Goal: Task Accomplishment & Management: Complete application form

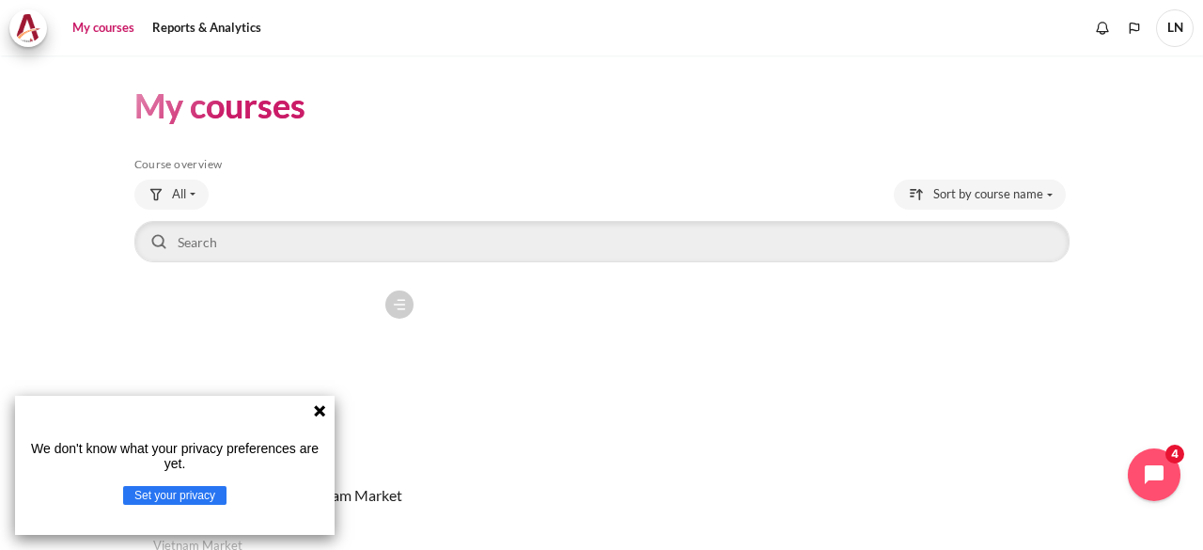
click at [316, 404] on icon at bounding box center [319, 410] width 15 height 15
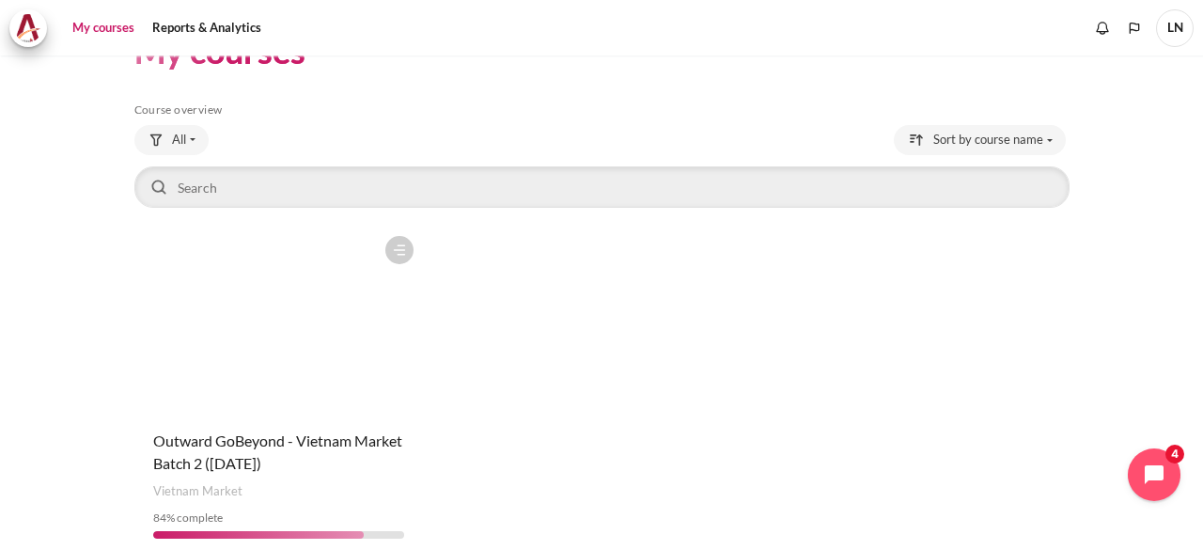
scroll to position [136, 0]
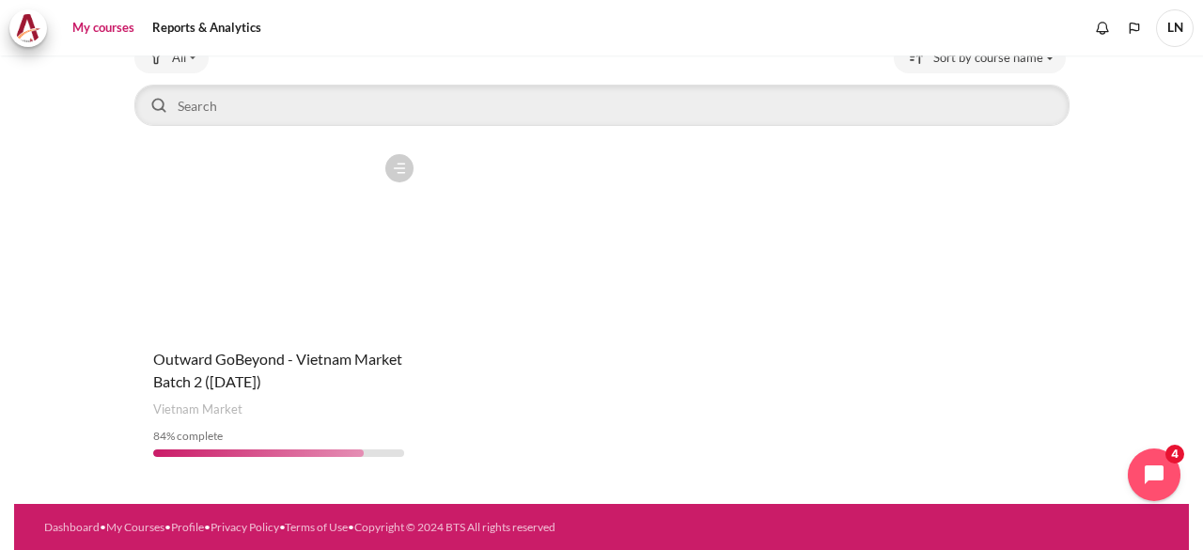
click at [299, 319] on figure "Content" at bounding box center [279, 239] width 290 height 188
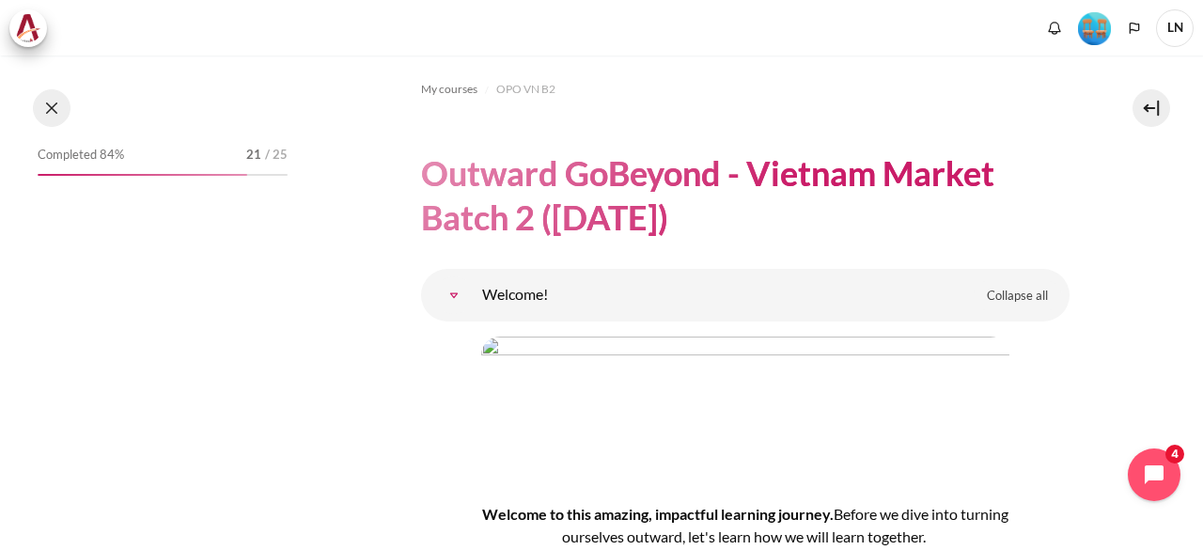
click at [49, 106] on button at bounding box center [52, 108] width 38 height 38
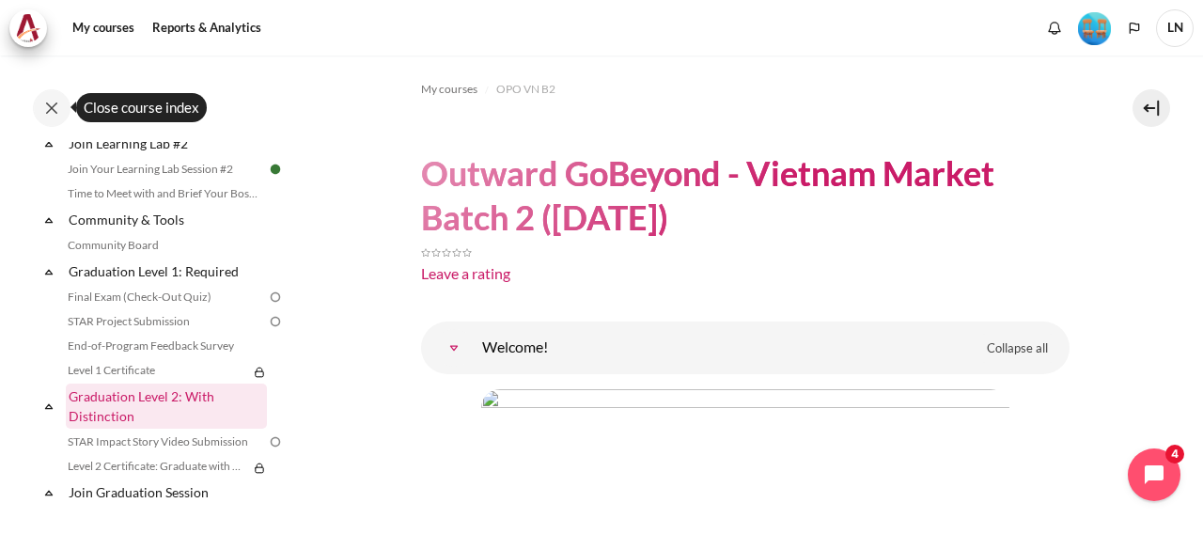
scroll to position [2047, 0]
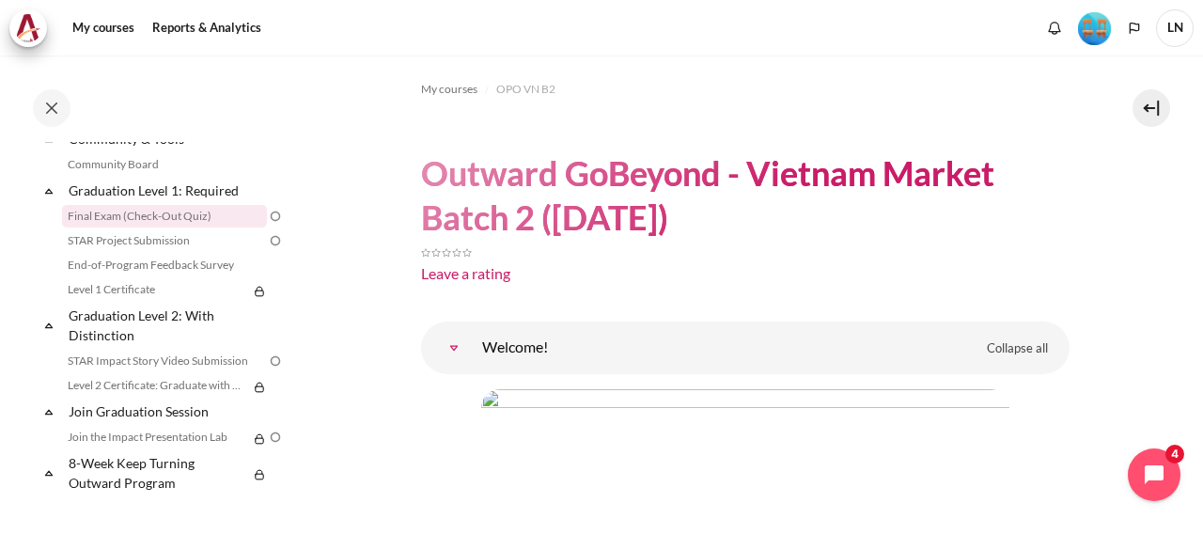
click at [177, 213] on link "Final Exam (Check-Out Quiz)" at bounding box center [164, 216] width 205 height 23
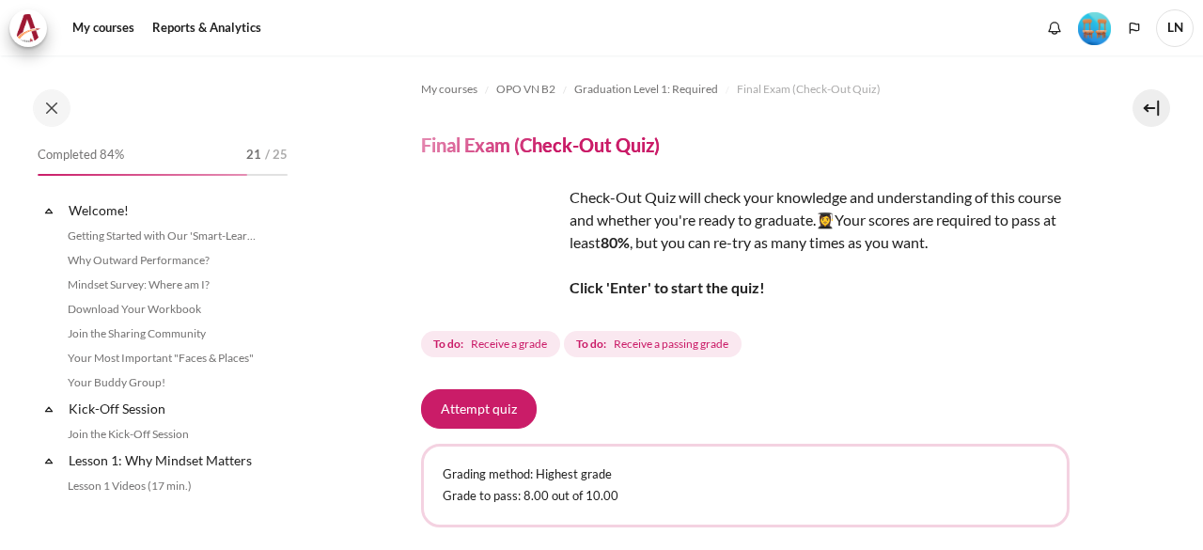
scroll to position [1943, 0]
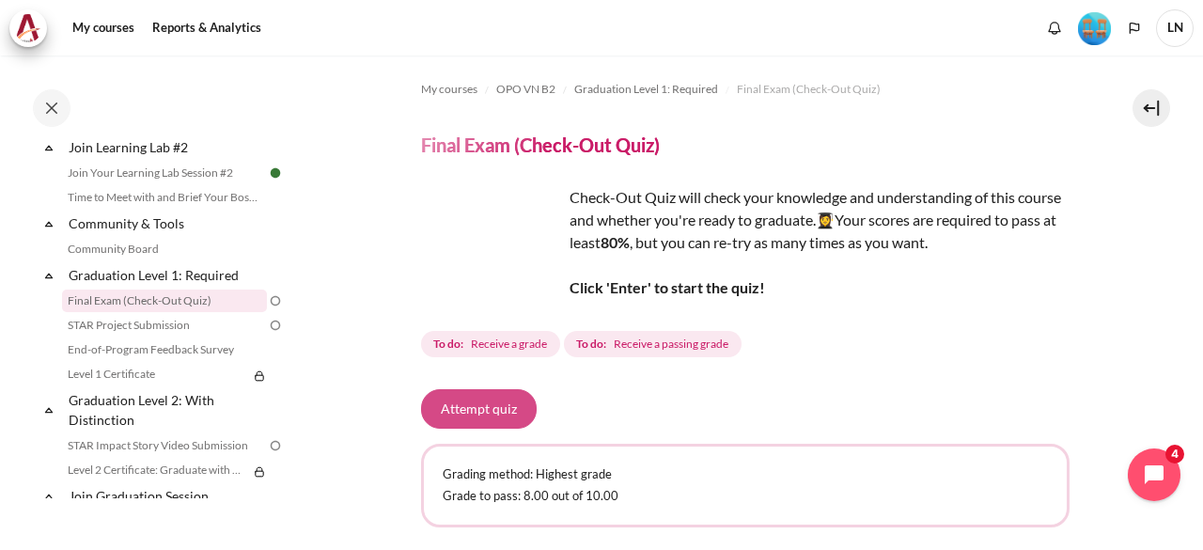
click at [466, 411] on button "Attempt quiz" at bounding box center [479, 408] width 116 height 39
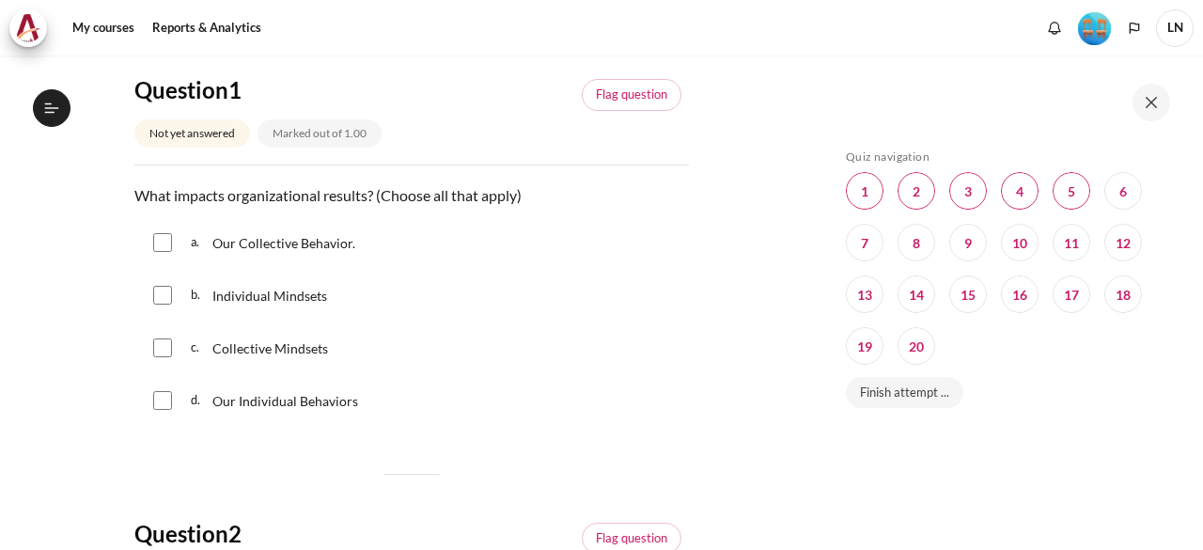
scroll to position [1943, 0]
click at [246, 253] on div "a. Our Collective Behavior." at bounding box center [411, 242] width 555 height 49
click at [253, 244] on span "Our Collective Behavior." at bounding box center [283, 243] width 143 height 16
checkbox input "true"
click at [164, 289] on input "Content" at bounding box center [162, 295] width 19 height 19
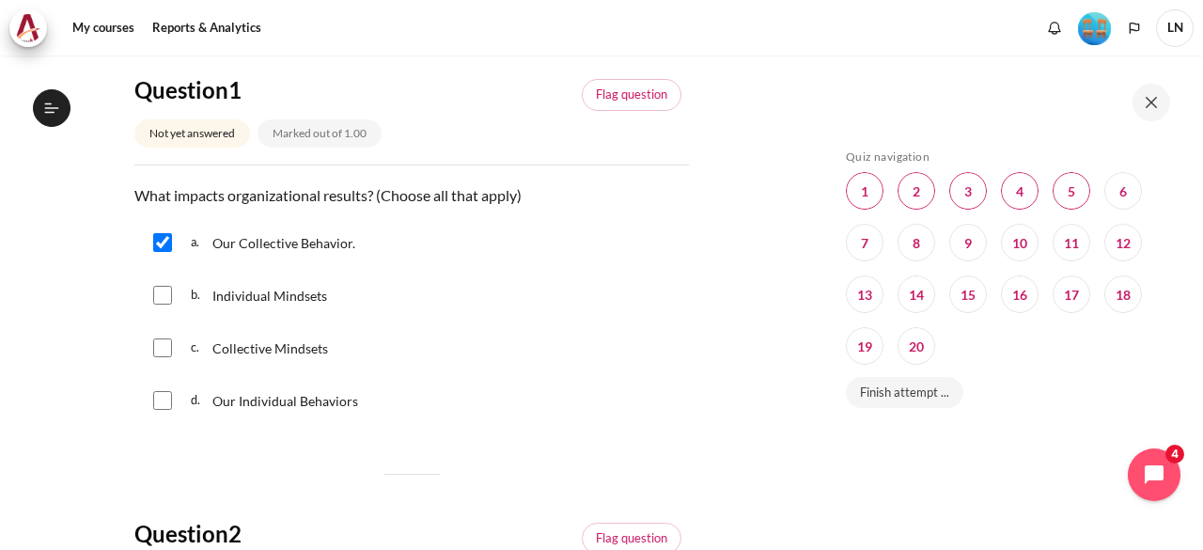
checkbox input "true"
click at [167, 348] on input "Content" at bounding box center [162, 347] width 19 height 19
checkbox input "true"
click at [165, 397] on input "Content" at bounding box center [162, 400] width 19 height 19
checkbox input "true"
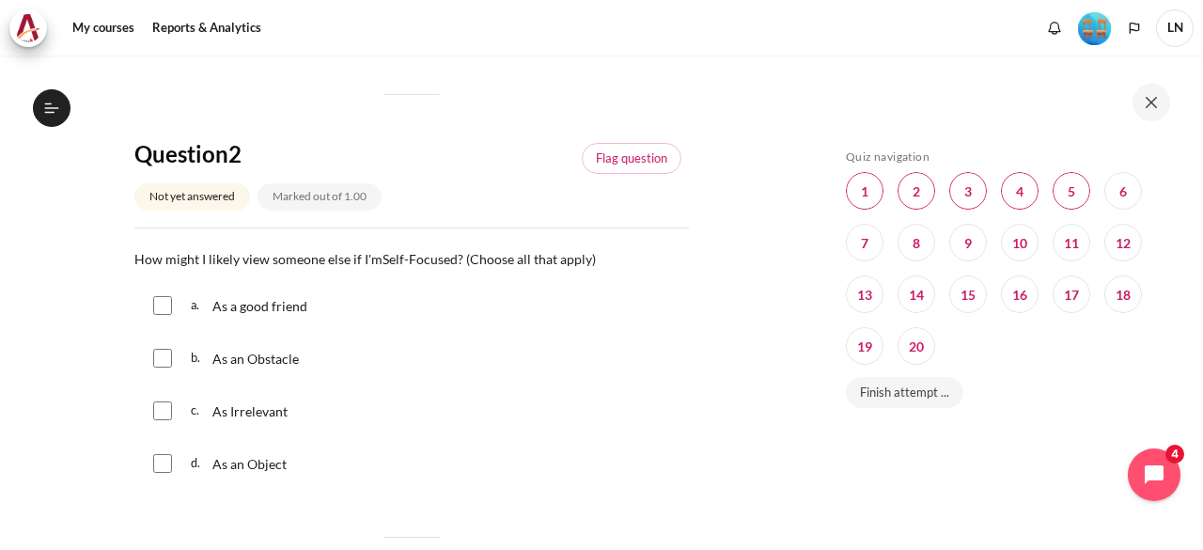
scroll to position [564, 0]
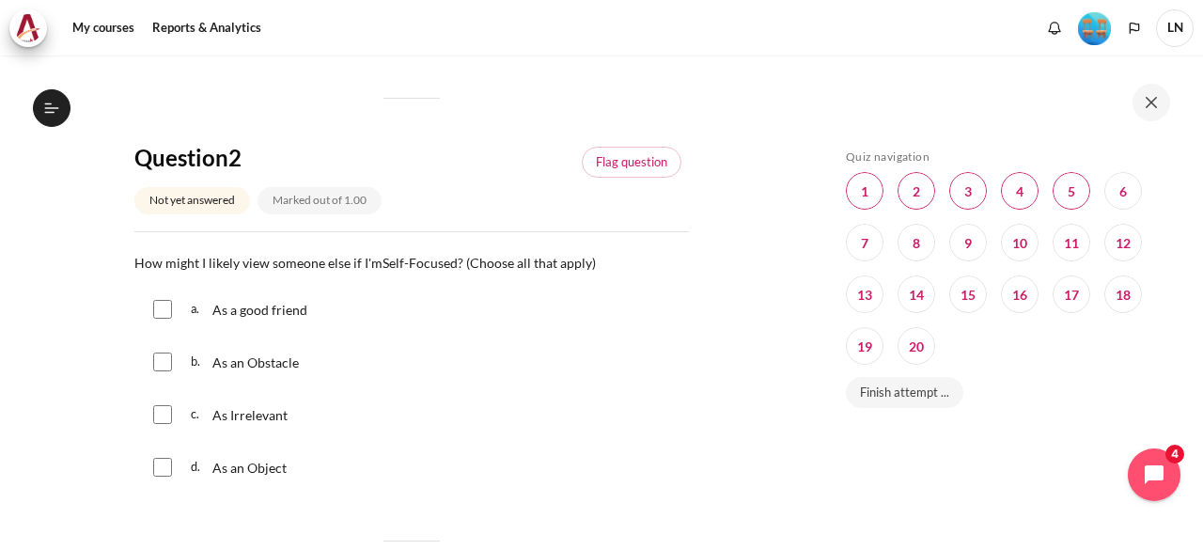
click at [265, 309] on span "As a good friend" at bounding box center [259, 310] width 95 height 16
checkbox input "false"
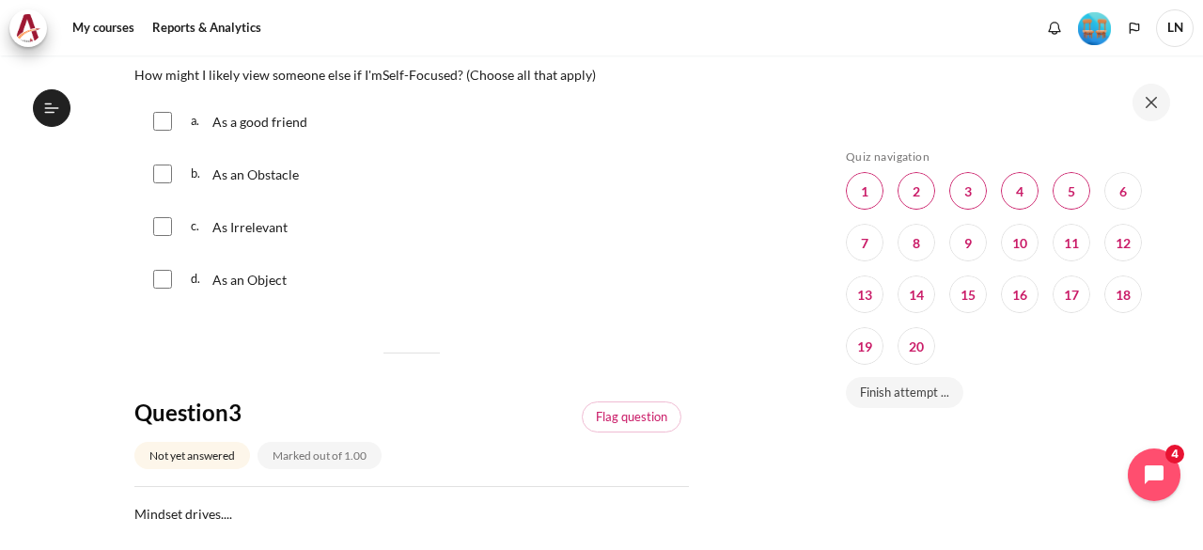
scroll to position [658, 0]
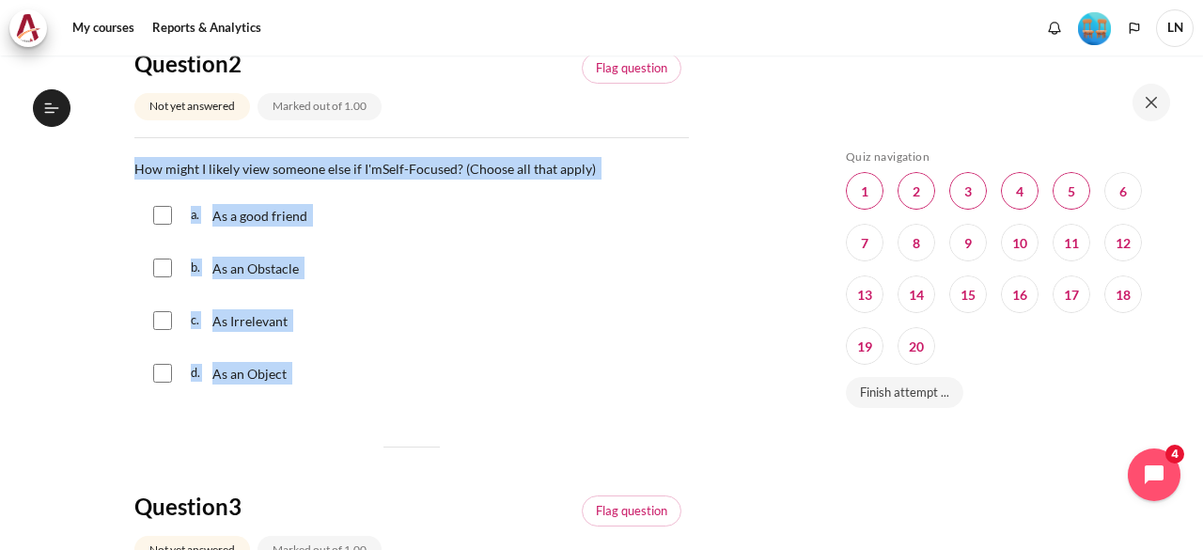
drag, startPoint x: 132, startPoint y: 166, endPoint x: 432, endPoint y: 372, distance: 364.6
copy div "How might I likely view someone else if I'm Self-Focused ? (Choose all that app…"
click at [386, 252] on div "b. As an Obstacle" at bounding box center [411, 268] width 555 height 49
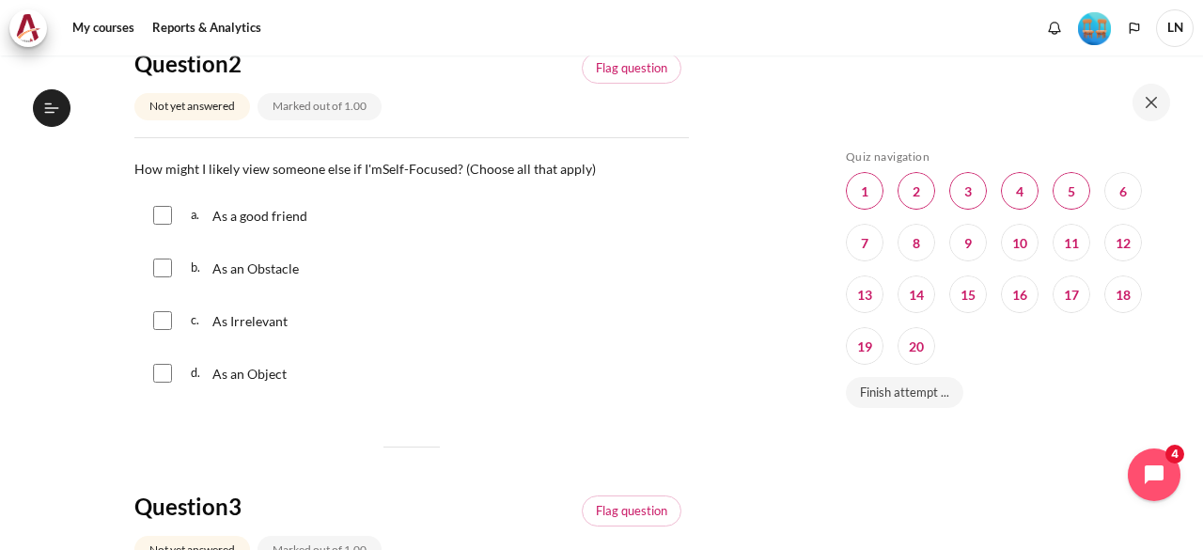
click at [154, 268] on input "Content" at bounding box center [162, 268] width 19 height 19
checkbox input "true"
click at [172, 324] on div "c. As Irrelevant" at bounding box center [411, 320] width 555 height 49
click at [167, 317] on input "Content" at bounding box center [162, 320] width 19 height 19
checkbox input "true"
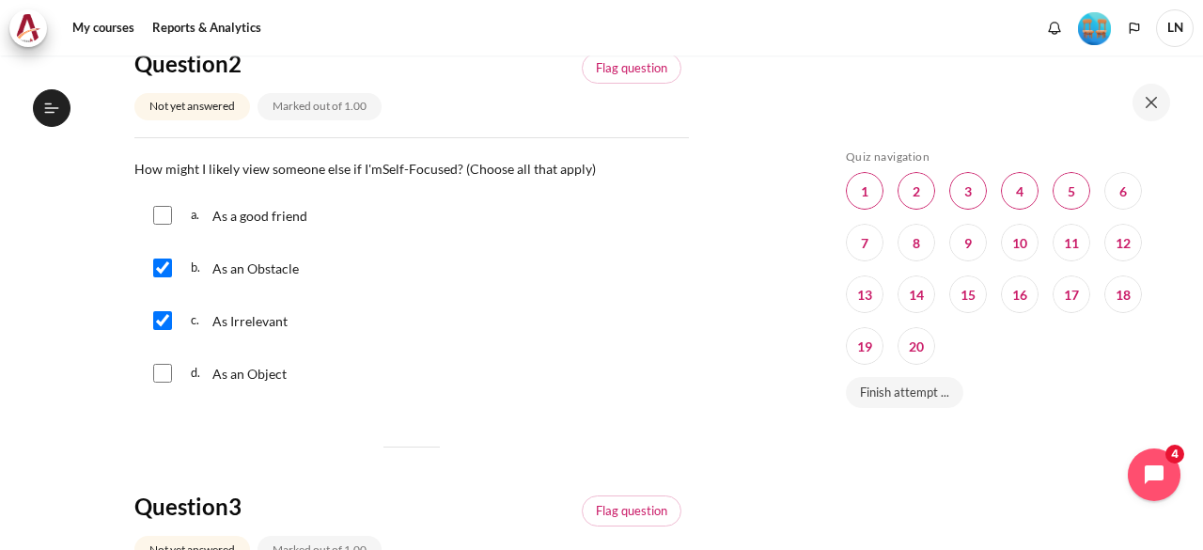
click at [162, 371] on input "Content" at bounding box center [162, 373] width 19 height 19
checkbox input "true"
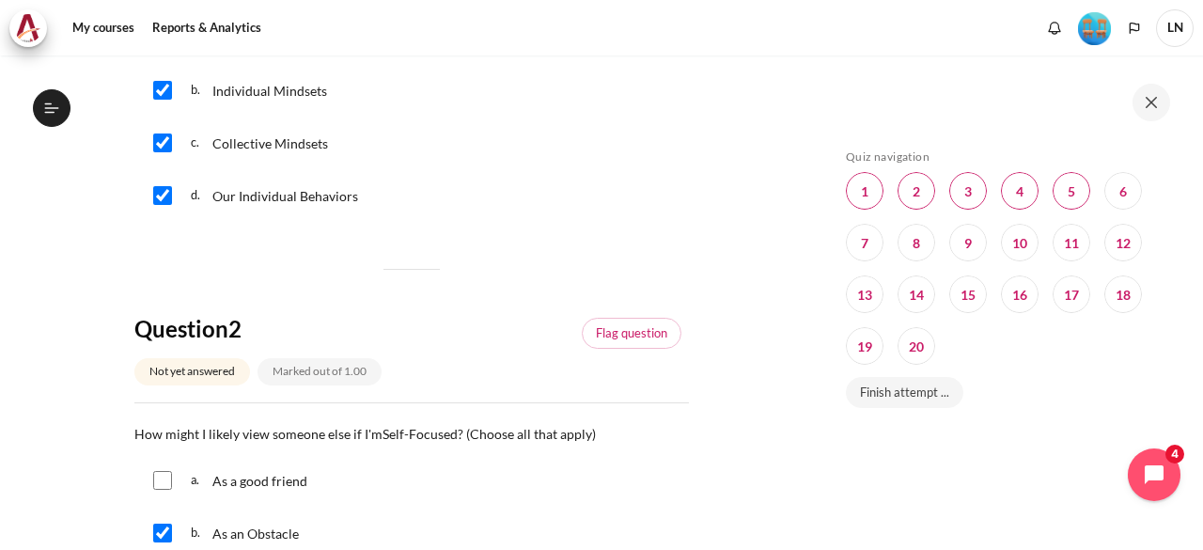
scroll to position [282, 0]
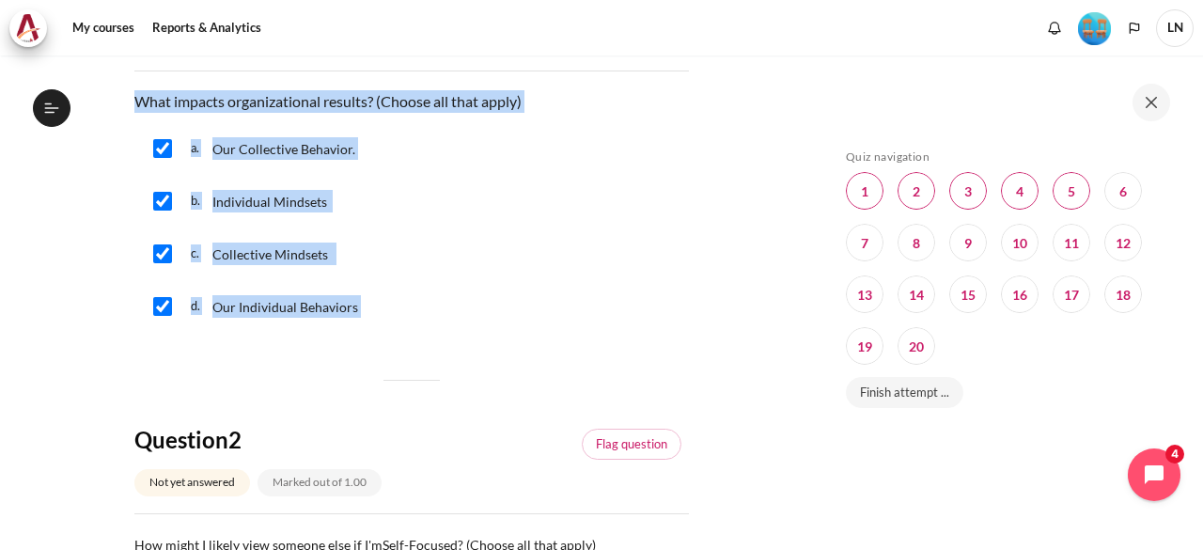
drag, startPoint x: 126, startPoint y: 102, endPoint x: 341, endPoint y: 107, distance: 215.4
drag, startPoint x: 419, startPoint y: 275, endPoint x: 406, endPoint y: 274, distance: 13.3
click at [419, 275] on div "c. Collective Mindsets" at bounding box center [411, 253] width 555 height 49
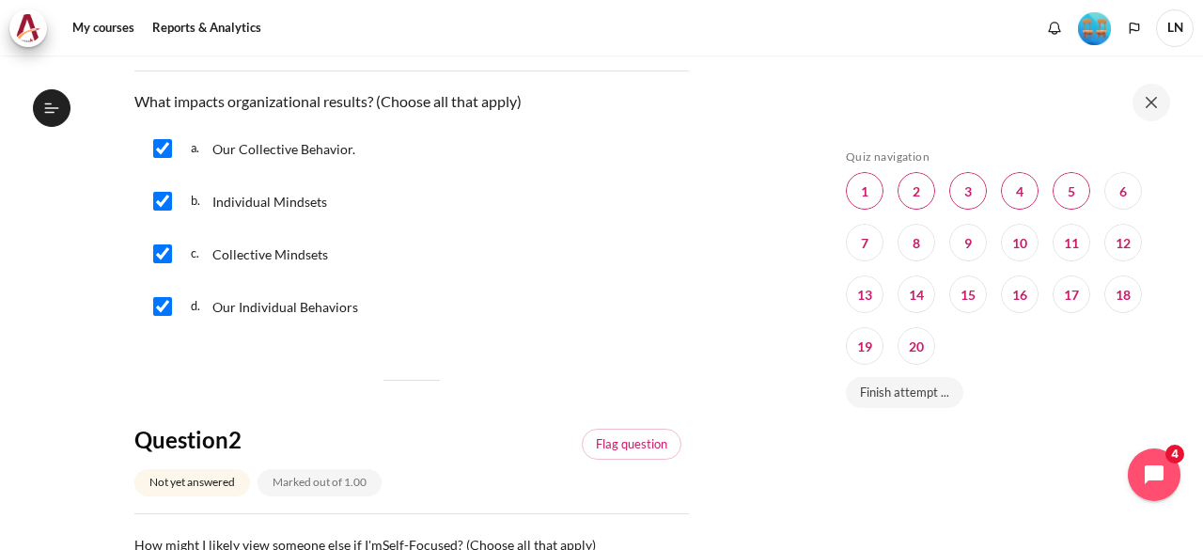
drag, startPoint x: 130, startPoint y: 94, endPoint x: 357, endPoint y: 313, distance: 315.8
copy div "What impacts organizational results? (Choose all that apply) Question 1 Answer …"
click at [457, 322] on div "d. Our Individual Behaviors" at bounding box center [411, 306] width 555 height 49
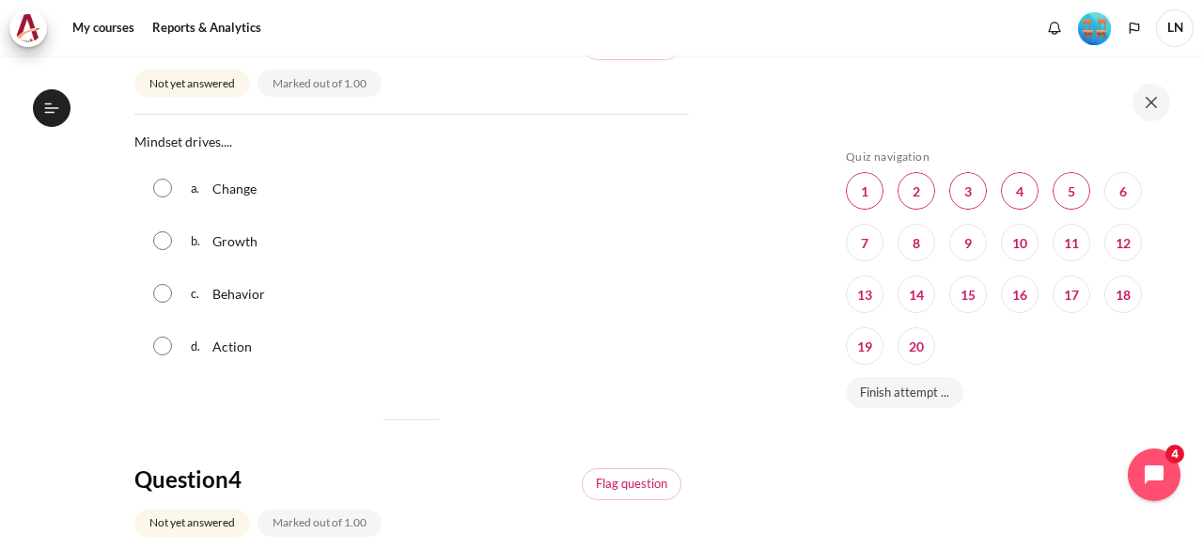
scroll to position [1128, 0]
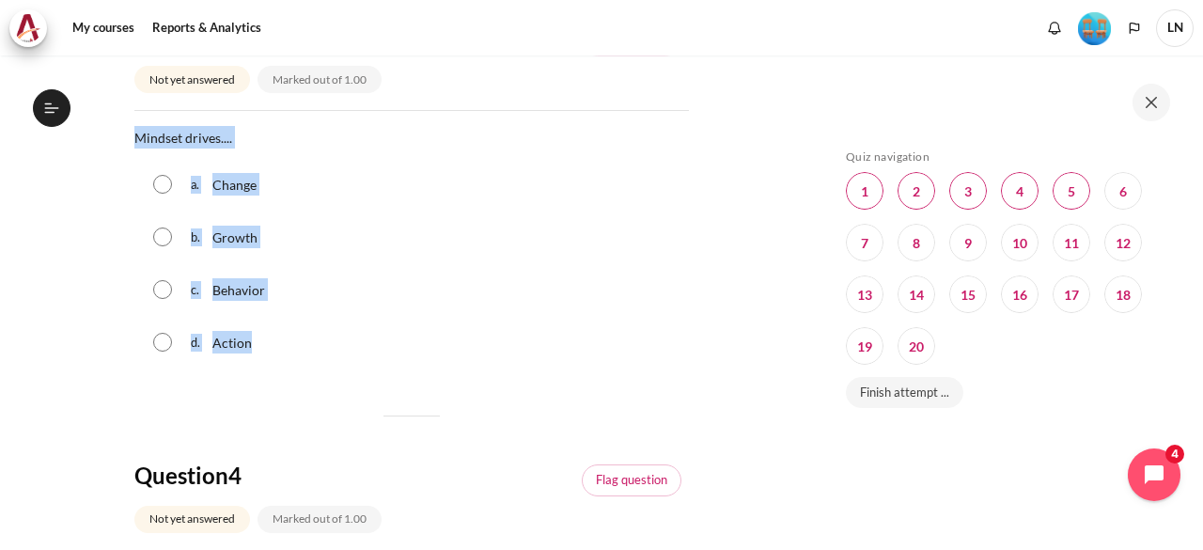
drag, startPoint x: 131, startPoint y: 136, endPoint x: 273, endPoint y: 336, distance: 244.7
click at [273, 336] on section "My courses OPO VN B2 Graduation Level 1: Required Final Exam (Check-Out Quiz) F…" at bounding box center [411, 180] width 794 height 2507
copy div "Mindset drives.... Question 3 Answer a. Change b. Growth c. Behavior d. Action"
click at [343, 307] on div "c. Behavior" at bounding box center [411, 289] width 555 height 49
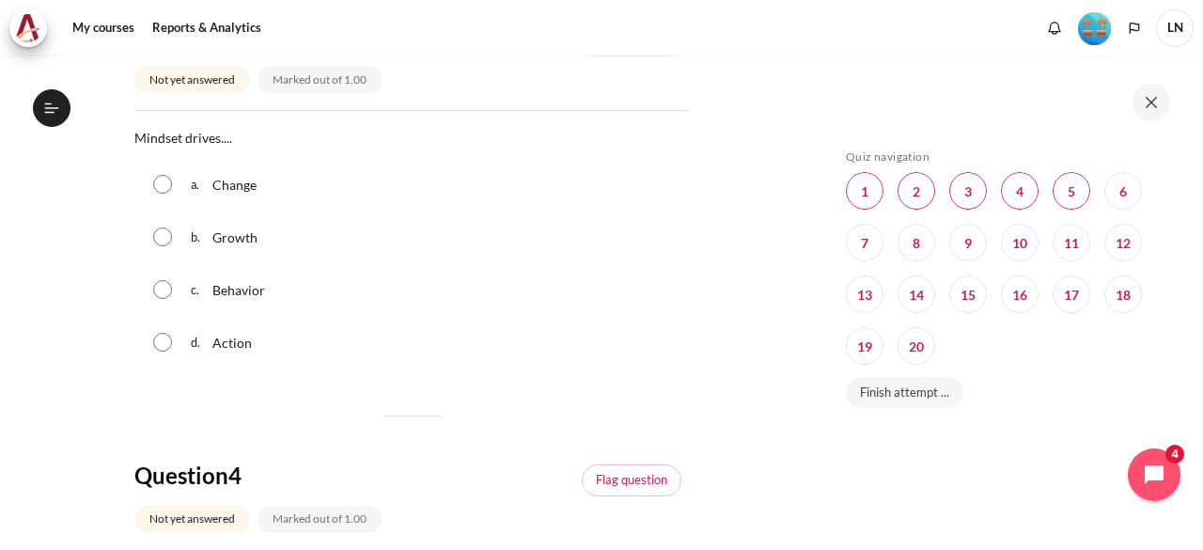
click at [165, 287] on input "Content" at bounding box center [162, 289] width 19 height 19
radio input "true"
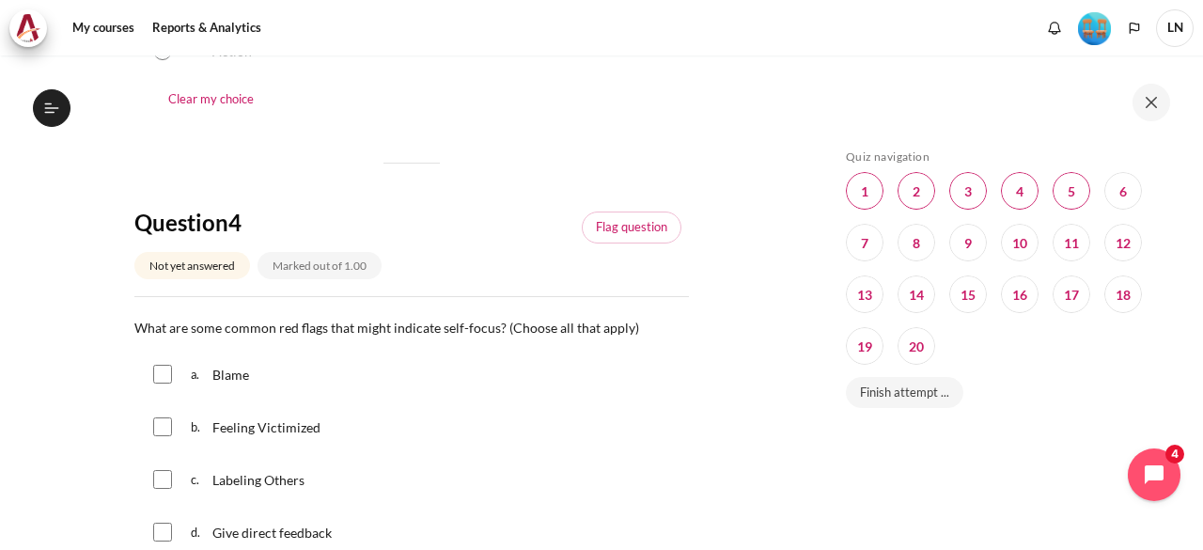
scroll to position [1504, 0]
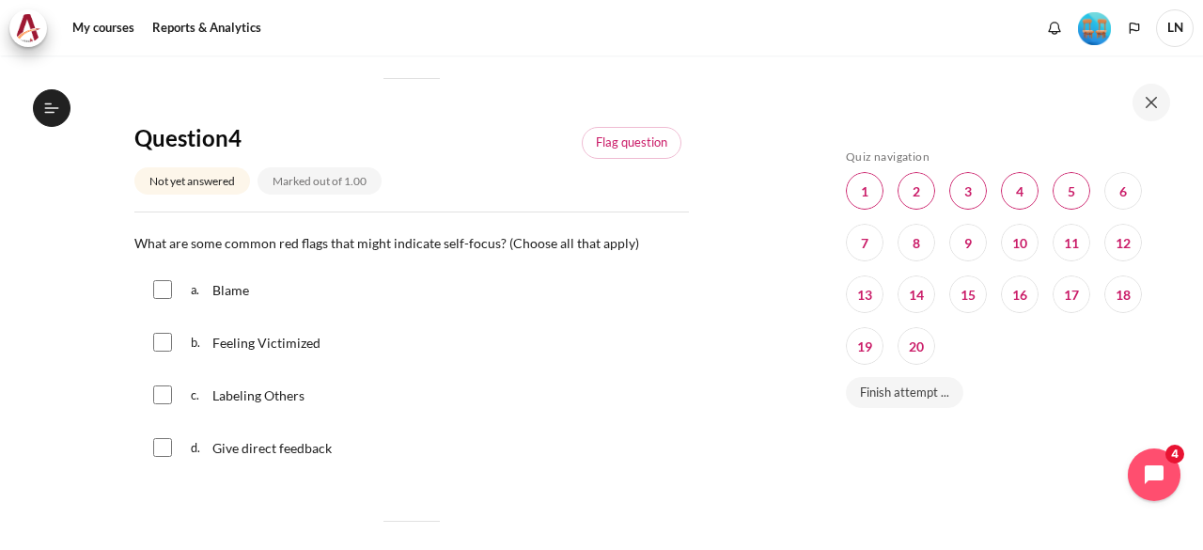
drag, startPoint x: 125, startPoint y: 243, endPoint x: 339, endPoint y: 443, distance: 293.4
copy div "What are some common red flags that might indicate self-focus? (Choose all that…"
click at [299, 305] on div "a. Blame" at bounding box center [411, 289] width 555 height 49
click at [164, 286] on input "Content" at bounding box center [162, 289] width 19 height 19
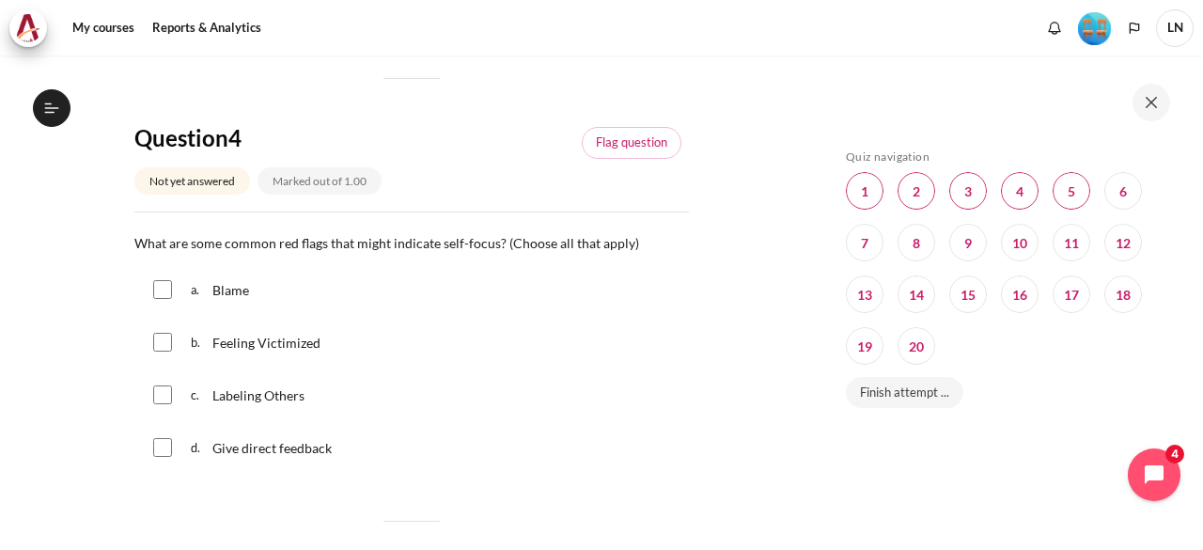
checkbox input "true"
click at [165, 341] on input "Content" at bounding box center [162, 342] width 19 height 19
checkbox input "true"
click at [156, 392] on input "Content" at bounding box center [162, 394] width 19 height 19
checkbox input "true"
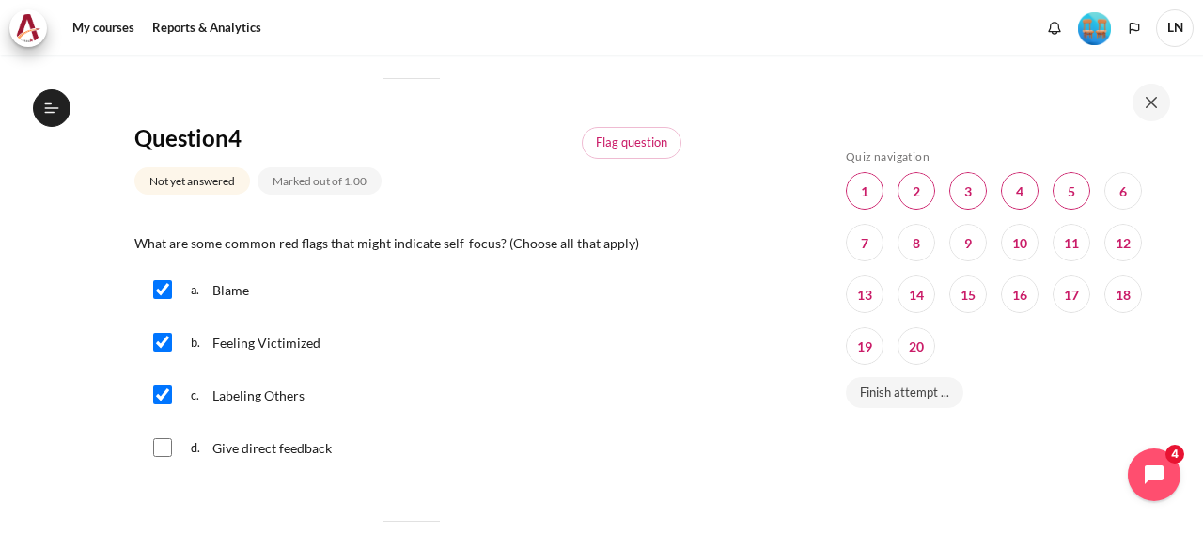
click at [457, 396] on div "c. Labeling Others" at bounding box center [411, 394] width 555 height 49
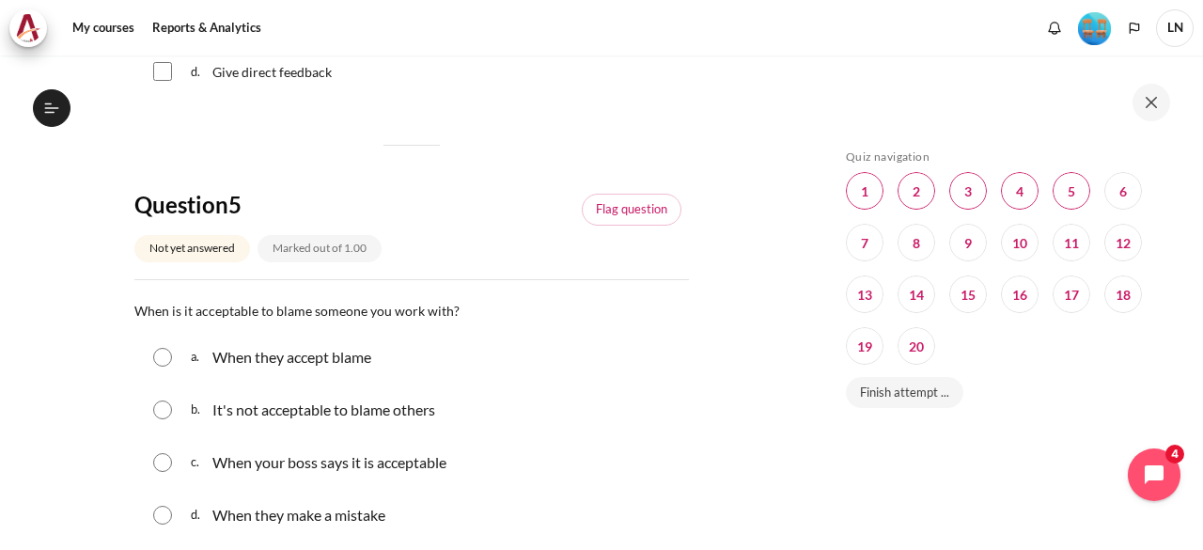
scroll to position [1974, 0]
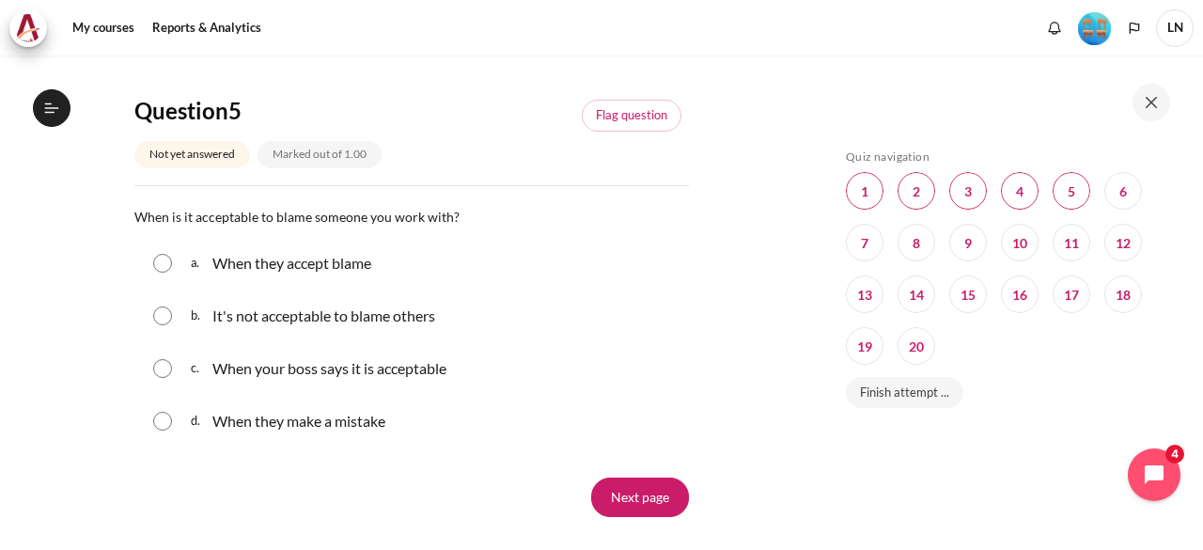
drag, startPoint x: 137, startPoint y: 212, endPoint x: 406, endPoint y: 428, distance: 344.5
click at [406, 428] on div "Question text When is it acceptable to blame someone you work with? Question 5 …" at bounding box center [411, 327] width 555 height 244
copy div "When is it acceptable to blame someone you work with? Question 5 Answer a. When…"
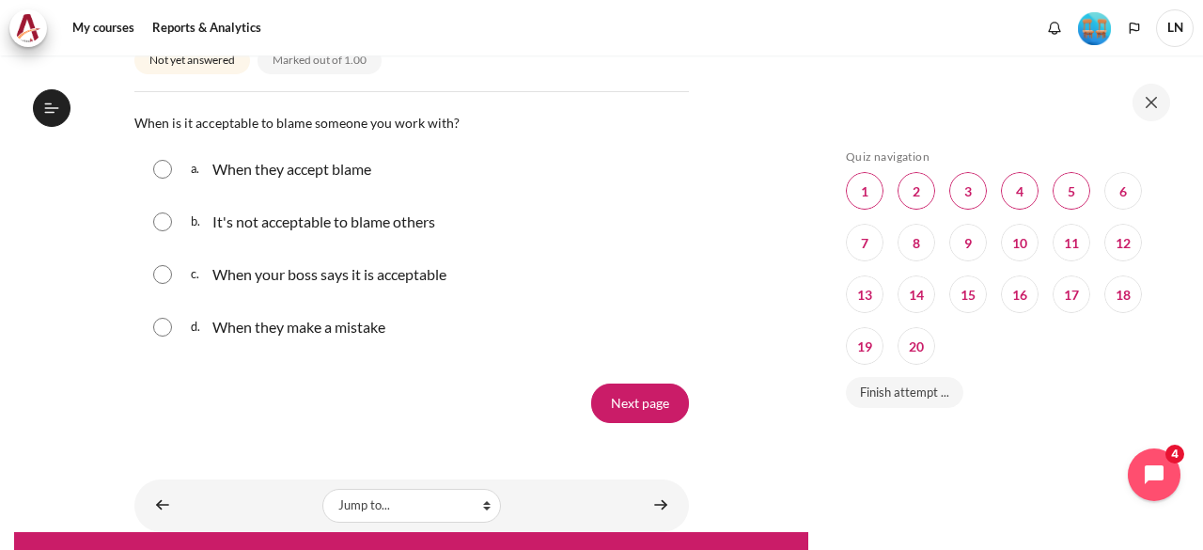
click at [159, 221] on input "Content" at bounding box center [162, 221] width 19 height 19
radio input "true"
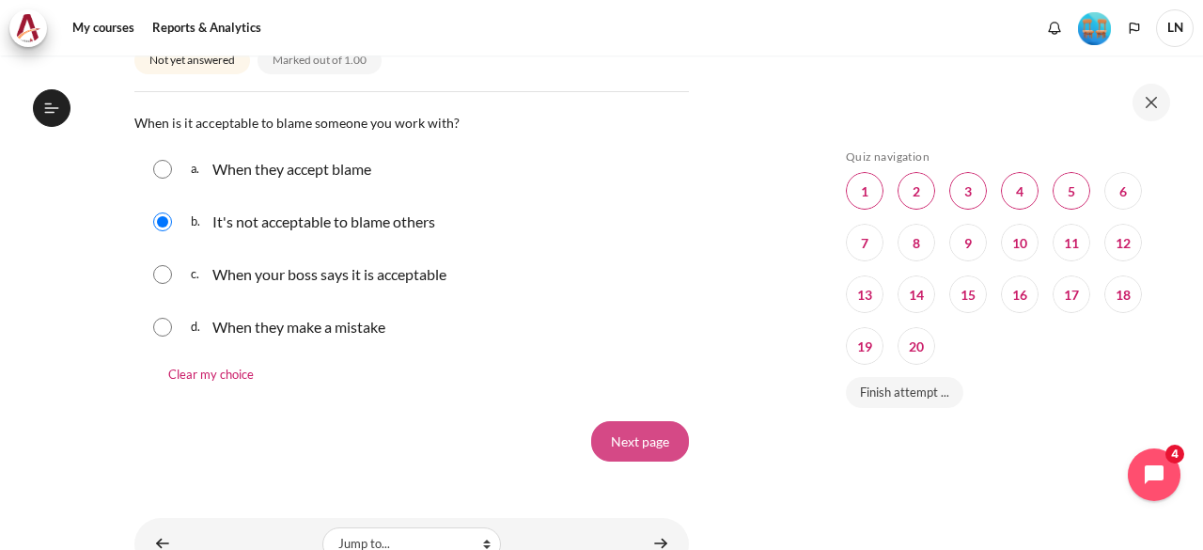
click at [620, 434] on input "Next page" at bounding box center [640, 440] width 98 height 39
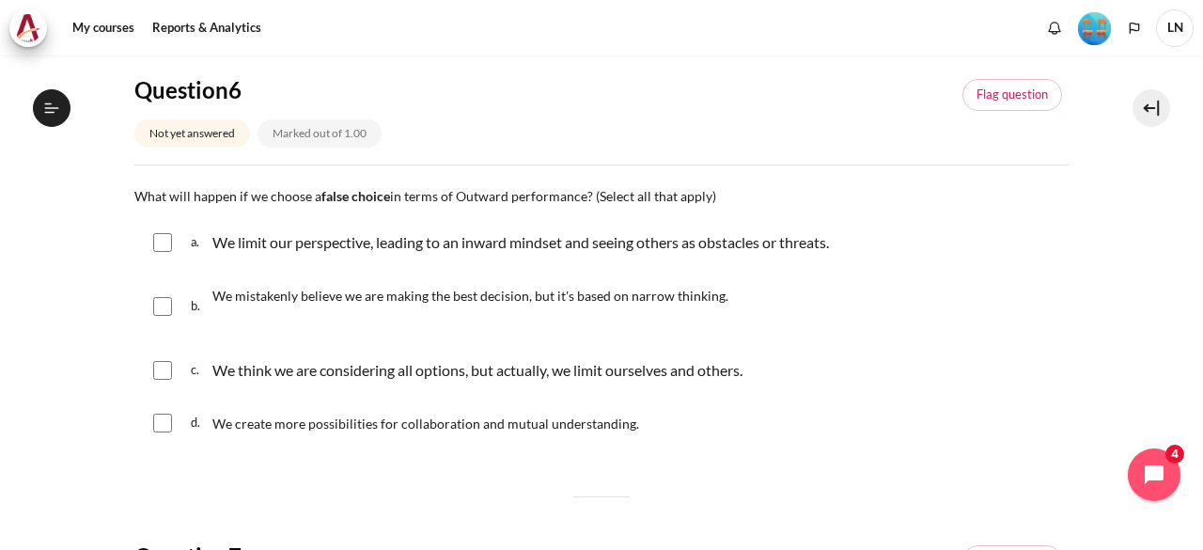
scroll to position [1943, 0]
click at [164, 233] on input "Content" at bounding box center [162, 242] width 19 height 19
checkbox input "true"
click at [167, 368] on input "Content" at bounding box center [162, 370] width 19 height 19
checkbox input "true"
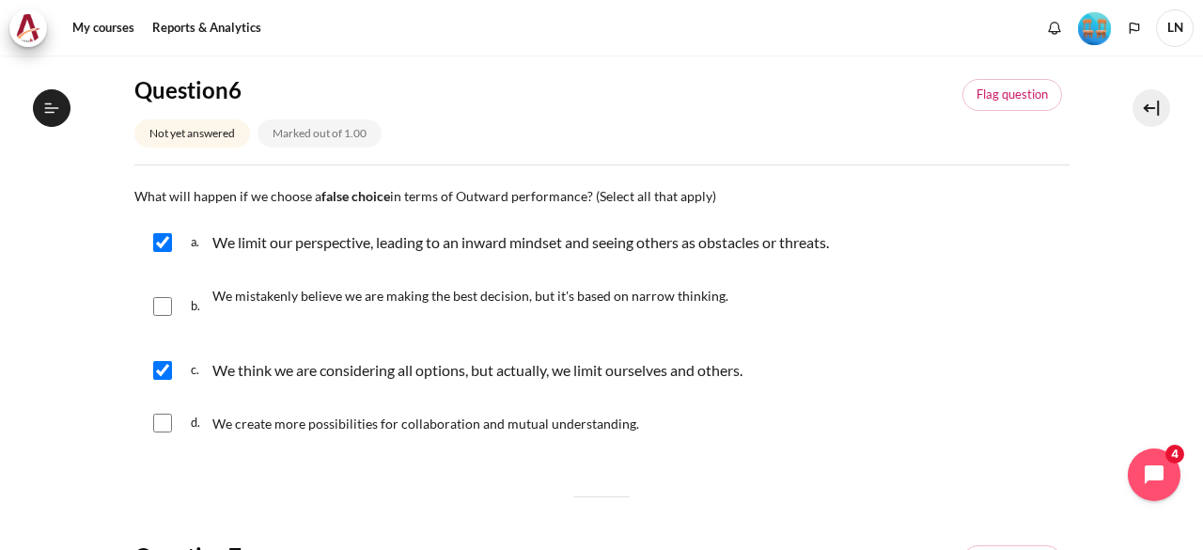
click at [164, 415] on input "Content" at bounding box center [162, 423] width 19 height 19
checkbox input "true"
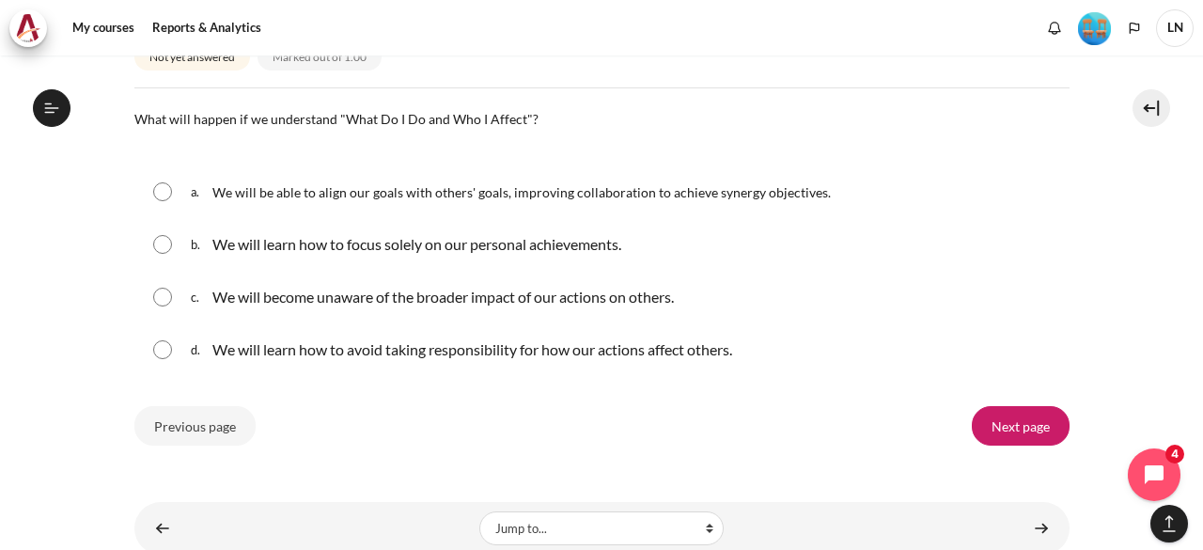
scroll to position [2014, 0]
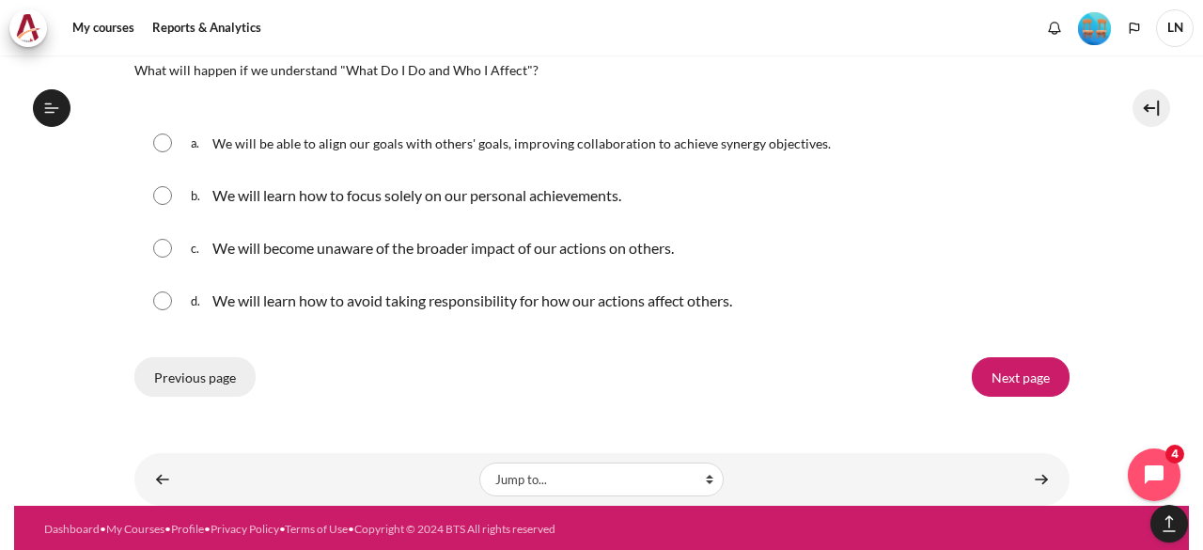
click at [214, 374] on input "Previous page" at bounding box center [194, 376] width 121 height 39
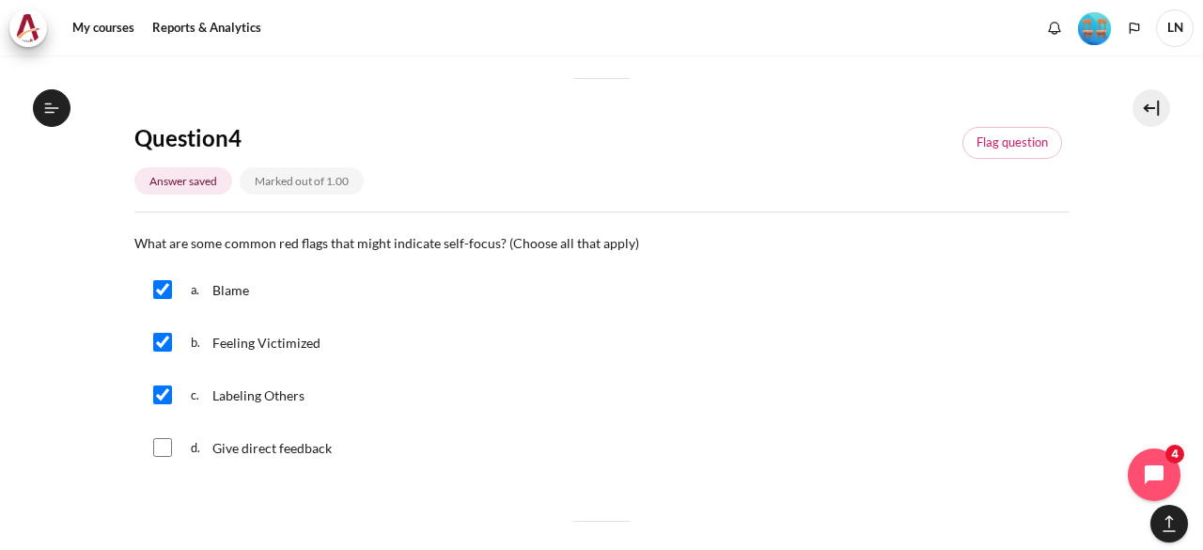
scroll to position [2132, 0]
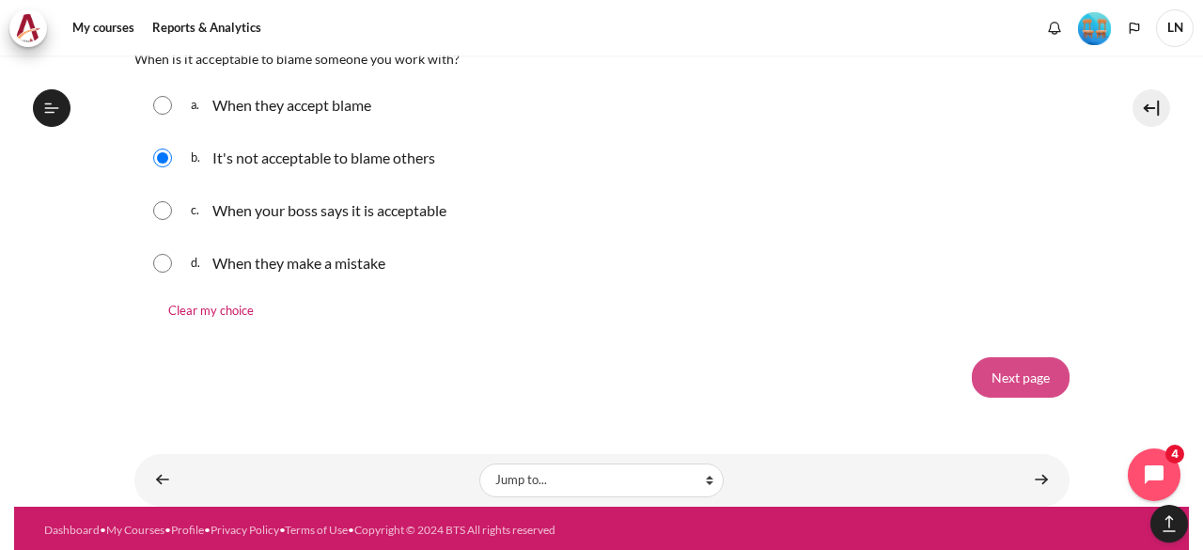
click at [1042, 371] on input "Next page" at bounding box center [1021, 376] width 98 height 39
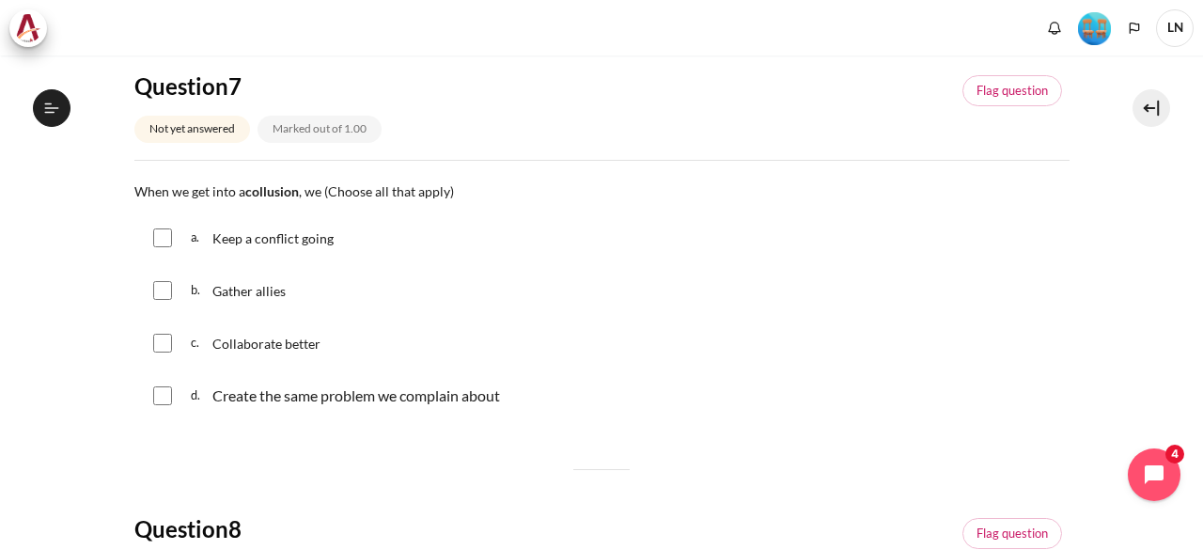
scroll to position [1943, 0]
click at [216, 394] on div "Create the same problem we complain about" at bounding box center [356, 396] width 288 height 23
checkbox input "true"
click at [165, 290] on input "Content" at bounding box center [162, 290] width 19 height 19
checkbox input "true"
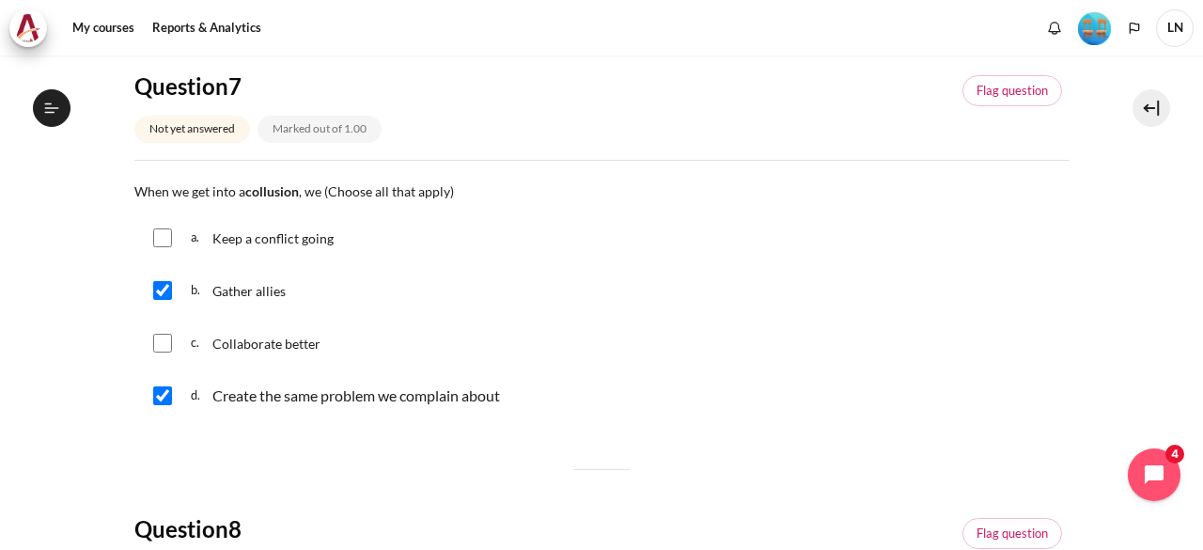
click at [164, 231] on input "Content" at bounding box center [162, 237] width 19 height 19
checkbox input "true"
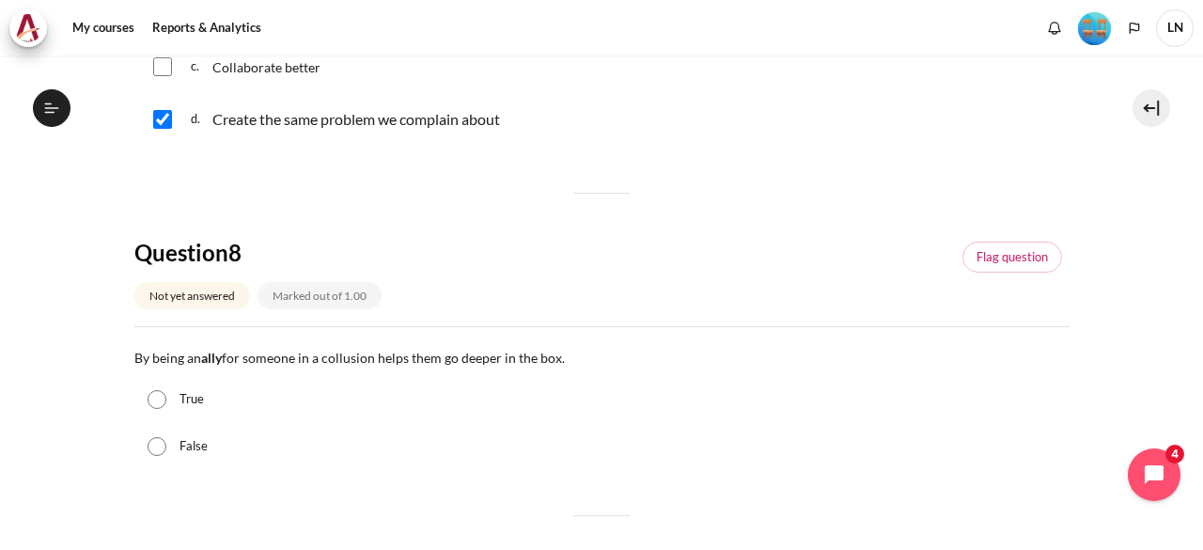
scroll to position [1034, 0]
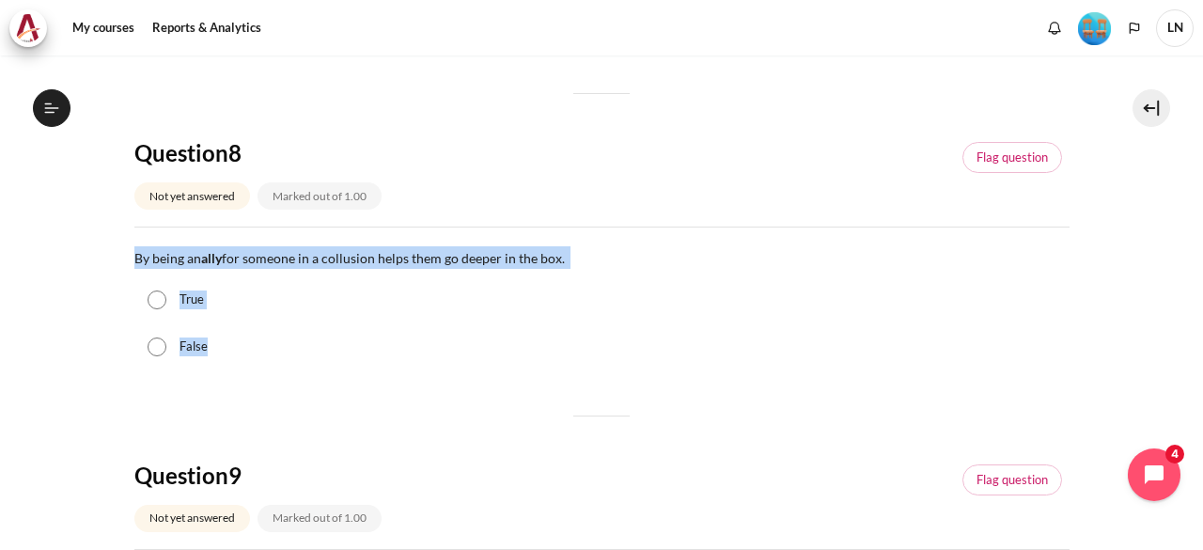
drag, startPoint x: 136, startPoint y: 260, endPoint x: 209, endPoint y: 346, distance: 112.1
click at [209, 346] on div "Question text By being an ally for someone in a collusion helps them go deeper …" at bounding box center [601, 307] width 935 height 123
copy div "By being an ally for someone in a collusion helps them go deeper in the box. Qu…"
click at [153, 296] on input "True" at bounding box center [157, 300] width 19 height 19
radio input "true"
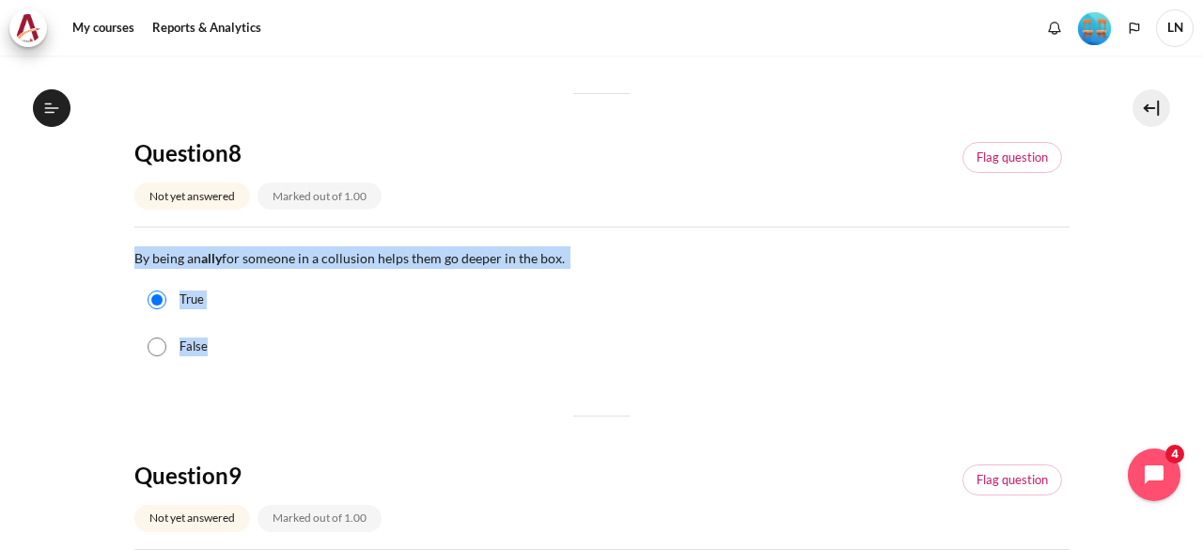
click at [364, 332] on div "False" at bounding box center [601, 346] width 935 height 47
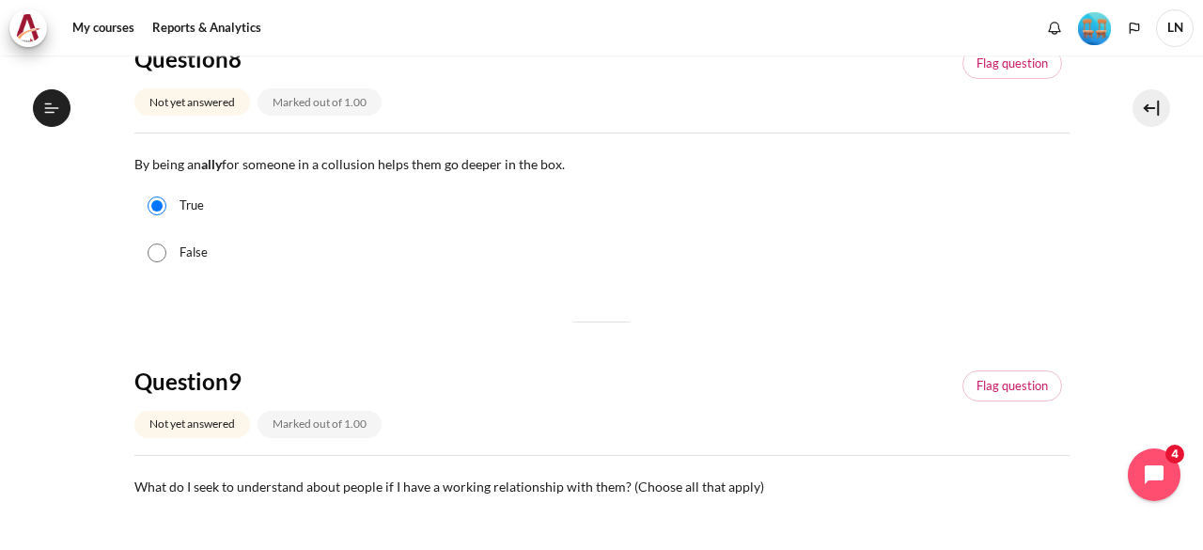
scroll to position [1410, 0]
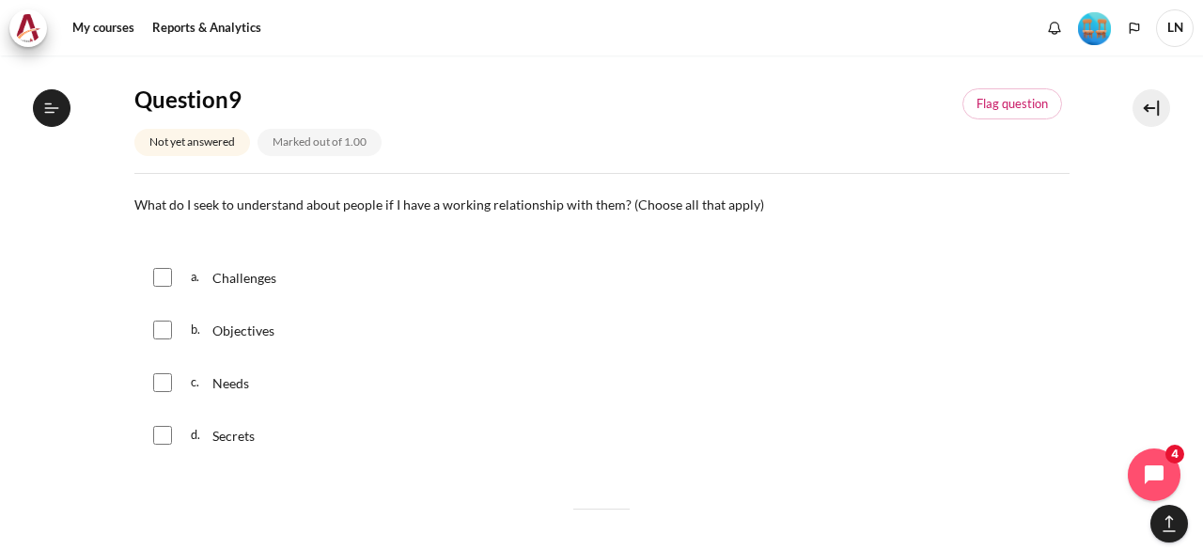
drag, startPoint x: 127, startPoint y: 196, endPoint x: 275, endPoint y: 430, distance: 276.8
copy div "What do I seek to understand about people if I have a working relationship with…"
click at [379, 338] on div "b. Objectives" at bounding box center [601, 330] width 935 height 49
click at [236, 270] on span "Challenges" at bounding box center [244, 278] width 64 height 16
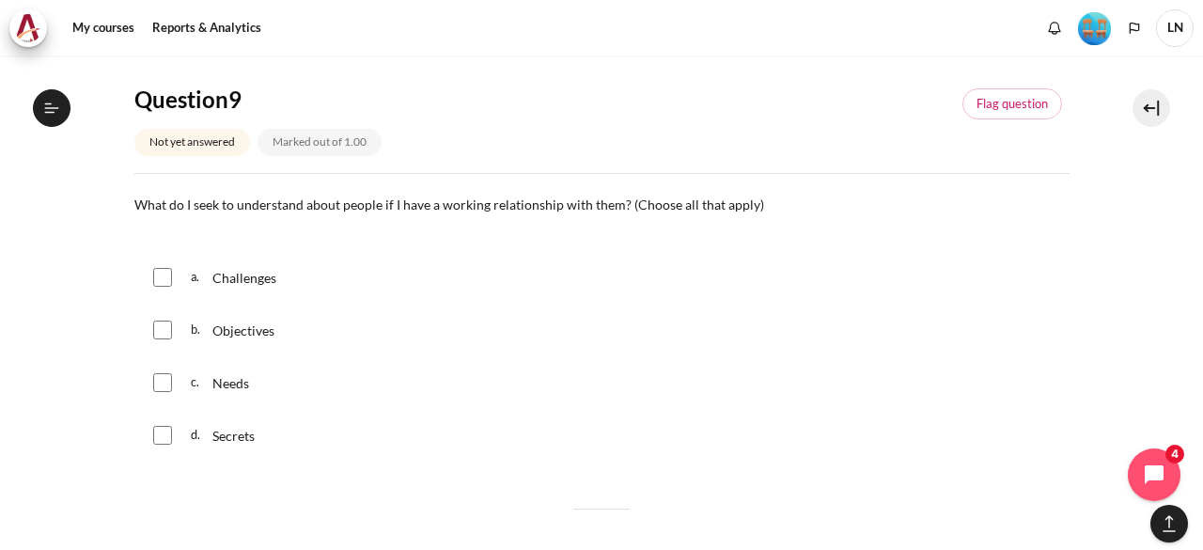
checkbox input "true"
click at [177, 322] on div "b. Objectives" at bounding box center [601, 330] width 935 height 49
click at [155, 327] on input "Content" at bounding box center [162, 330] width 19 height 19
checkbox input "true"
click at [162, 367] on div "c. Needs" at bounding box center [601, 382] width 935 height 49
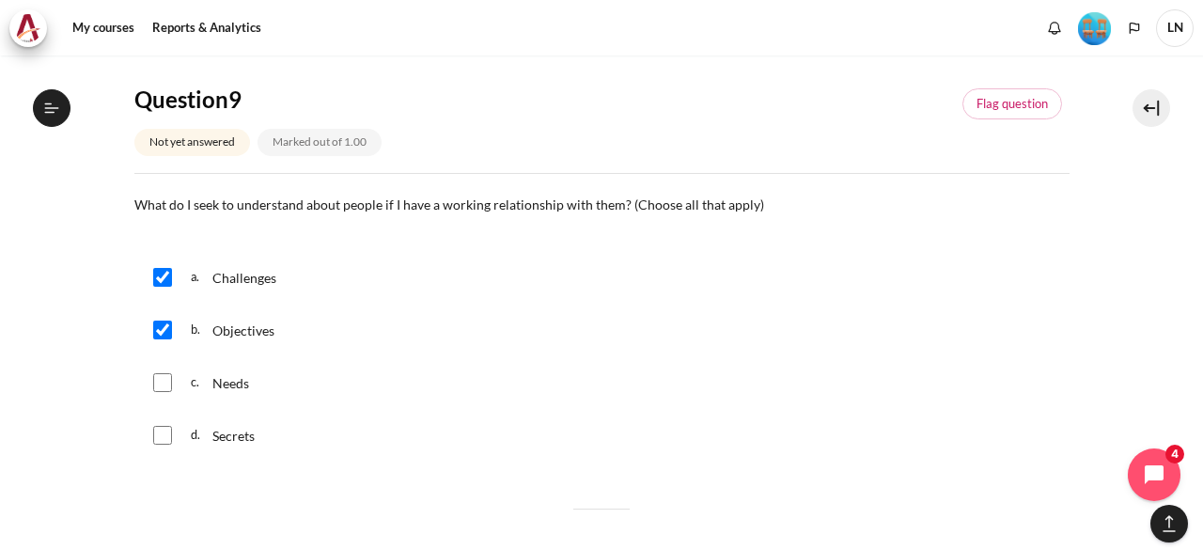
click at [170, 379] on input "Content" at bounding box center [162, 382] width 19 height 19
checkbox input "true"
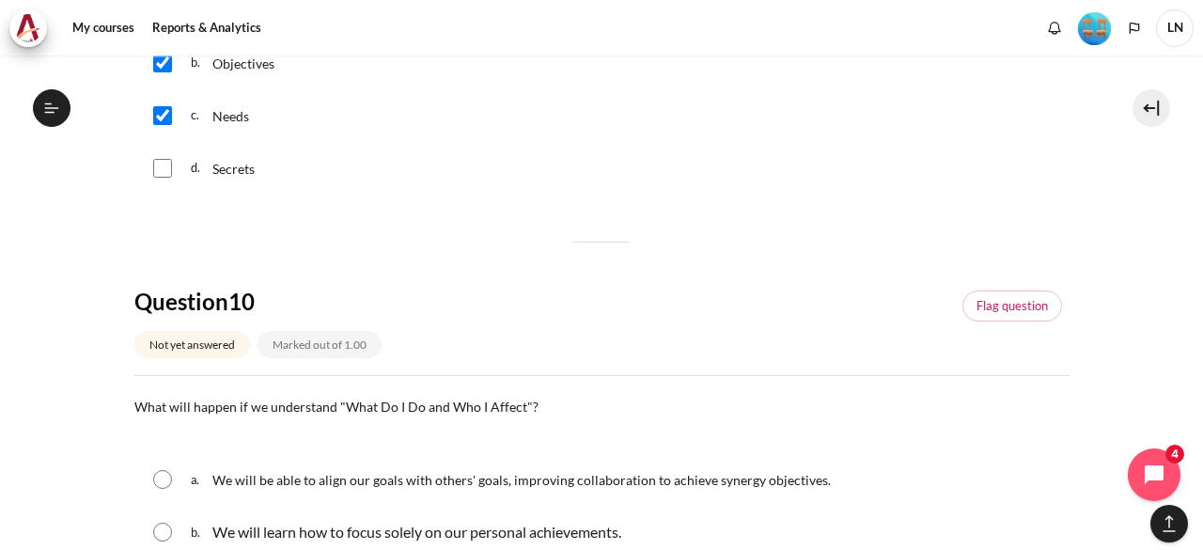
scroll to position [1880, 0]
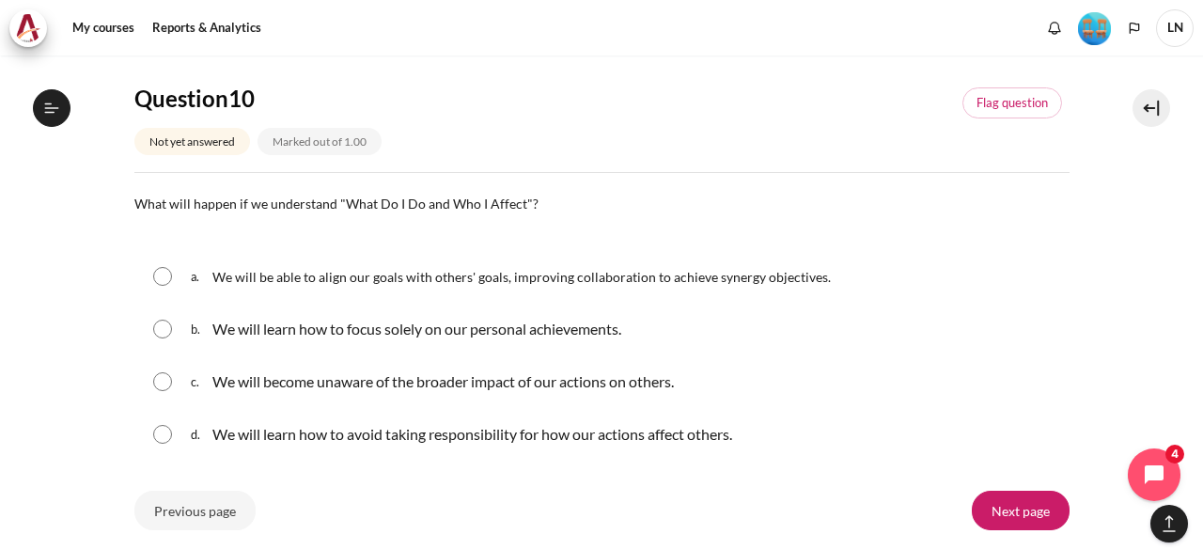
click at [160, 281] on input "Content" at bounding box center [162, 276] width 19 height 19
radio input "true"
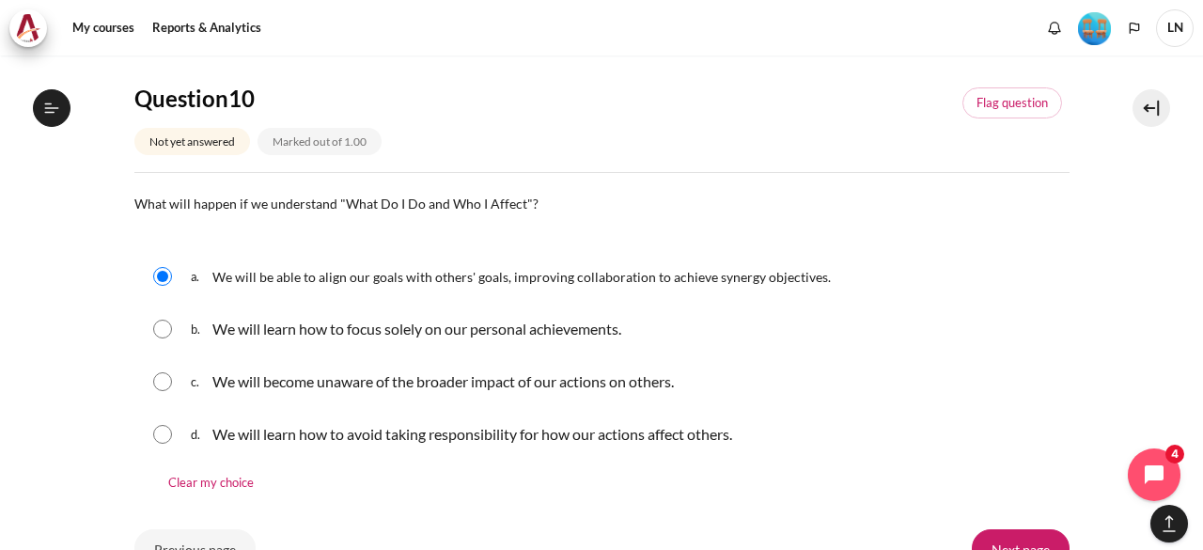
scroll to position [2051, 0]
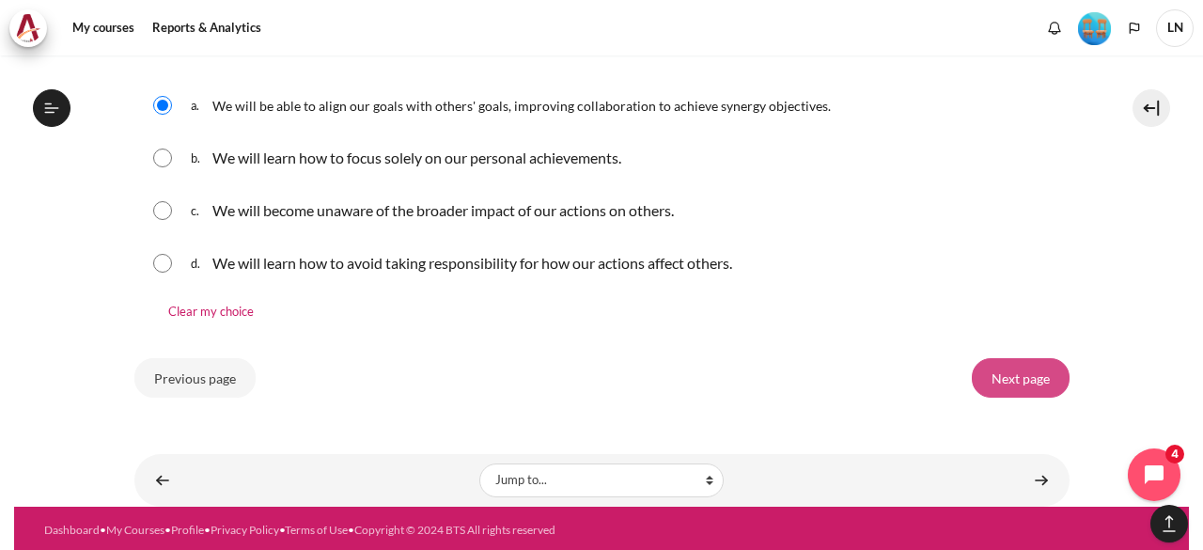
click at [1030, 373] on input "Next page" at bounding box center [1021, 377] width 98 height 39
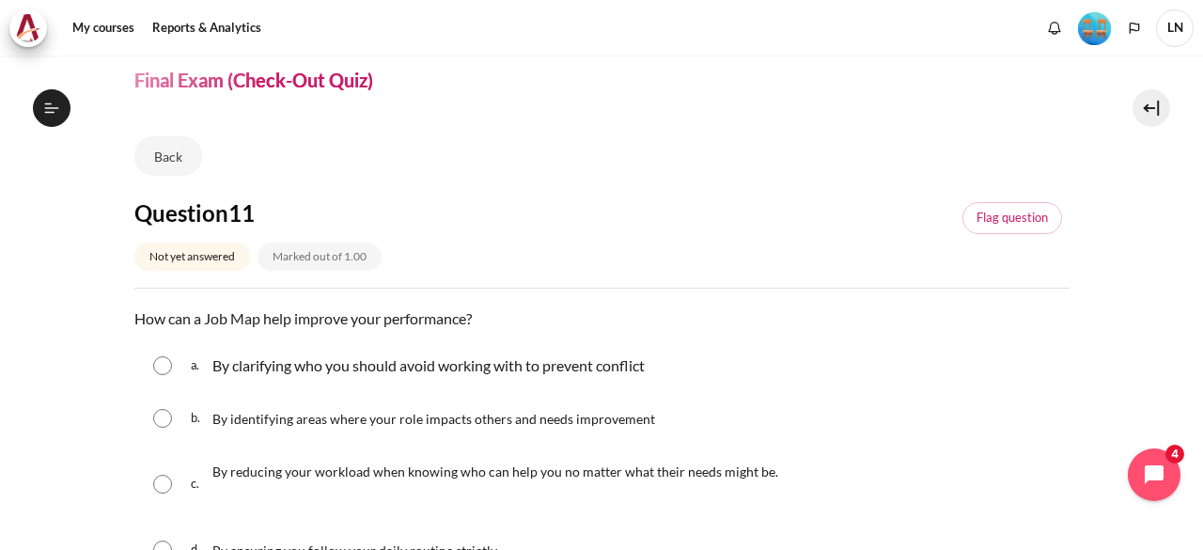
scroll to position [94, 0]
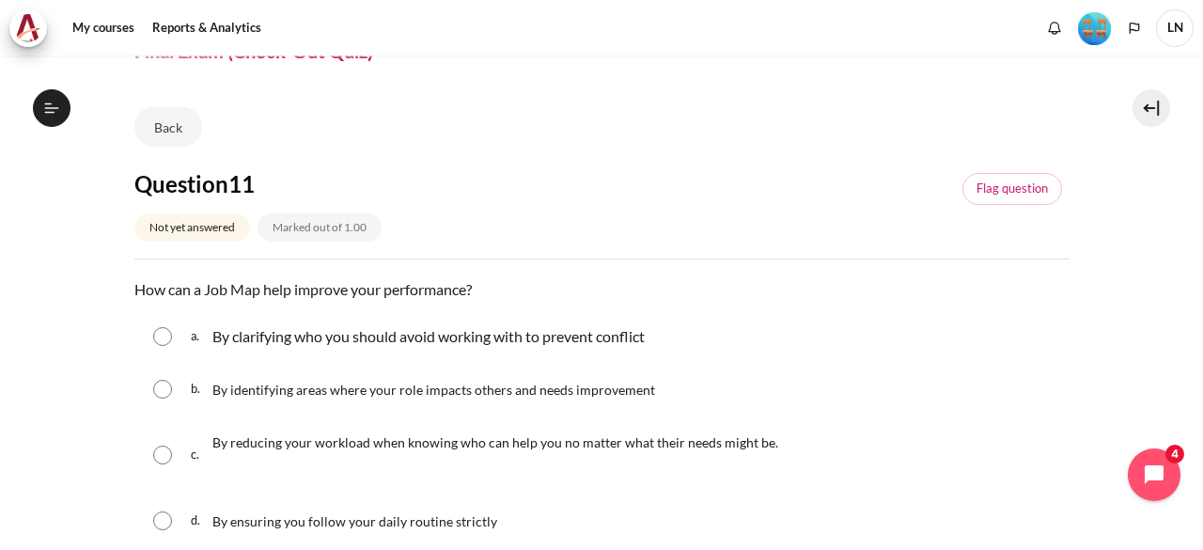
click at [158, 388] on input "Content" at bounding box center [162, 389] width 19 height 19
radio input "true"
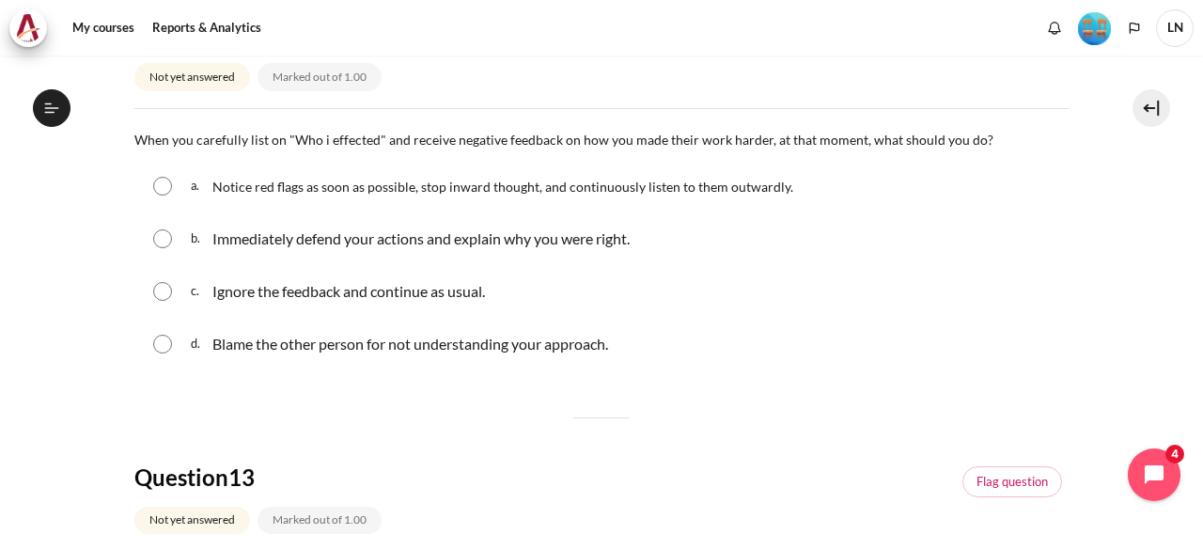
scroll to position [564, 0]
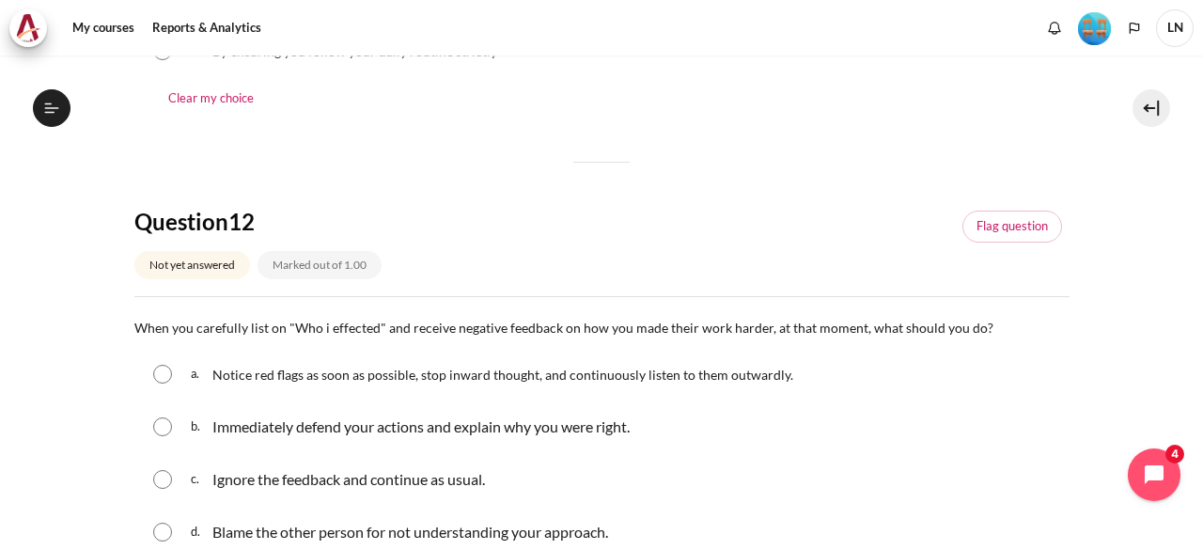
click at [159, 373] on input "Content" at bounding box center [162, 374] width 19 height 19
radio input "true"
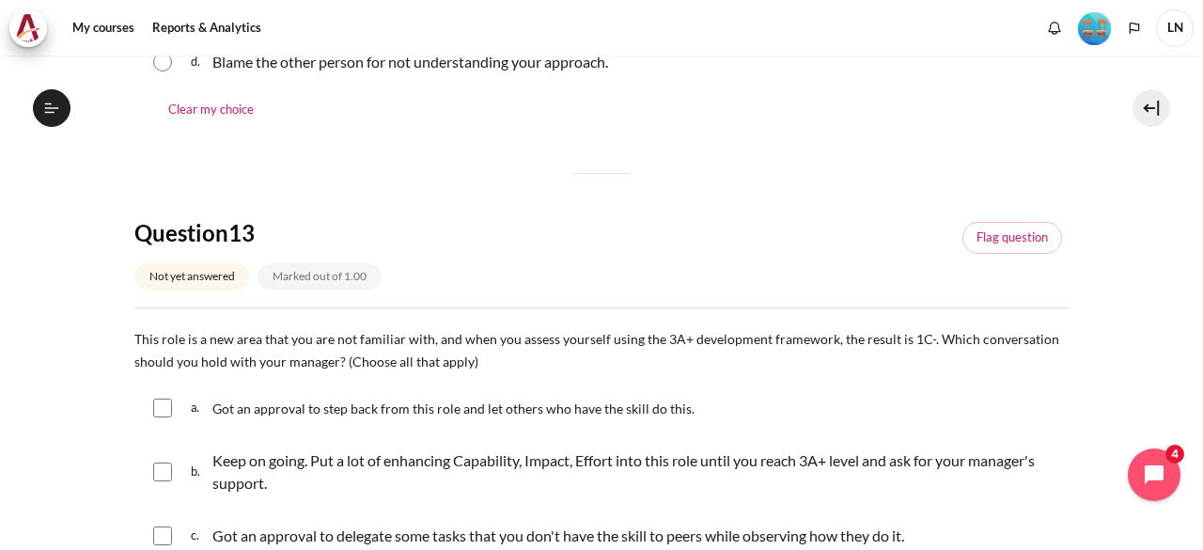
scroll to position [1128, 0]
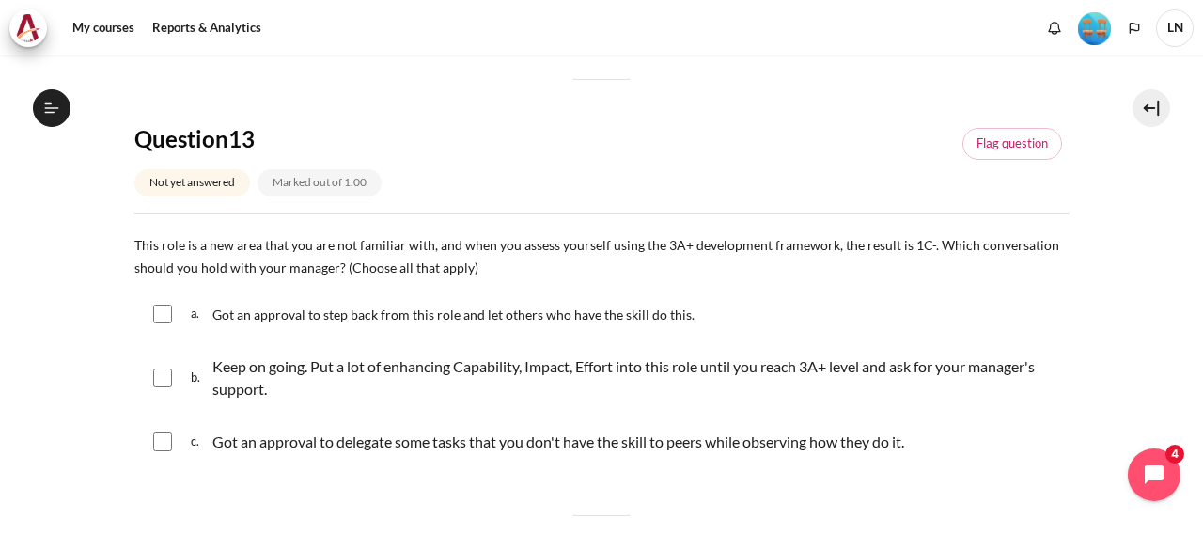
click at [167, 310] on input "Content" at bounding box center [162, 314] width 19 height 19
checkbox input "true"
click at [165, 371] on input "Content" at bounding box center [162, 378] width 19 height 19
checkbox input "true"
click at [165, 309] on input "Content" at bounding box center [162, 314] width 19 height 19
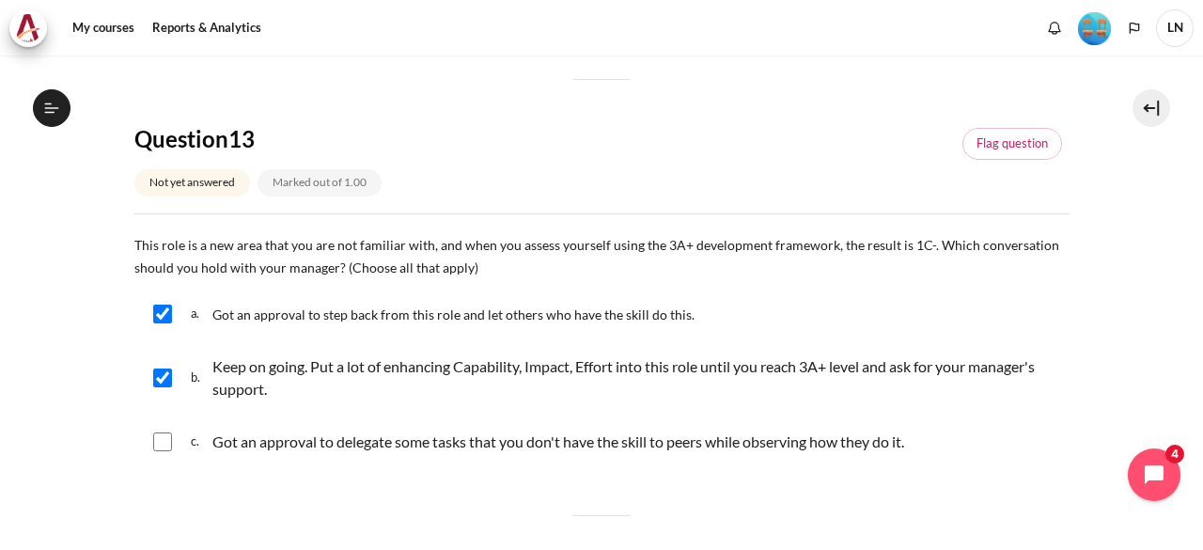
checkbox input "false"
click at [162, 441] on input "Content" at bounding box center [162, 441] width 19 height 19
checkbox input "true"
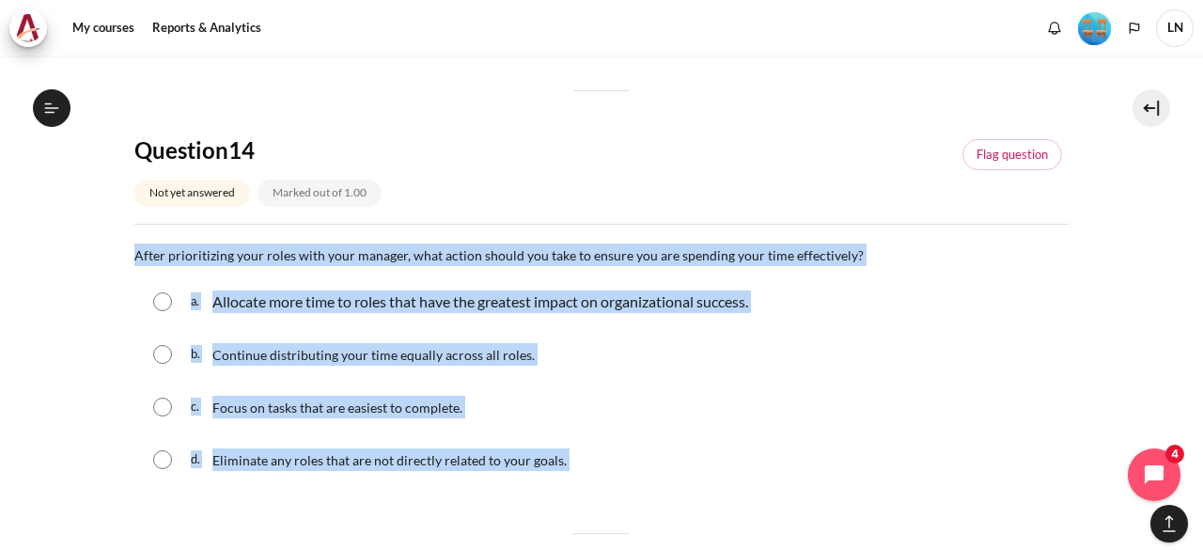
scroll to position [1601, 0]
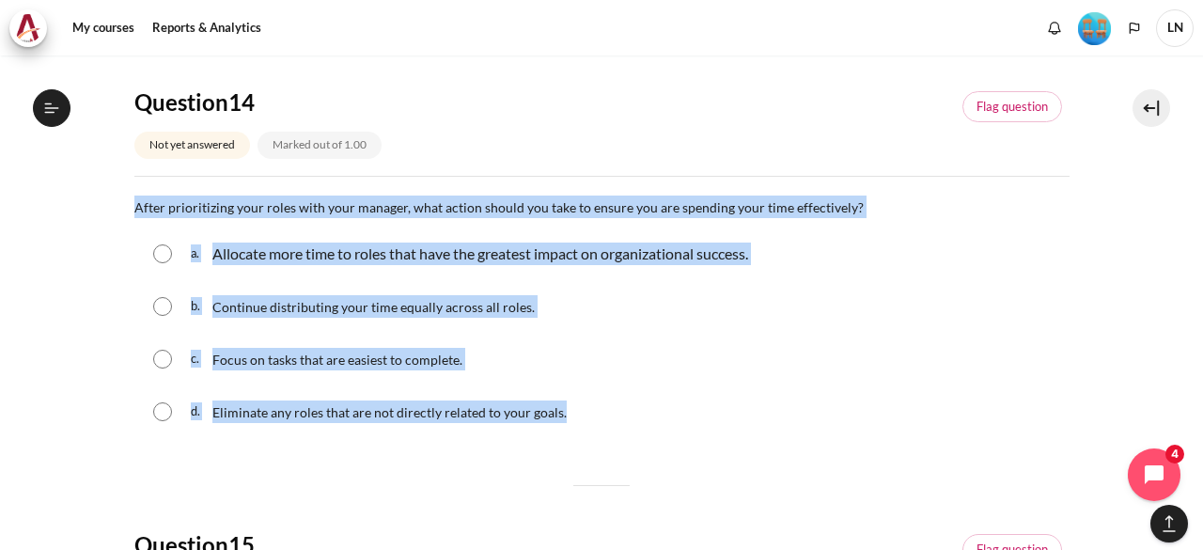
drag, startPoint x: 131, startPoint y: 303, endPoint x: 565, endPoint y: 406, distance: 446.5
copy div "After prioritizing your roles with your manager, what action should you take to…"
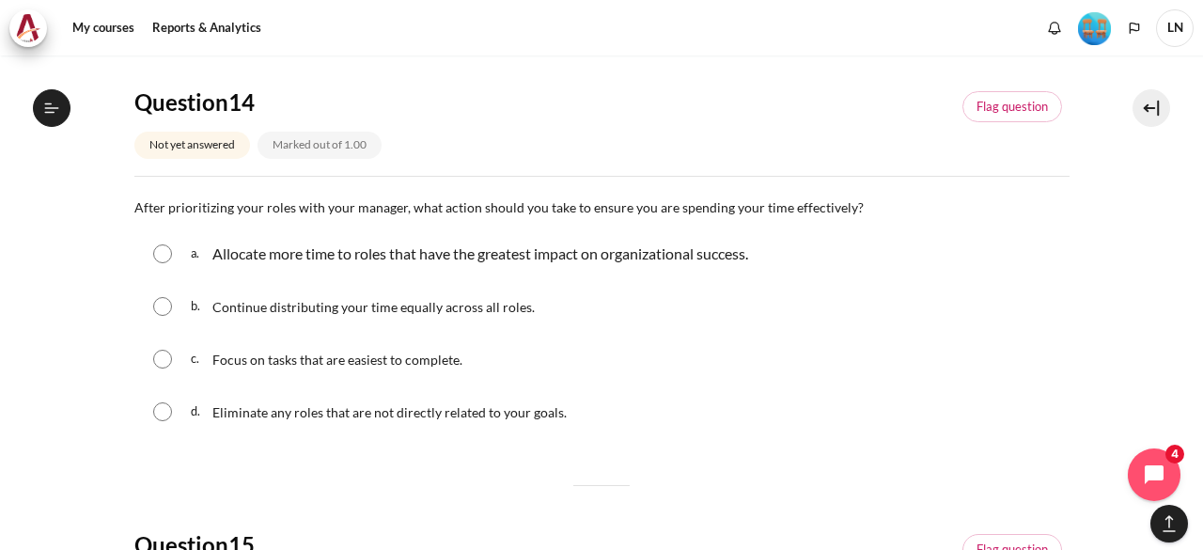
click at [160, 251] on input "Content" at bounding box center [162, 253] width 19 height 19
radio input "true"
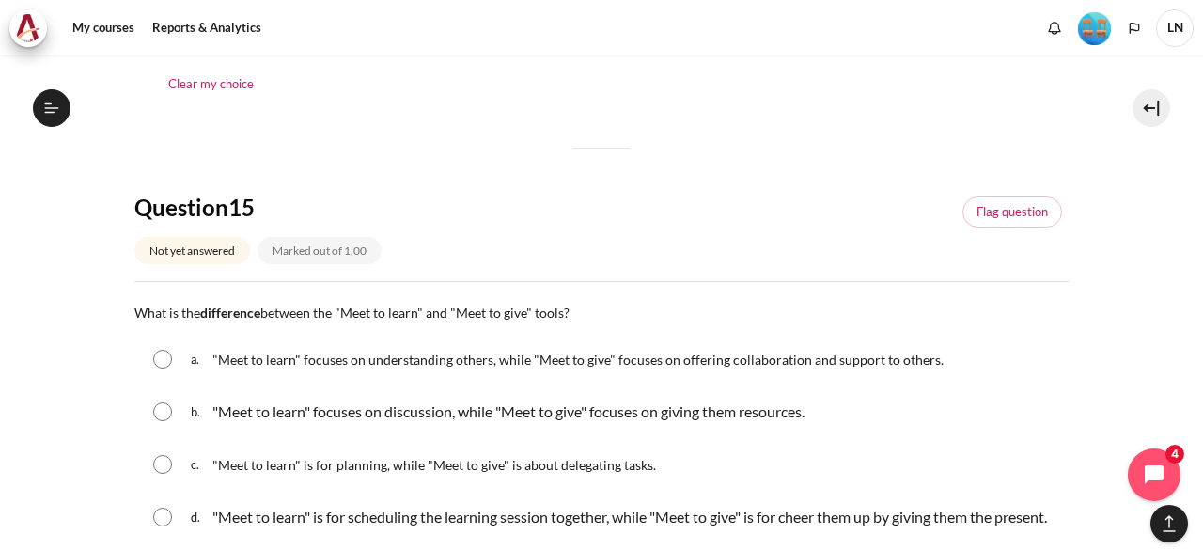
scroll to position [2071, 0]
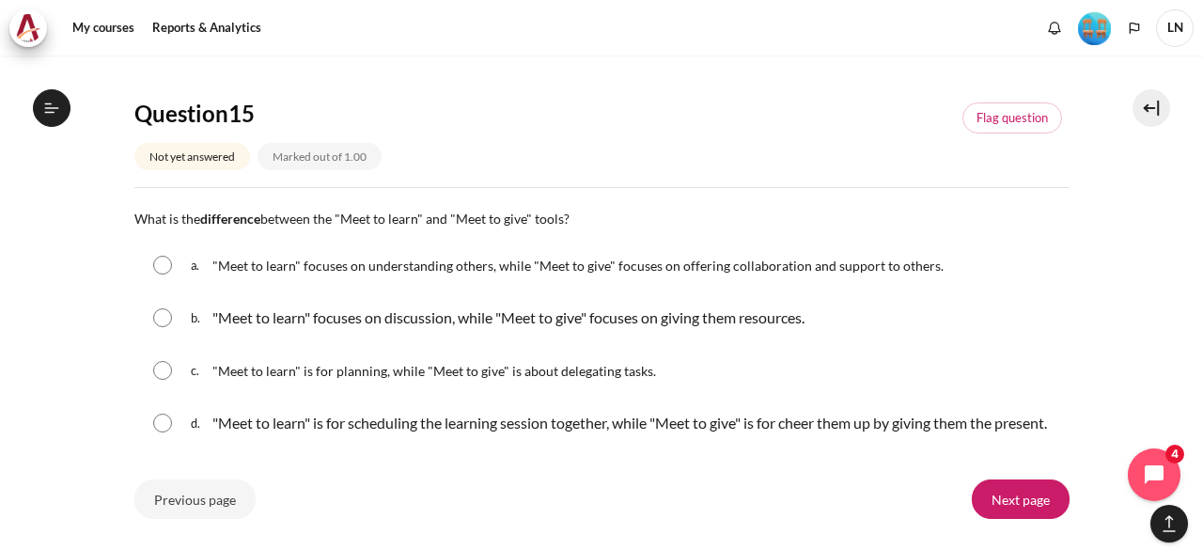
click at [162, 260] on input "Content" at bounding box center [162, 265] width 19 height 19
radio input "true"
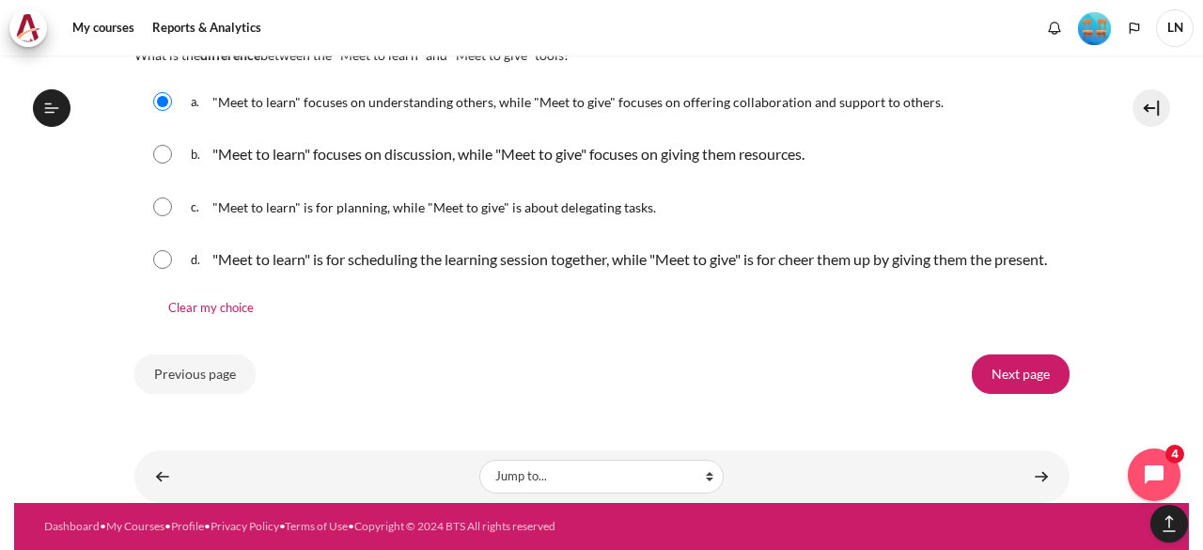
scroll to position [2254, 0]
click at [1010, 364] on input "Next page" at bounding box center [1021, 373] width 98 height 39
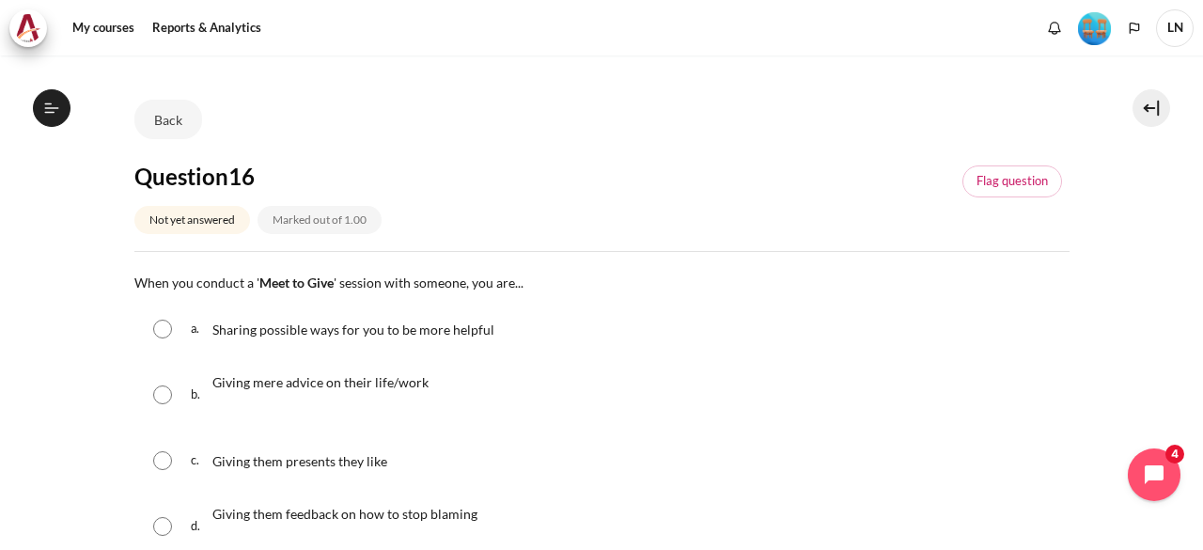
scroll to position [188, 0]
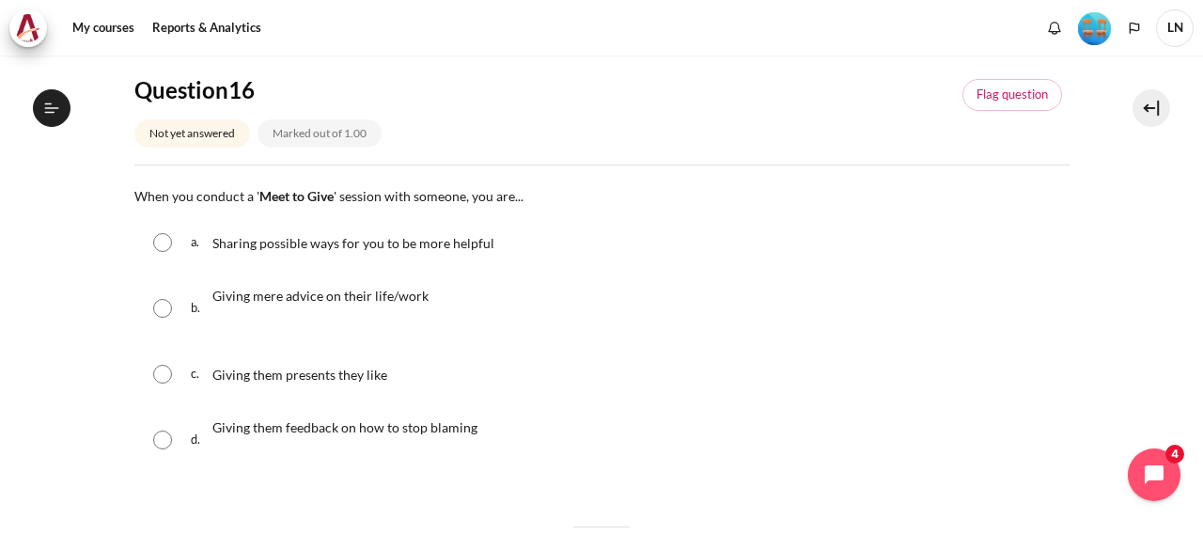
click at [164, 242] on input "Content" at bounding box center [162, 242] width 19 height 19
radio input "true"
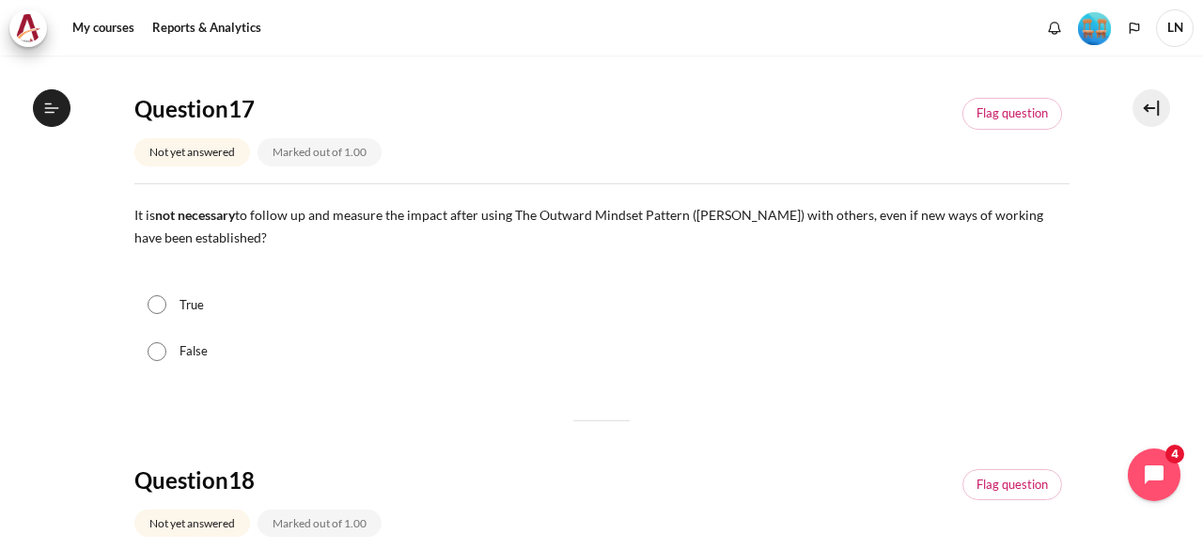
scroll to position [658, 0]
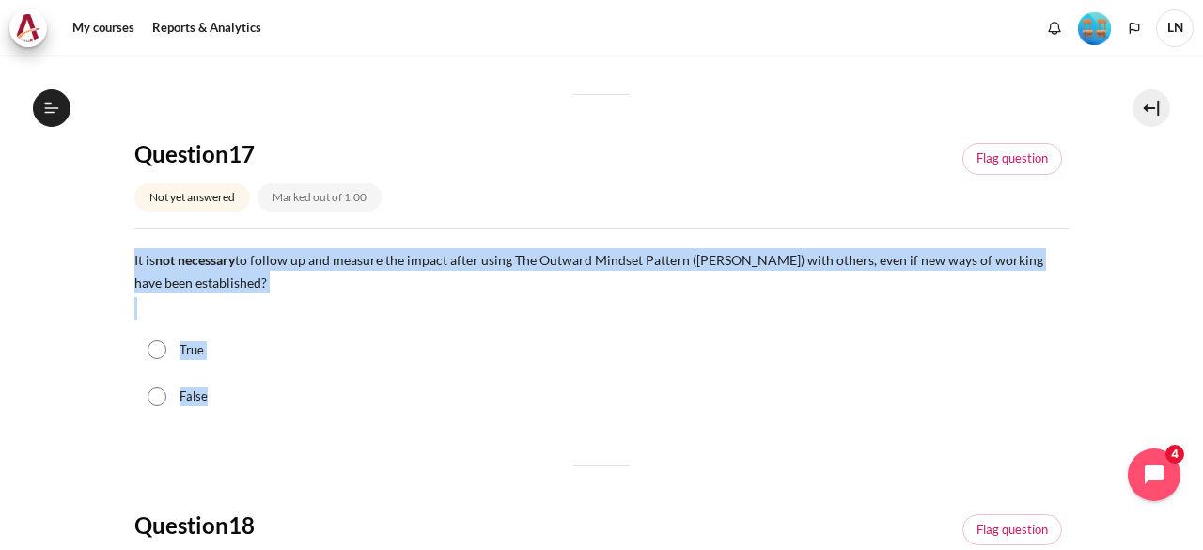
drag, startPoint x: 113, startPoint y: 256, endPoint x: 216, endPoint y: 396, distance: 174.1
copy div "It is not necessary to follow up and measure the impact after using The Outward…"
click at [273, 362] on div "True" at bounding box center [601, 350] width 935 height 47
click at [159, 397] on input "False" at bounding box center [157, 396] width 19 height 19
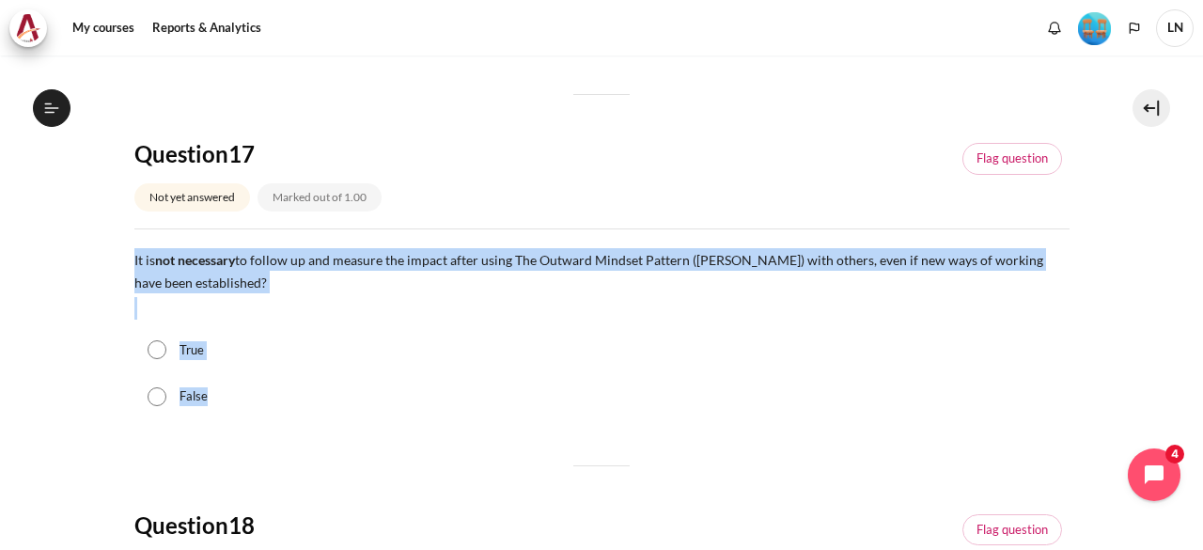
radio input "true"
click at [323, 390] on div "False" at bounding box center [601, 396] width 935 height 47
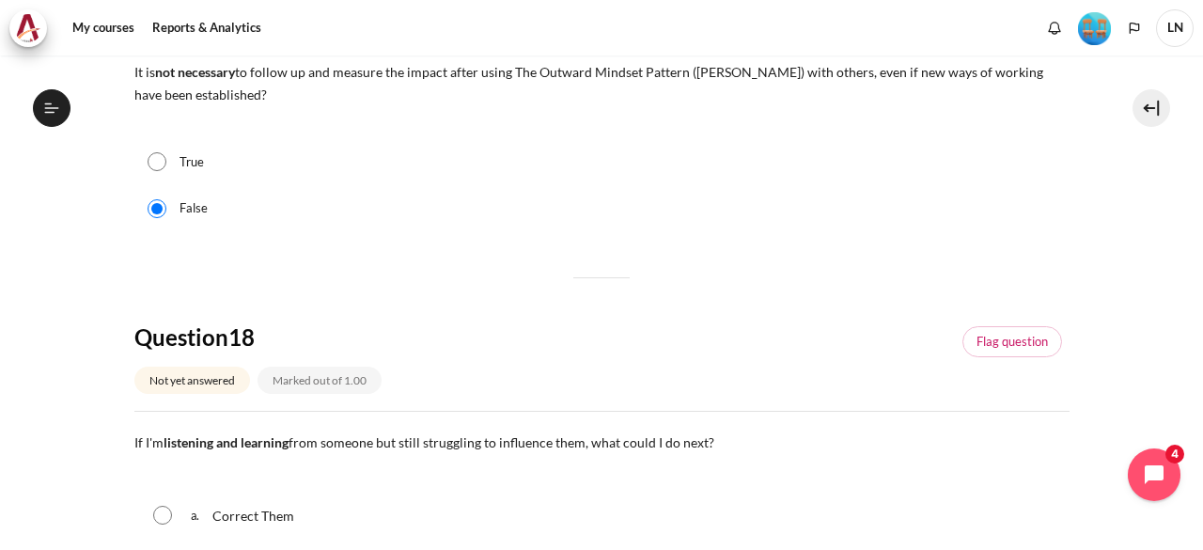
scroll to position [1034, 0]
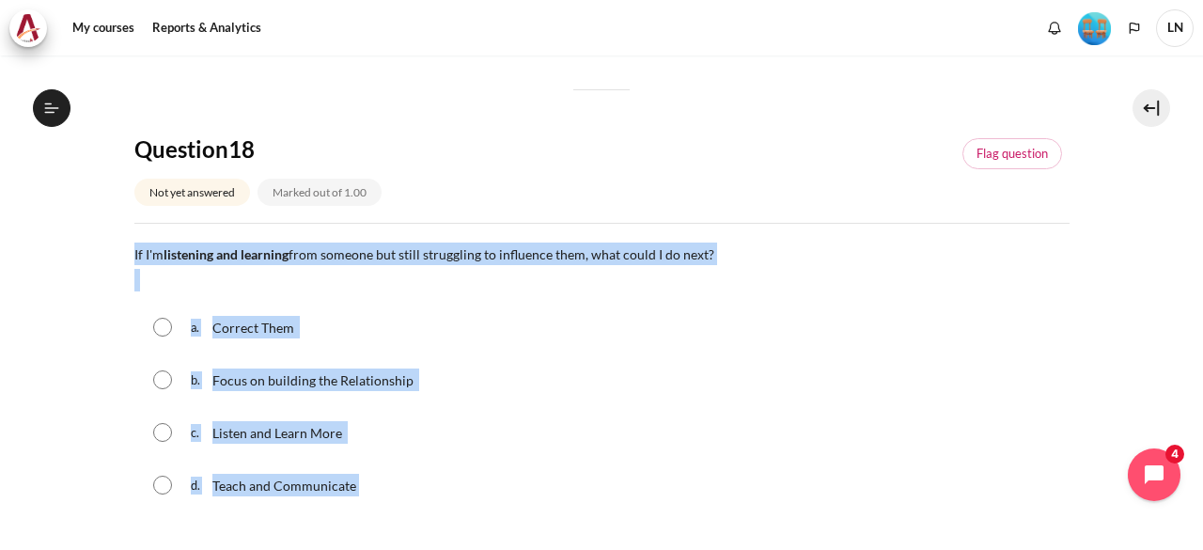
drag, startPoint x: 127, startPoint y: 251, endPoint x: 354, endPoint y: 490, distance: 329.2
click at [354, 490] on section "My courses OPO VN B2 Graduation Level 1: Required Final Exam (Check-Out Quiz) F…" at bounding box center [601, 272] width 1175 height 2503
copy div "If I'm listening and learning from someone but still struggling to influence th…"
click at [360, 311] on div "a. Correct Them" at bounding box center [601, 327] width 935 height 49
click at [162, 376] on input "Content" at bounding box center [162, 379] width 19 height 19
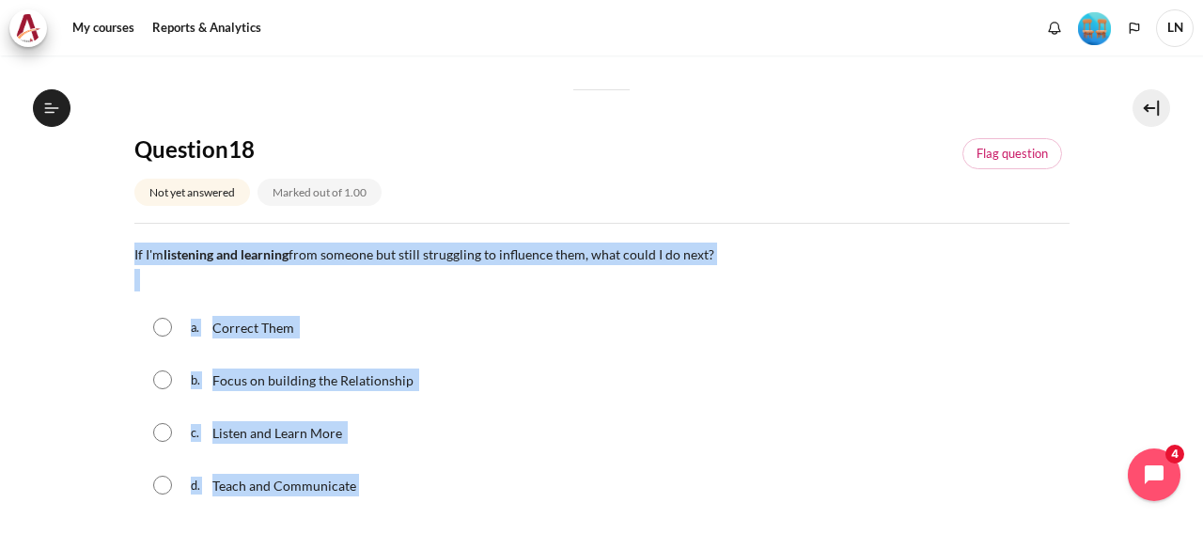
radio input "true"
click at [575, 374] on div "b. Focus on building the Relationship" at bounding box center [601, 379] width 935 height 49
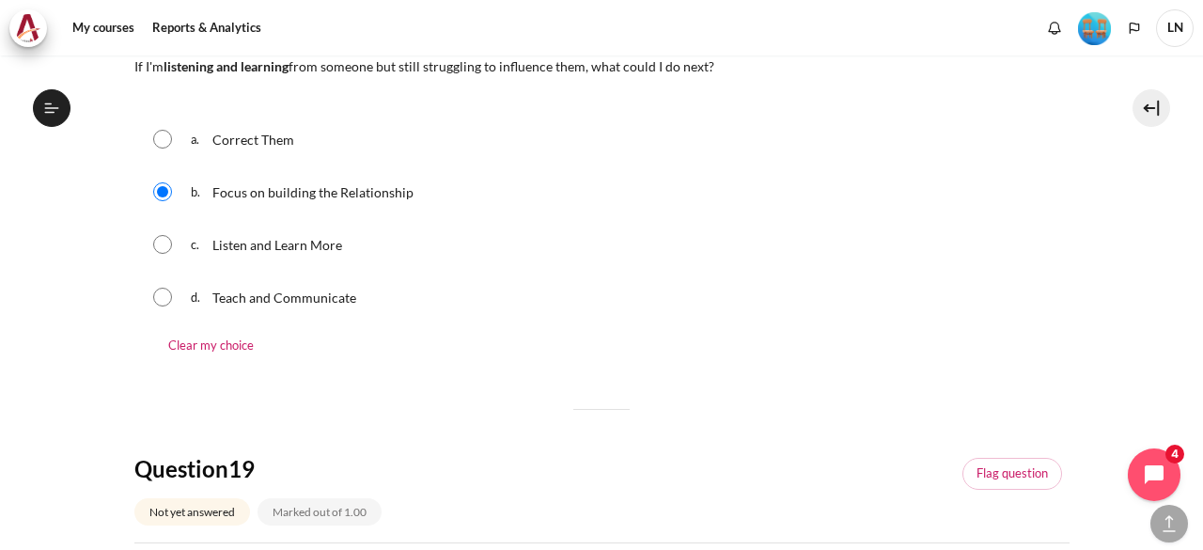
scroll to position [1504, 0]
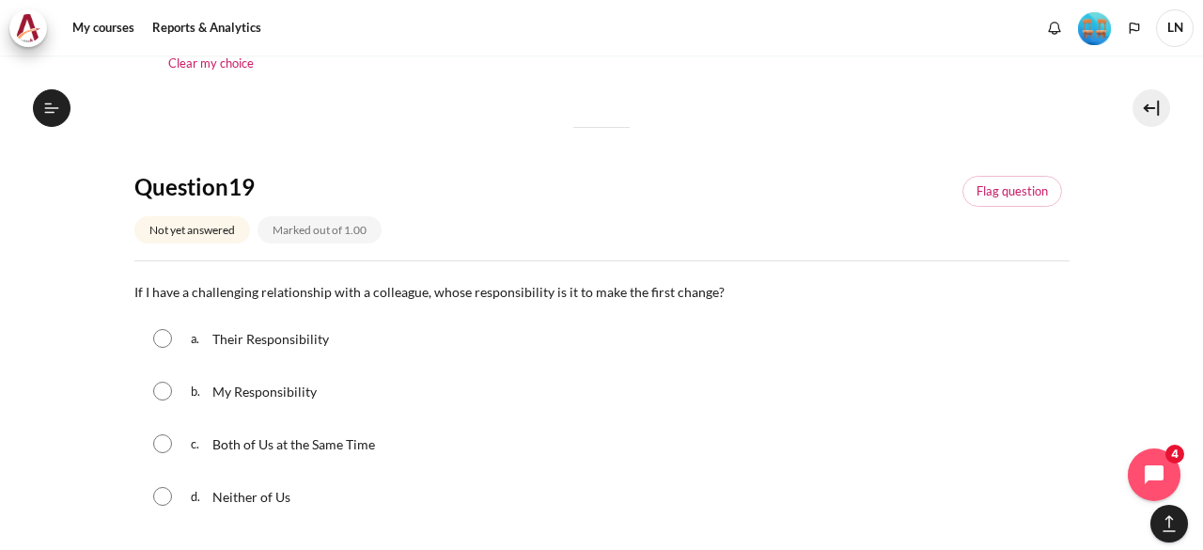
click at [264, 395] on span "My Responsibility" at bounding box center [264, 392] width 104 height 16
radio input "true"
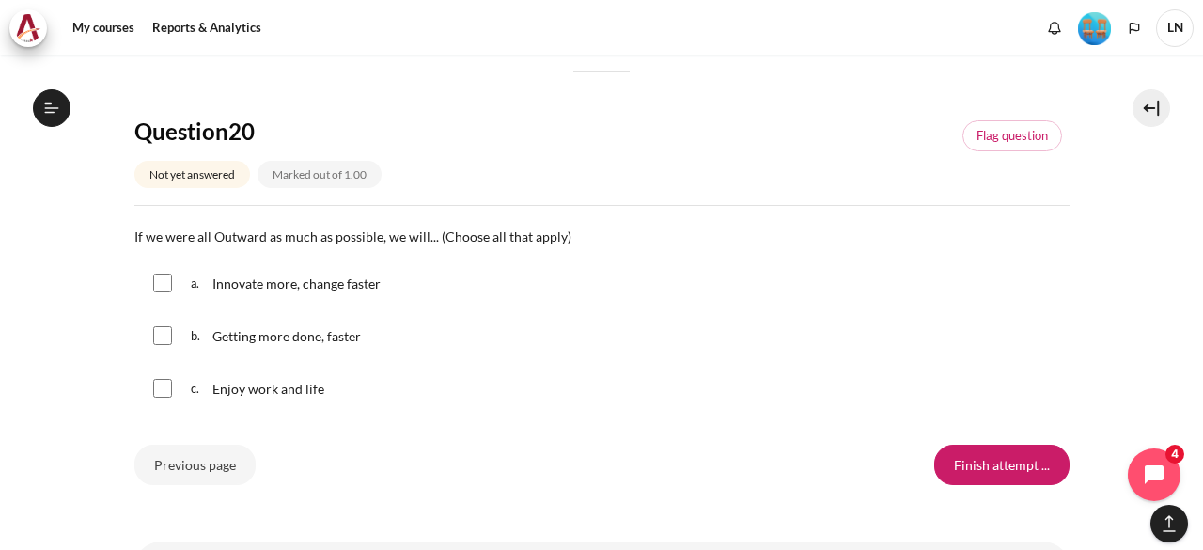
scroll to position [2068, 0]
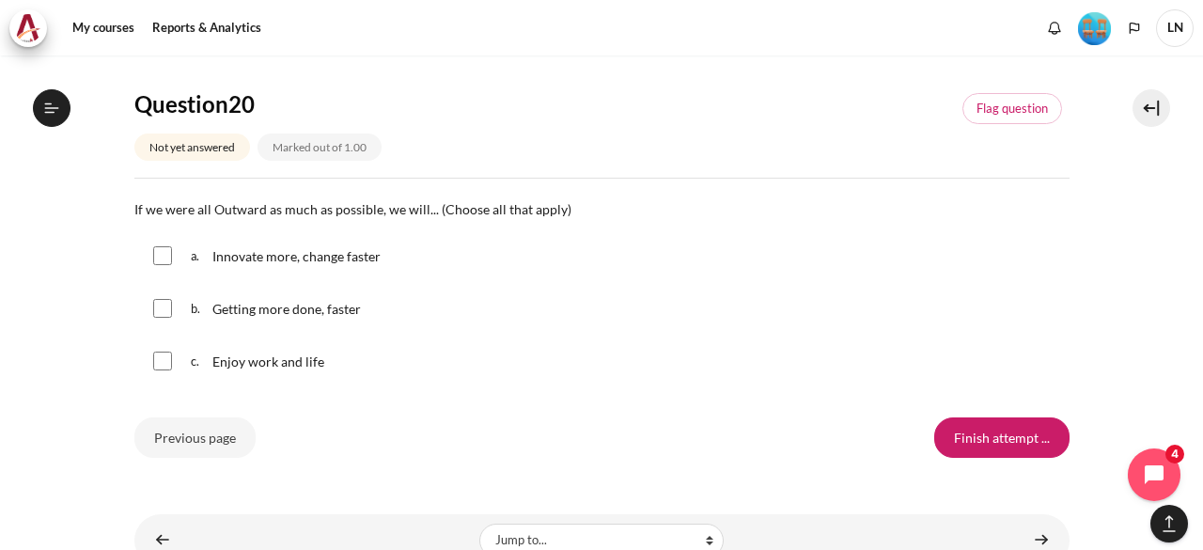
click at [293, 362] on span "Enjoy work and life" at bounding box center [268, 362] width 112 height 16
checkbox input "true"
click at [158, 257] on input "Content" at bounding box center [162, 255] width 19 height 19
checkbox input "true"
click at [159, 309] on input "Content" at bounding box center [162, 308] width 19 height 19
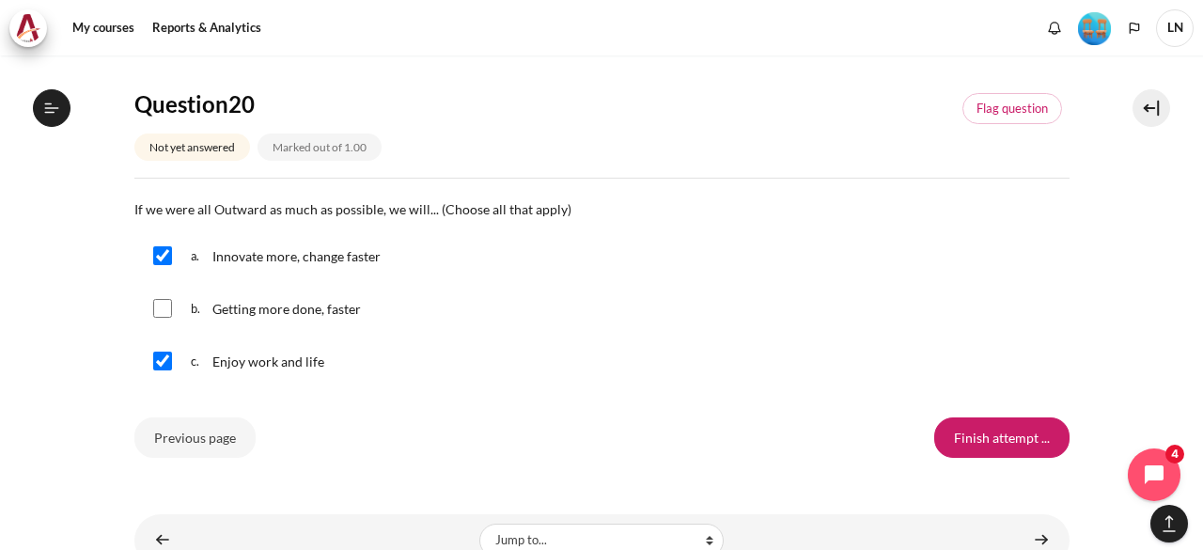
checkbox input "true"
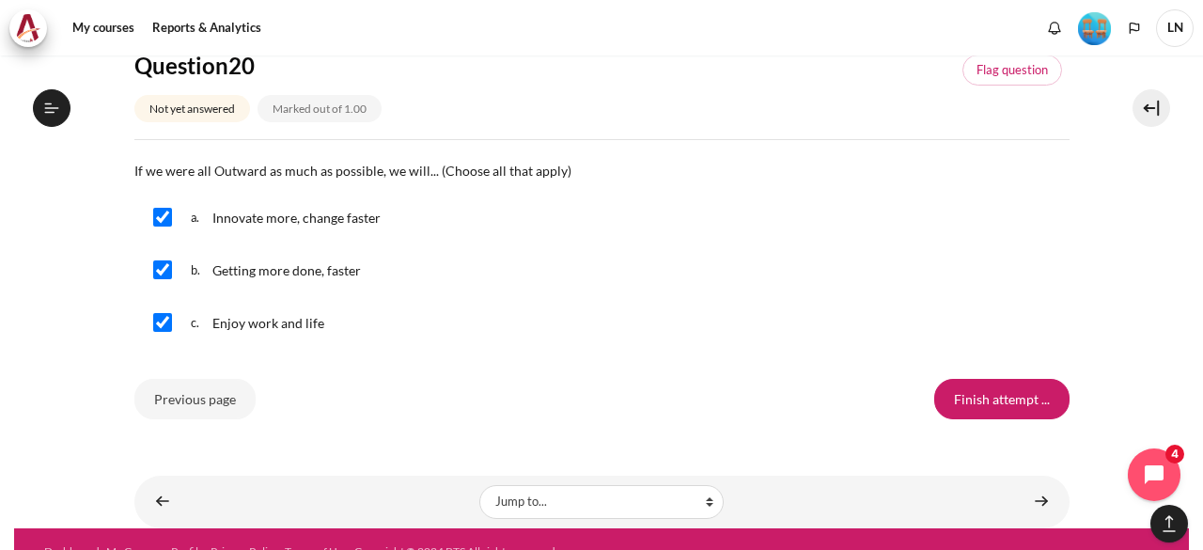
scroll to position [2129, 0]
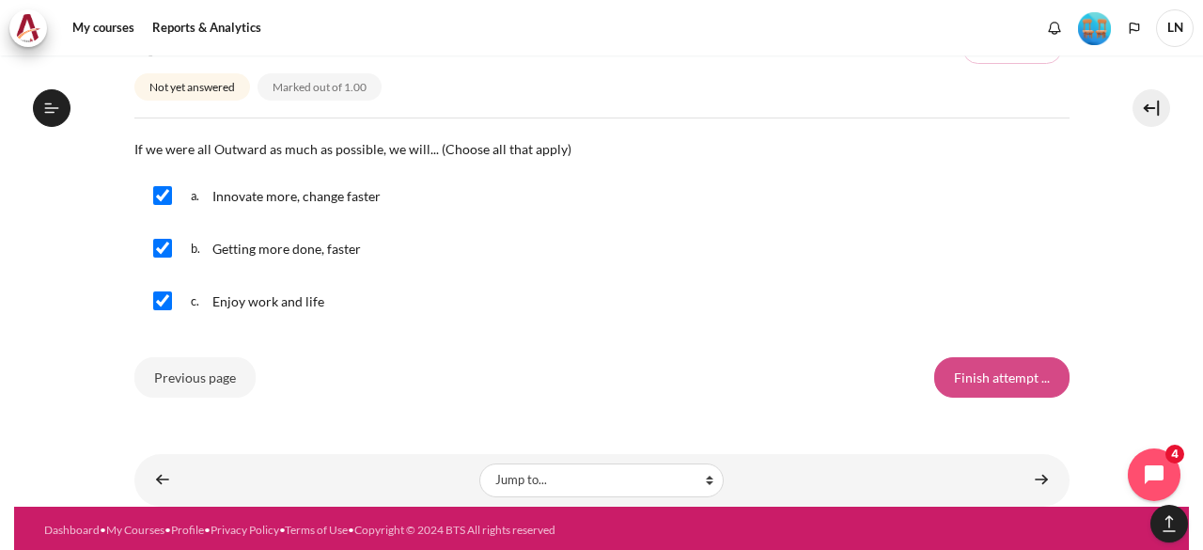
click at [982, 366] on input "Finish attempt ..." at bounding box center [1002, 376] width 135 height 39
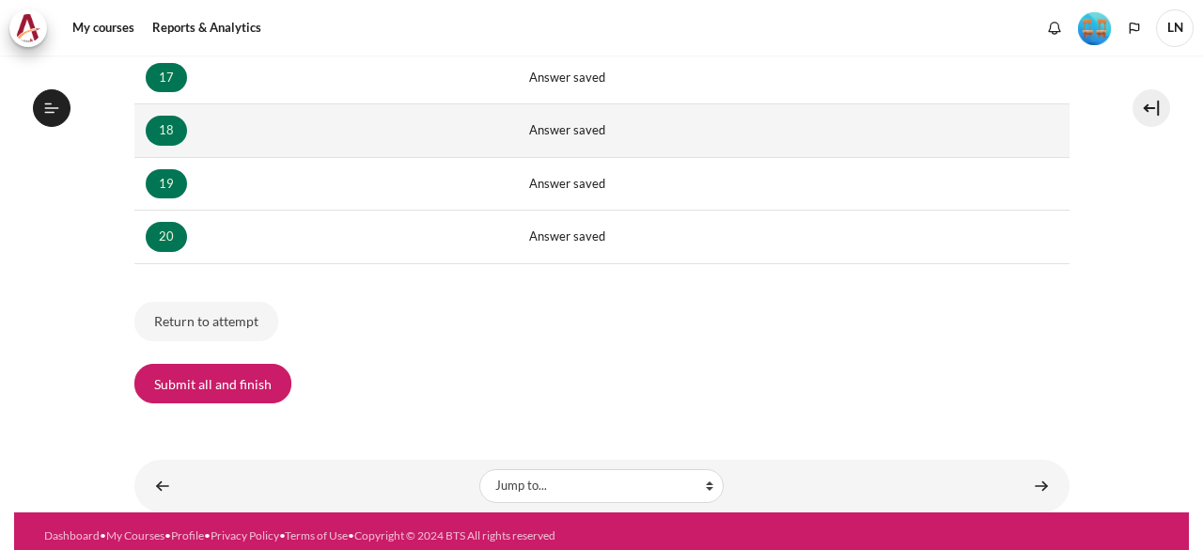
scroll to position [1943, 0]
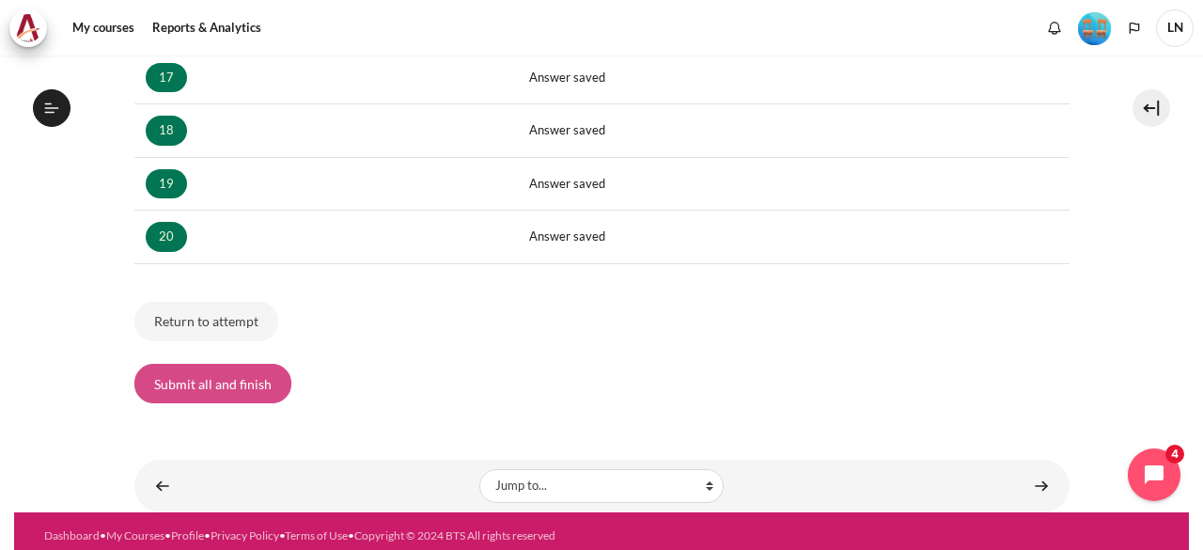
click at [190, 369] on button "Submit all and finish" at bounding box center [212, 383] width 157 height 39
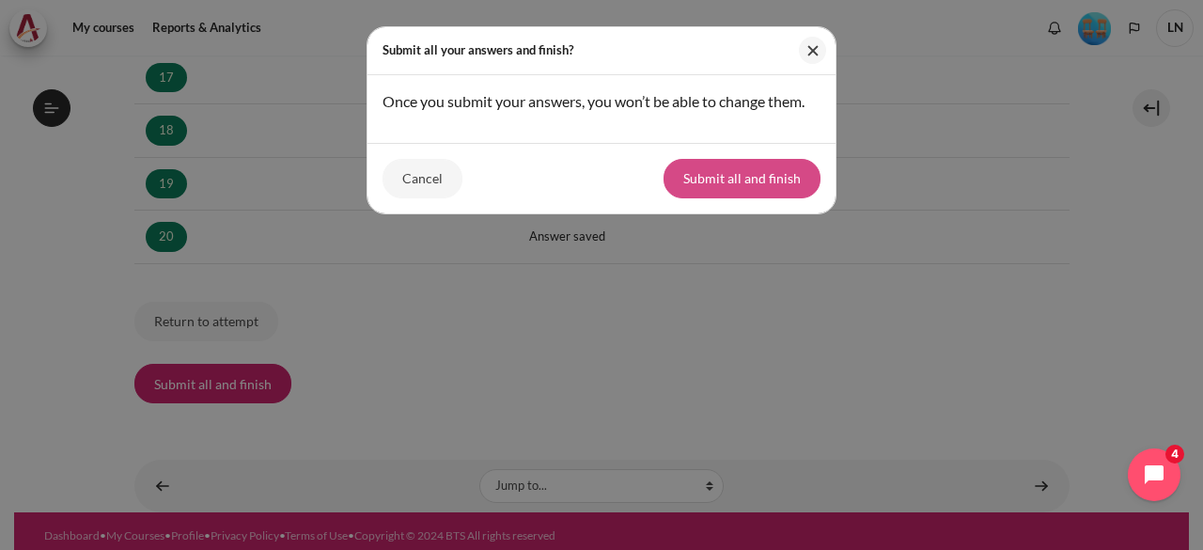
click at [754, 163] on button "Submit all and finish" at bounding box center [742, 178] width 157 height 39
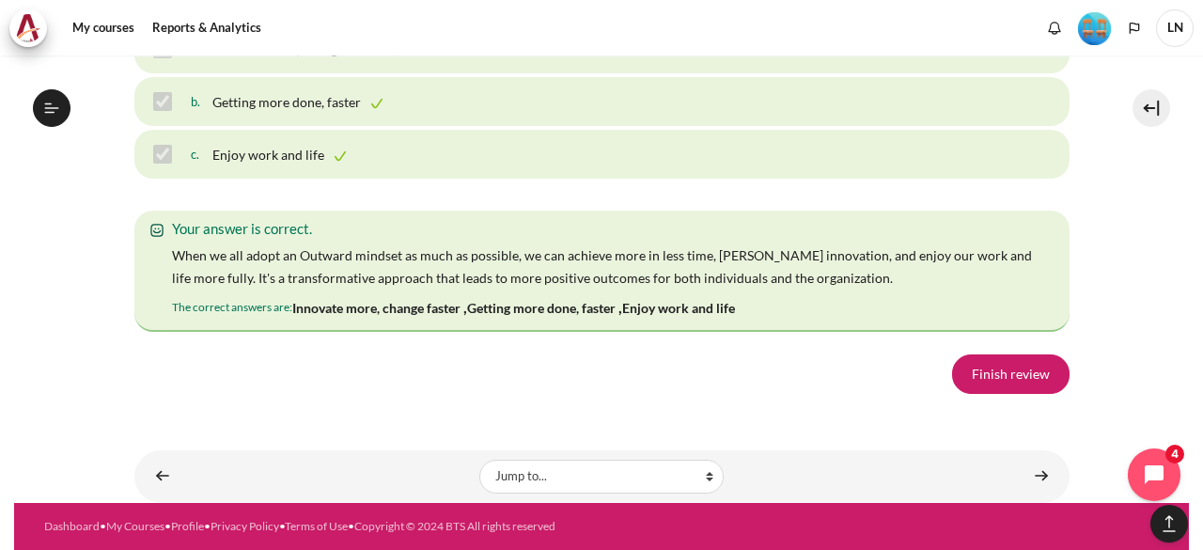
scroll to position [13447, 0]
click at [992, 372] on link "Finish review" at bounding box center [1011, 373] width 118 height 39
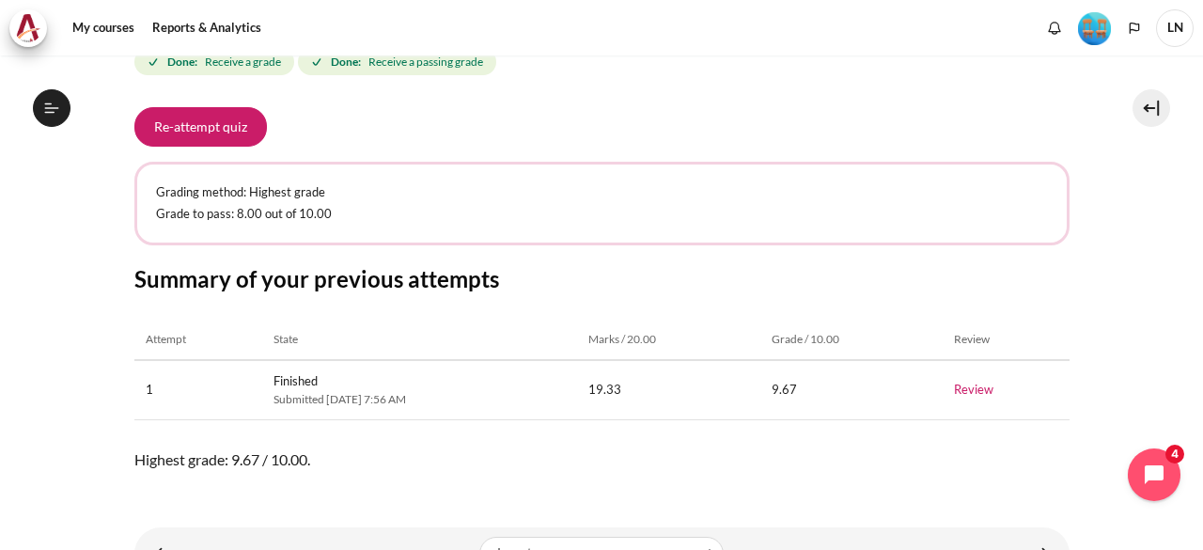
scroll to position [356, 0]
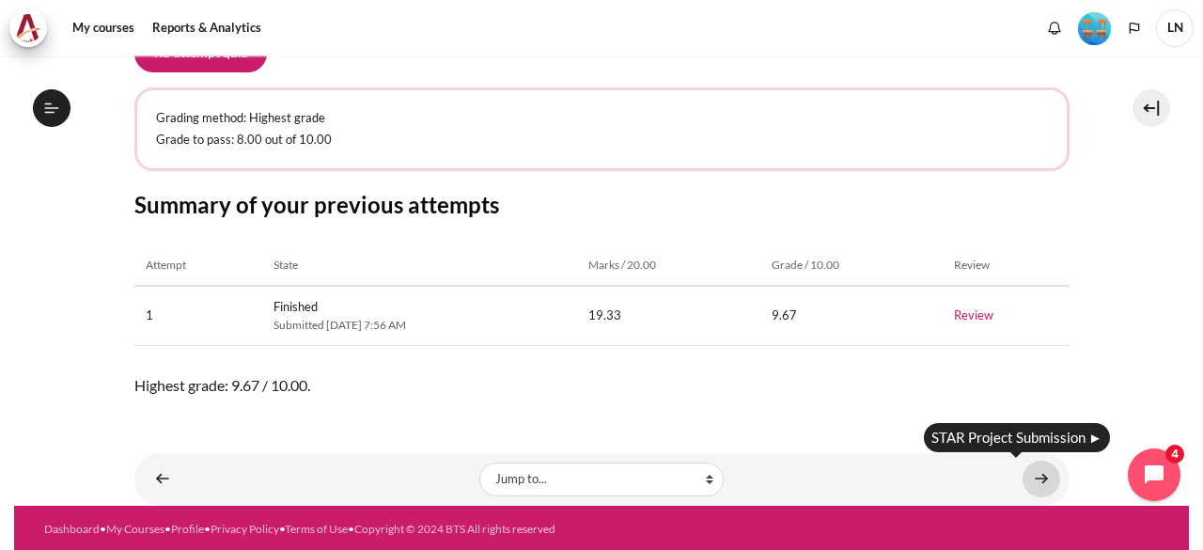
click at [1036, 474] on link "Content" at bounding box center [1042, 479] width 38 height 37
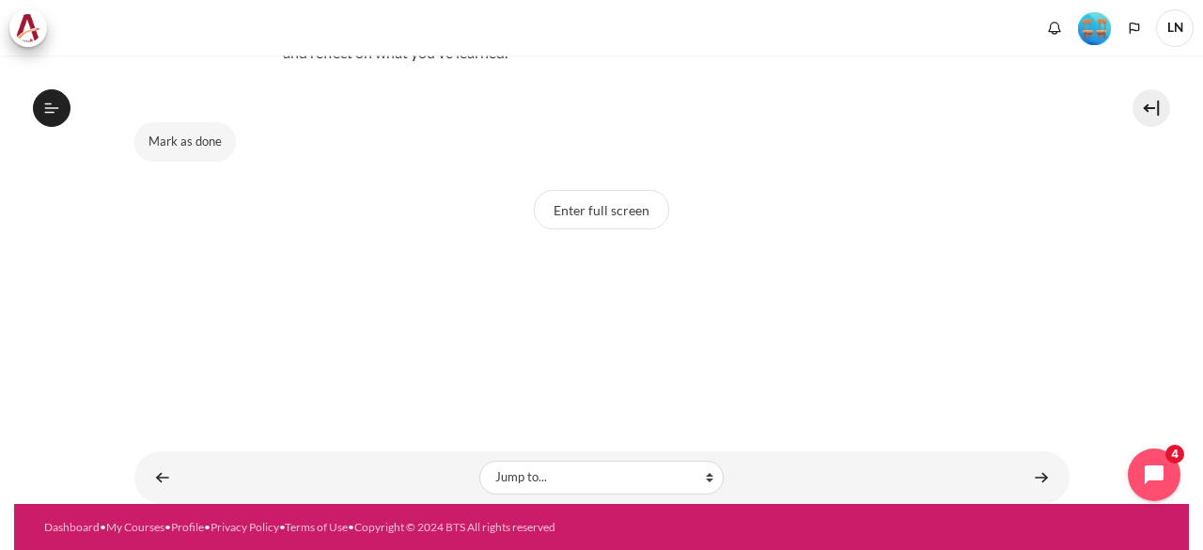
scroll to position [1968, 0]
click at [201, 144] on button "Mark as done" at bounding box center [185, 141] width 102 height 39
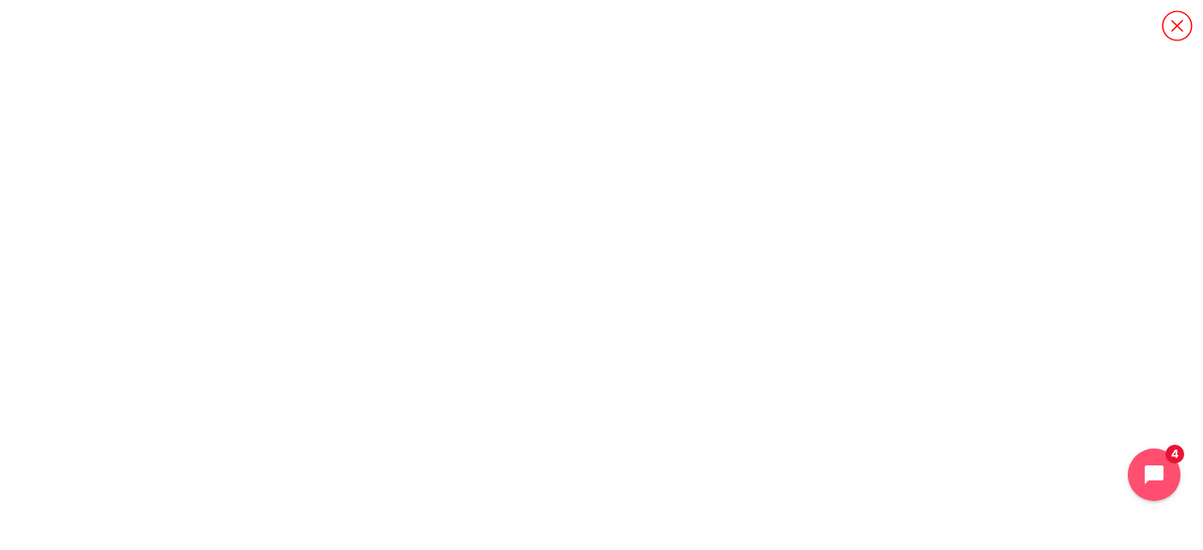
scroll to position [118, 0]
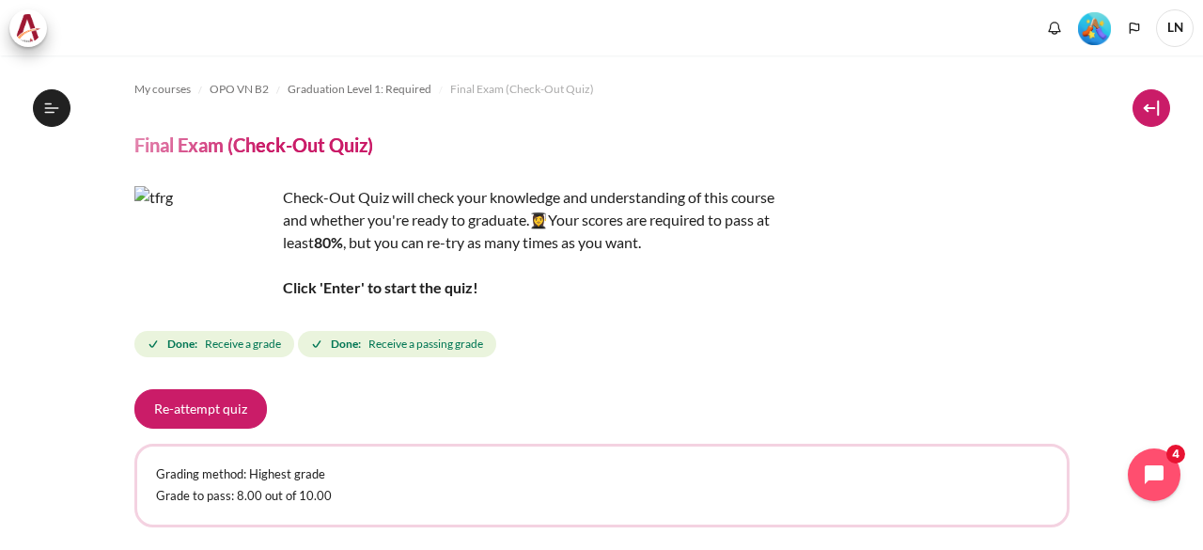
click at [1148, 106] on button at bounding box center [1152, 108] width 38 height 38
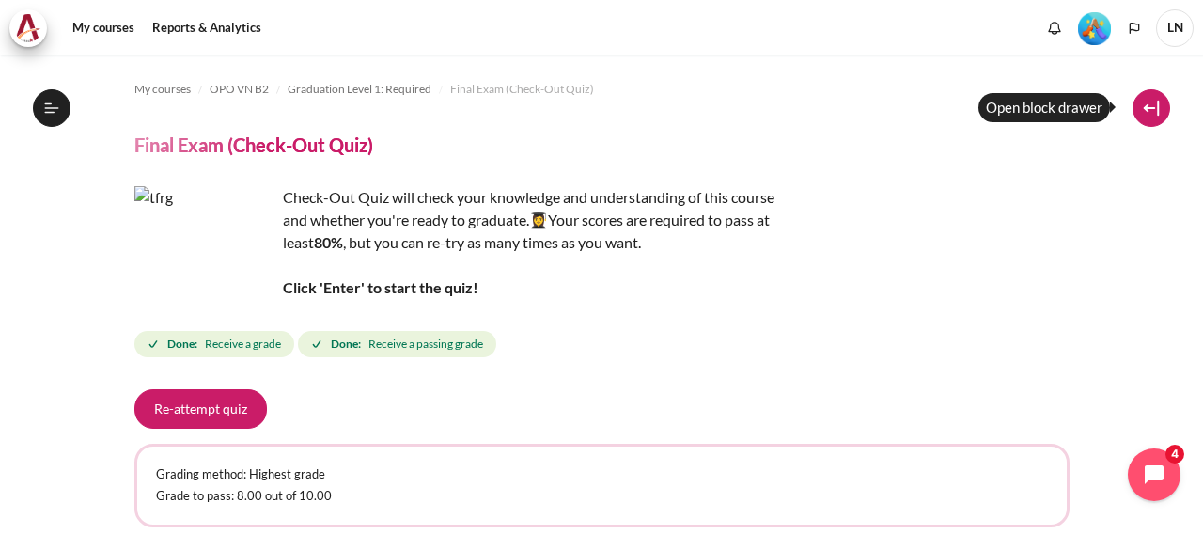
click at [1142, 109] on button at bounding box center [1152, 108] width 38 height 38
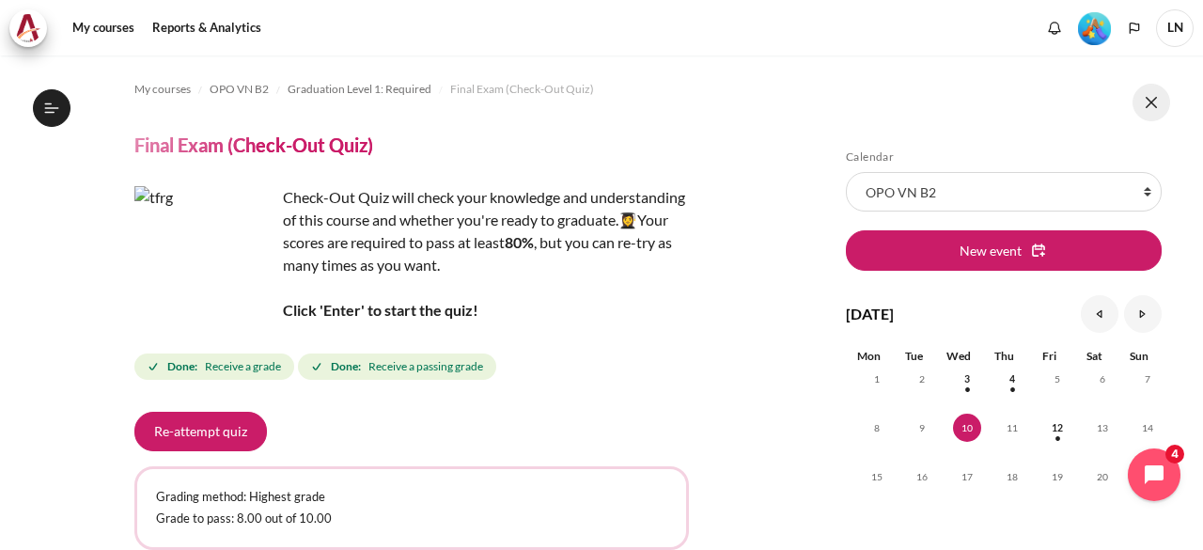
click at [1142, 109] on button at bounding box center [1152, 103] width 38 height 38
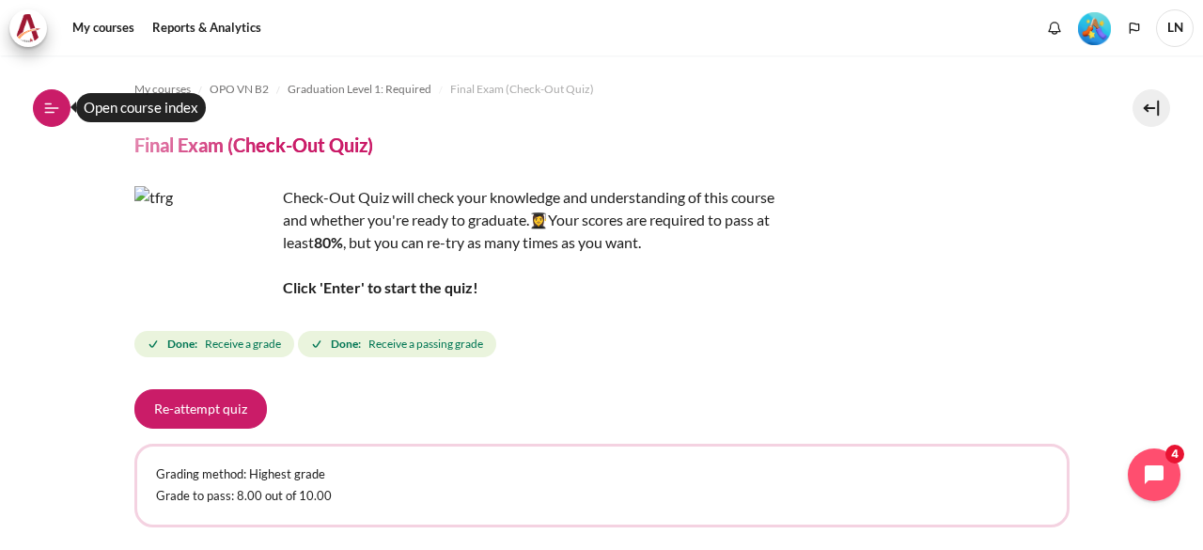
click at [45, 119] on button "Open course index" at bounding box center [52, 108] width 38 height 38
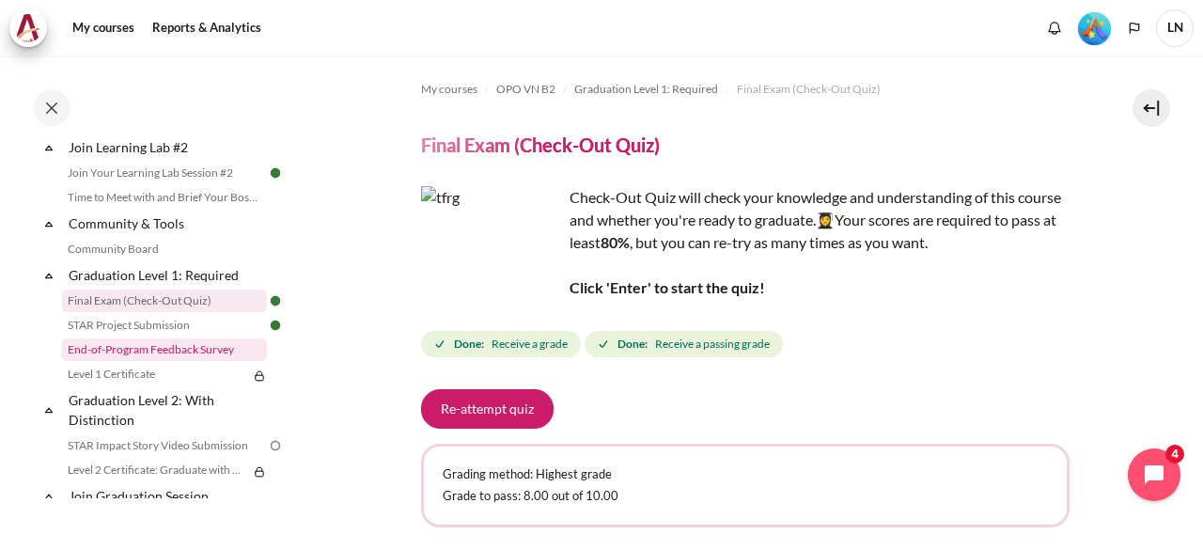
click at [164, 361] on link "End-of-Program Feedback Survey" at bounding box center [164, 349] width 205 height 23
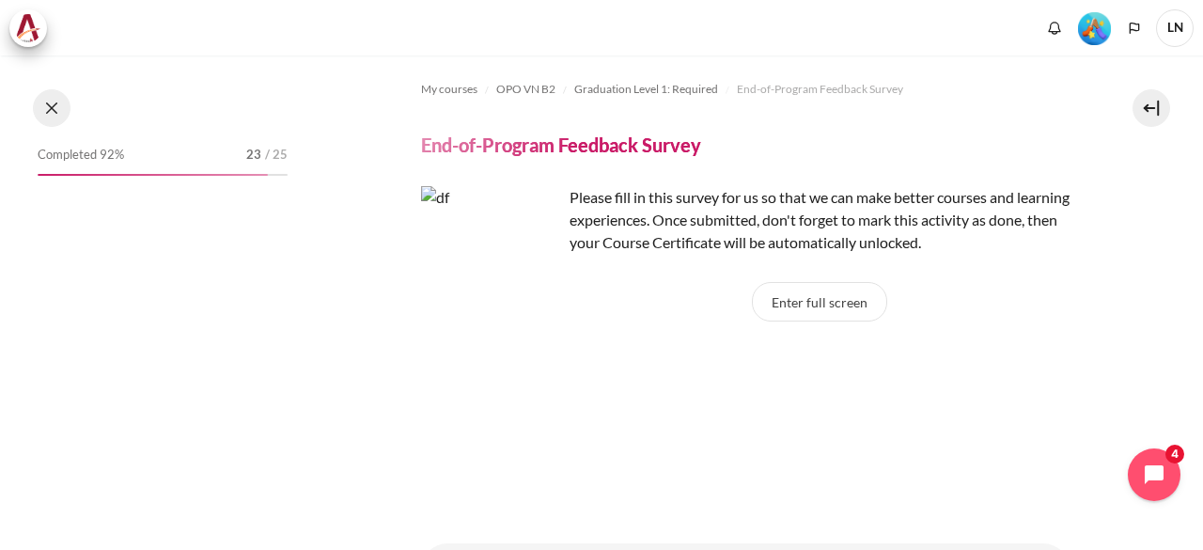
click at [55, 107] on button at bounding box center [52, 108] width 38 height 38
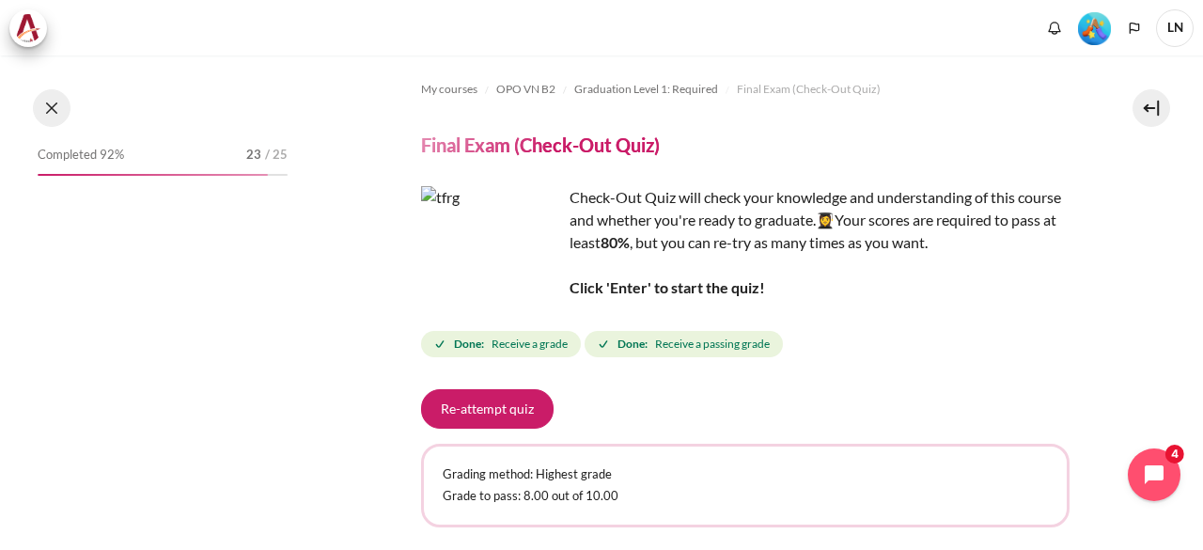
click at [53, 107] on button at bounding box center [52, 108] width 38 height 38
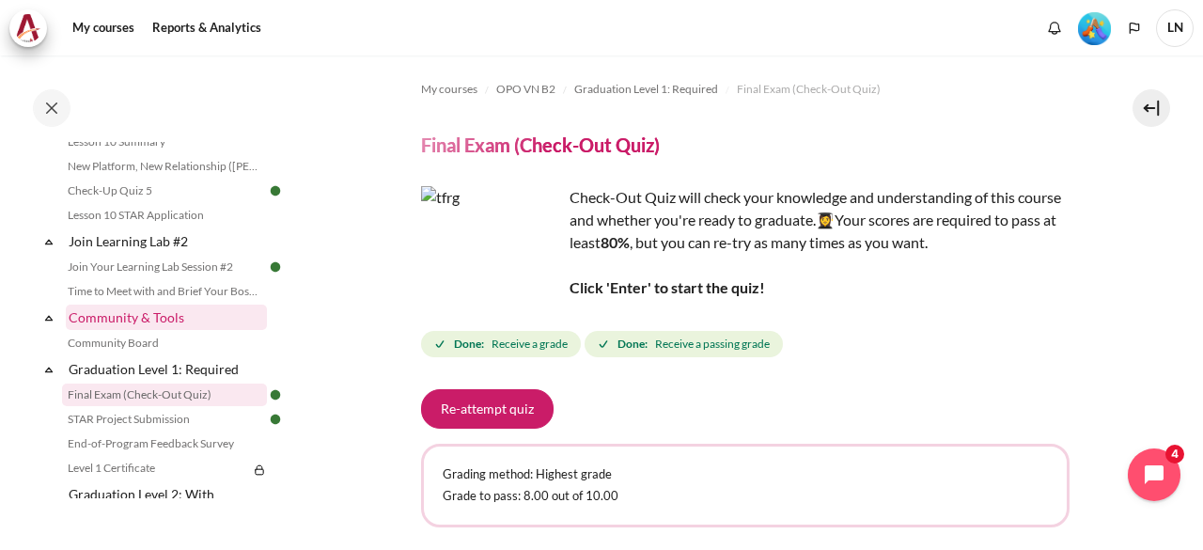
scroll to position [1943, 0]
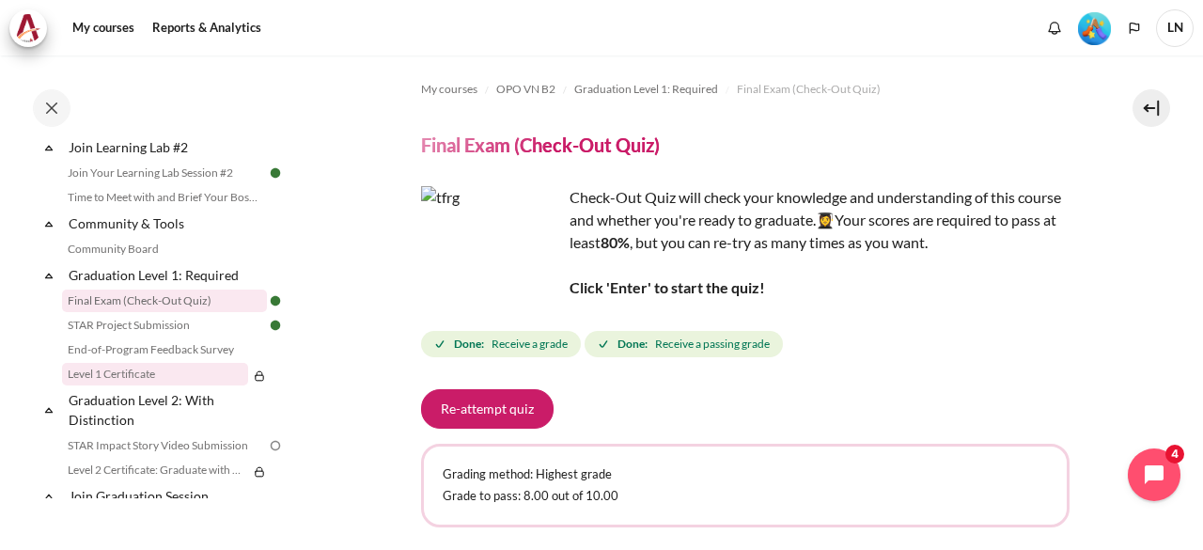
click at [149, 385] on link "Level 1 Certificate" at bounding box center [155, 374] width 186 height 23
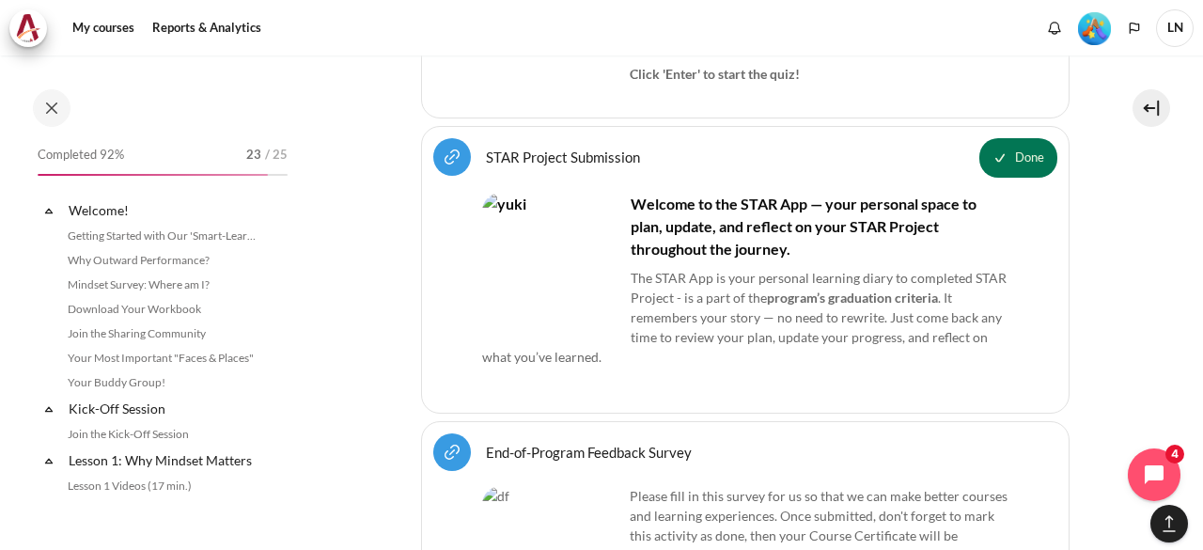
scroll to position [2017, 0]
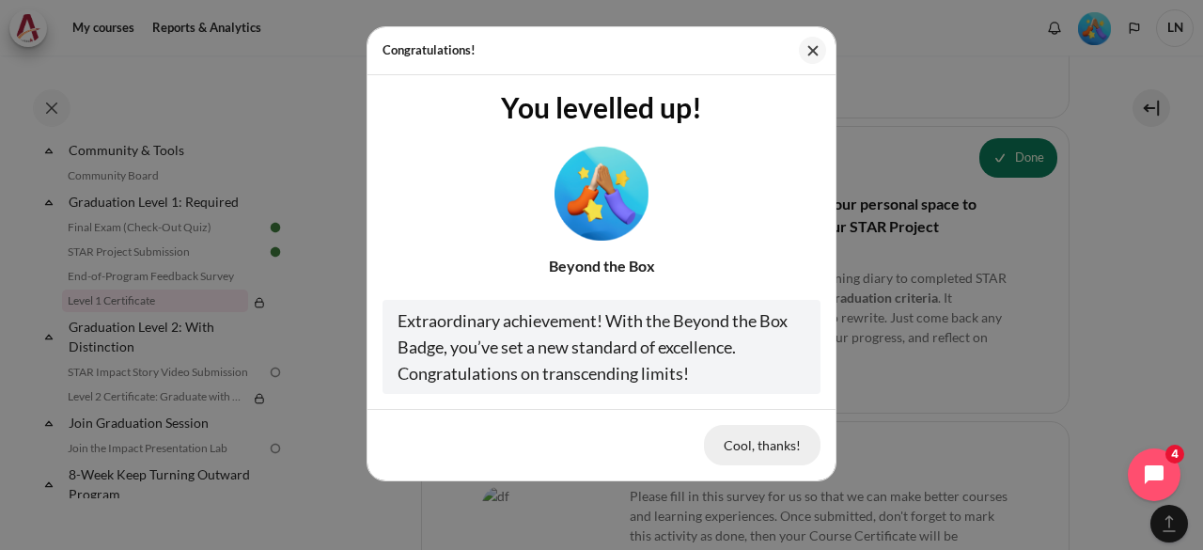
click at [785, 437] on button "Cool, thanks!" at bounding box center [762, 444] width 117 height 39
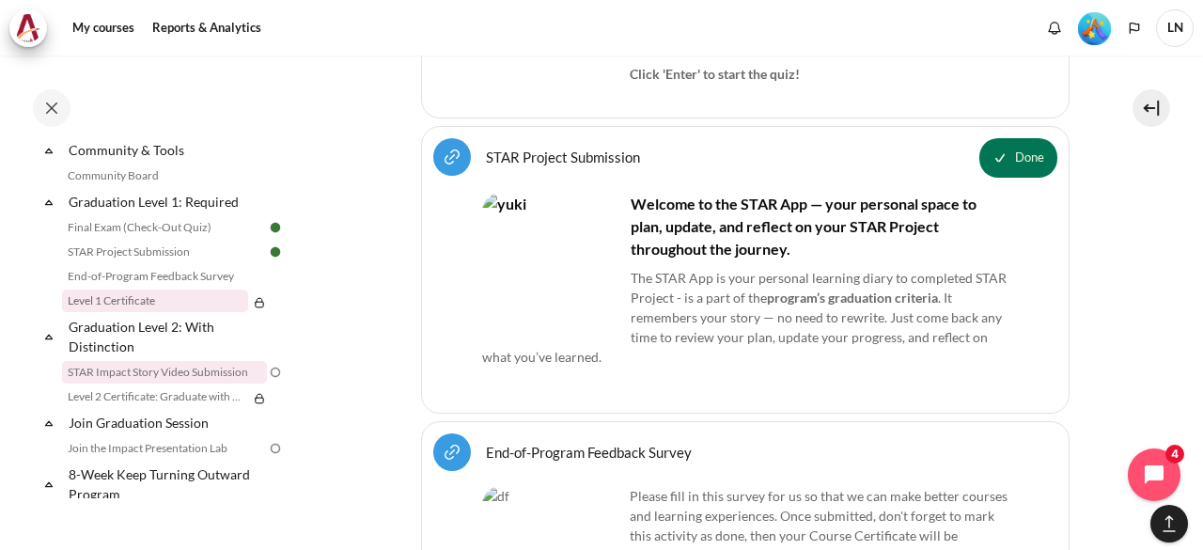
click at [194, 384] on link "STAR Impact Story Video Submission" at bounding box center [164, 372] width 205 height 23
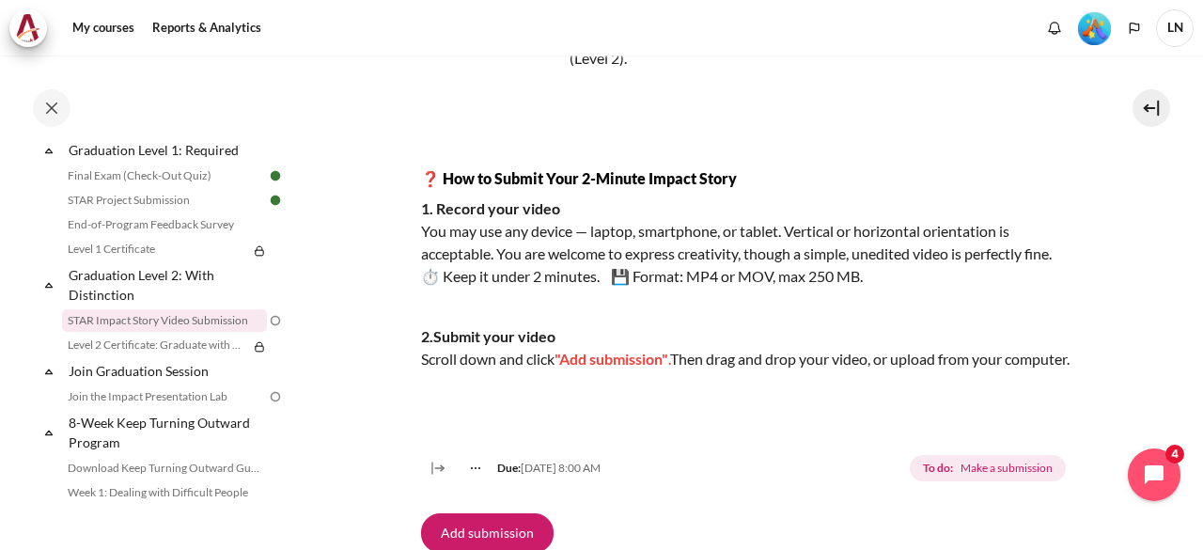
scroll to position [94, 0]
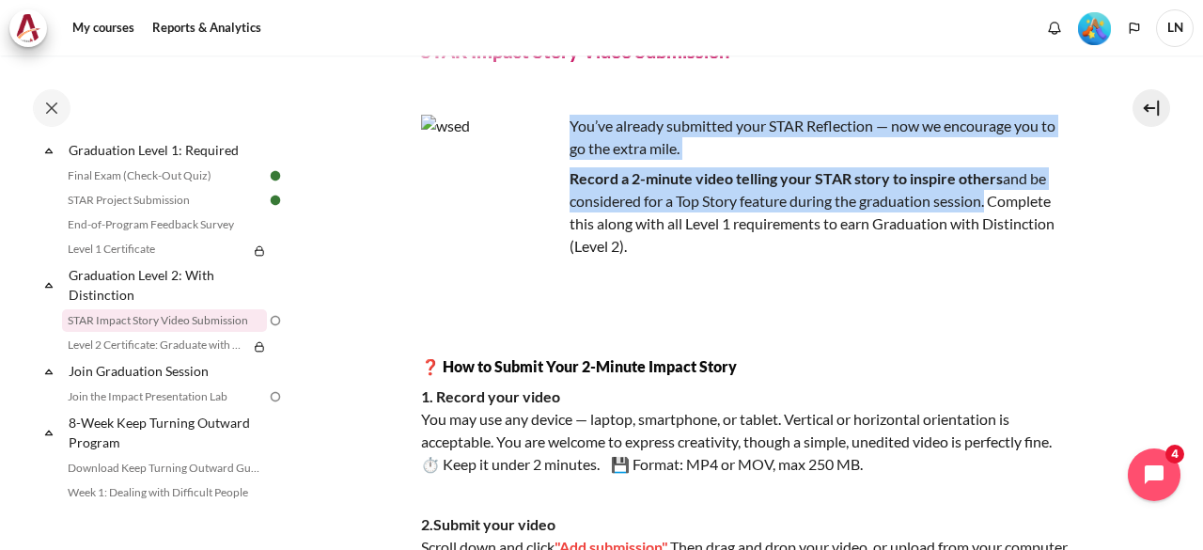
drag, startPoint x: 570, startPoint y: 124, endPoint x: 992, endPoint y: 204, distance: 429.6
click at [991, 204] on div "You’ve already submitted your STAR Reflection — now we encourage you to go the …" at bounding box center [745, 352] width 649 height 474
copy div "You’ve already submitted your STAR Reflection — now we encourage you to go the …"
click at [191, 212] on link "STAR Project Submission" at bounding box center [164, 200] width 205 height 23
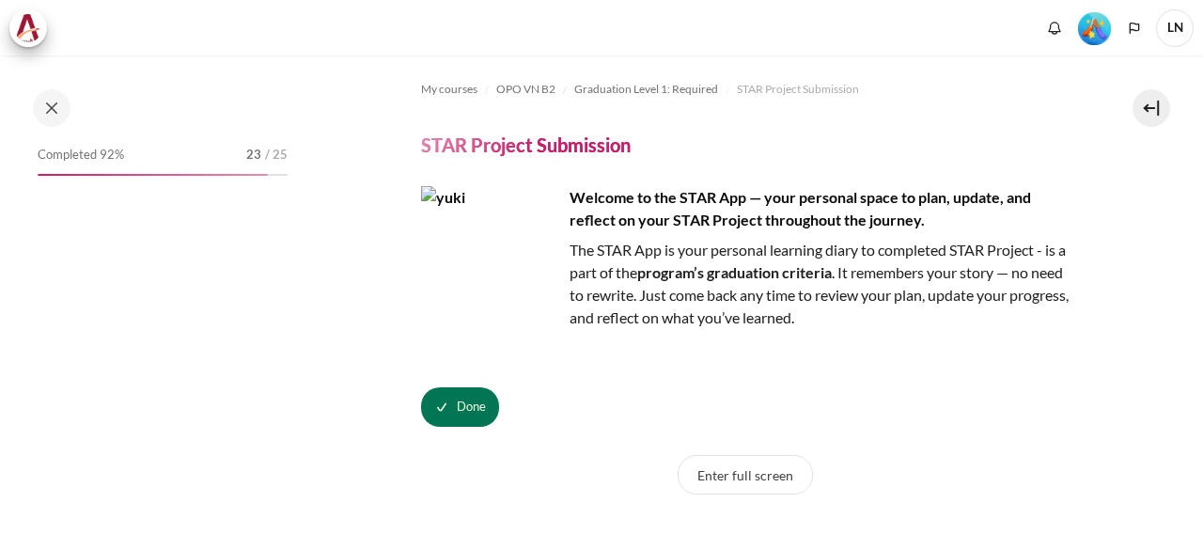
scroll to position [1968, 0]
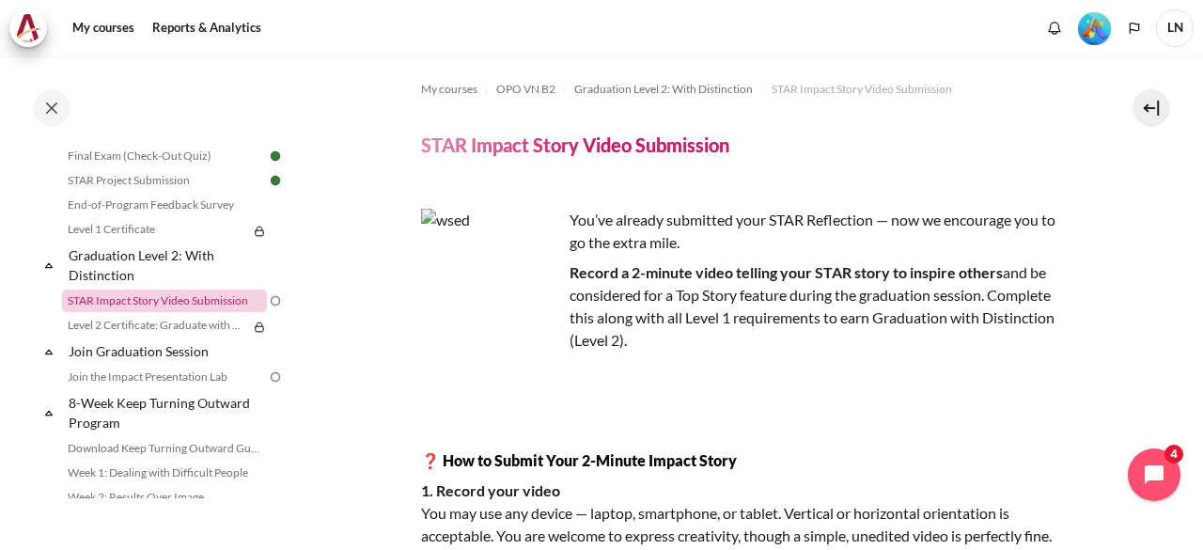
scroll to position [1994, 0]
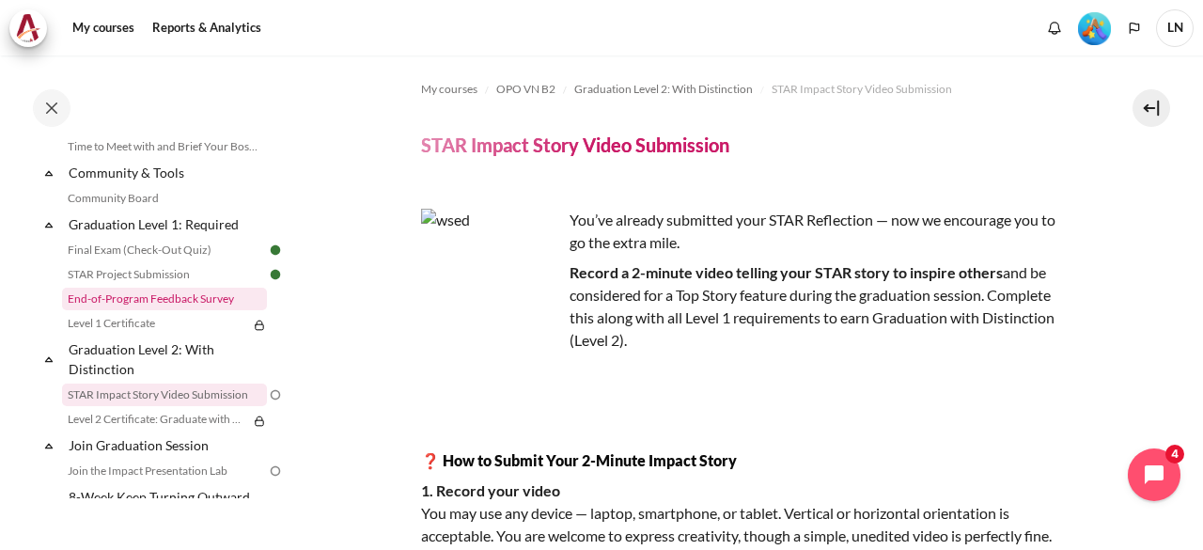
click at [179, 310] on link "End-of-Program Feedback Survey" at bounding box center [164, 299] width 205 height 23
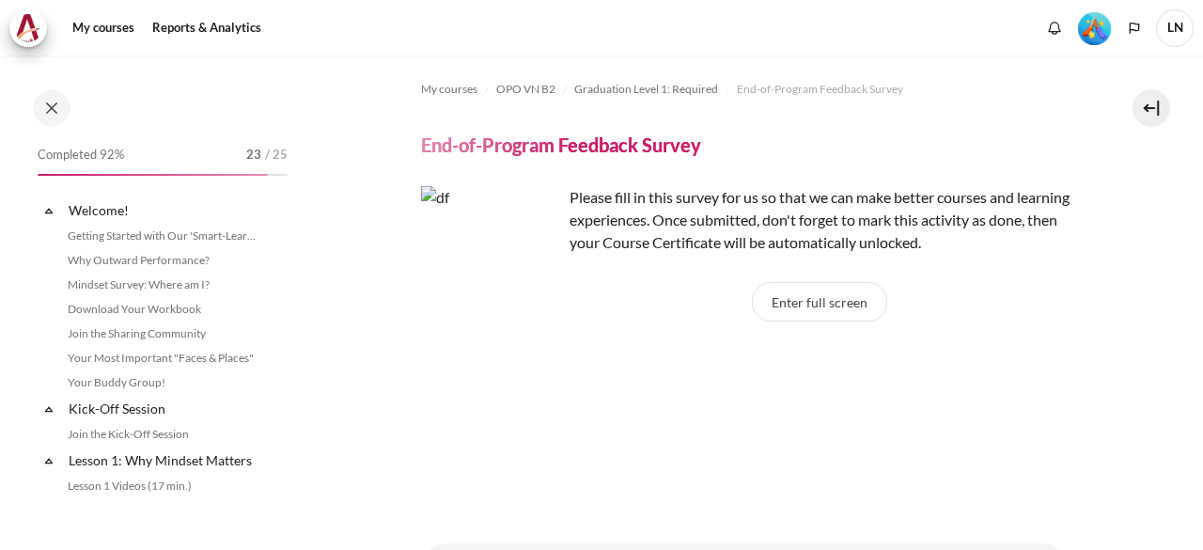
scroll to position [1992, 0]
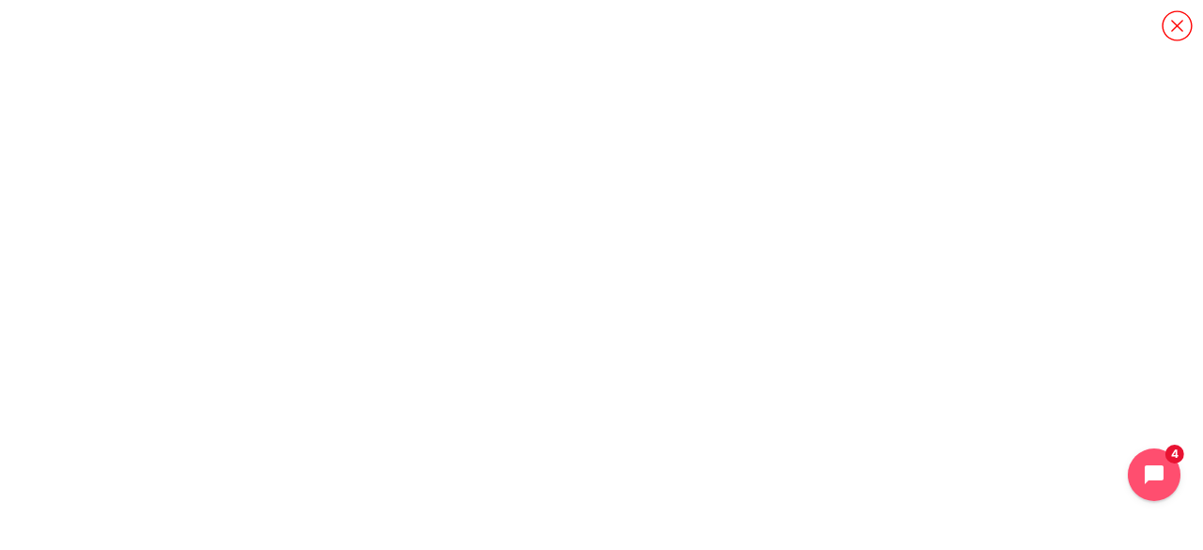
click at [1181, 24] on icon "Content" at bounding box center [1177, 25] width 33 height 33
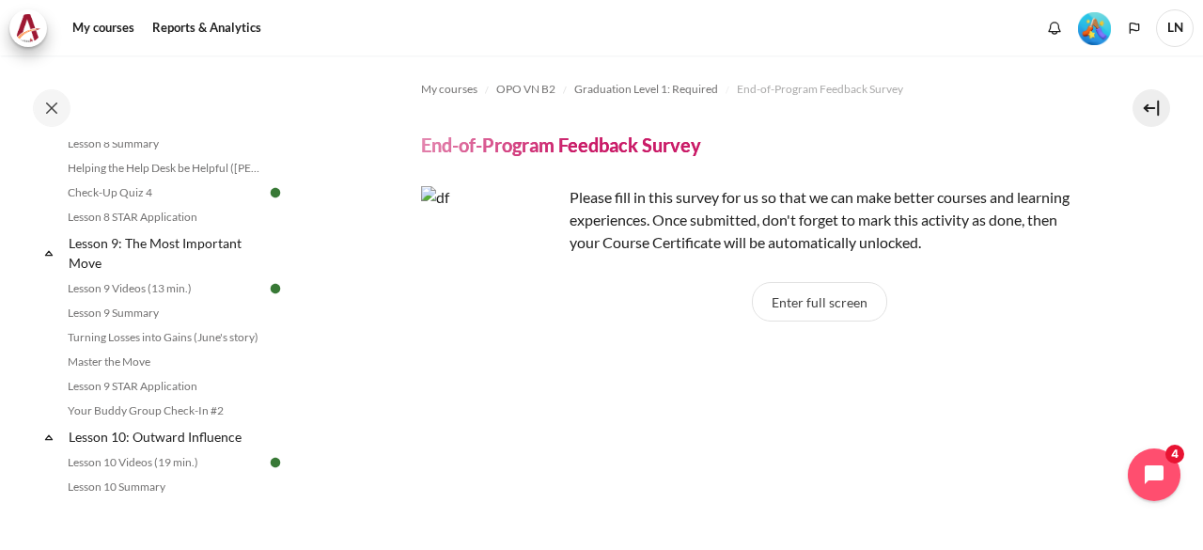
scroll to position [1880, 0]
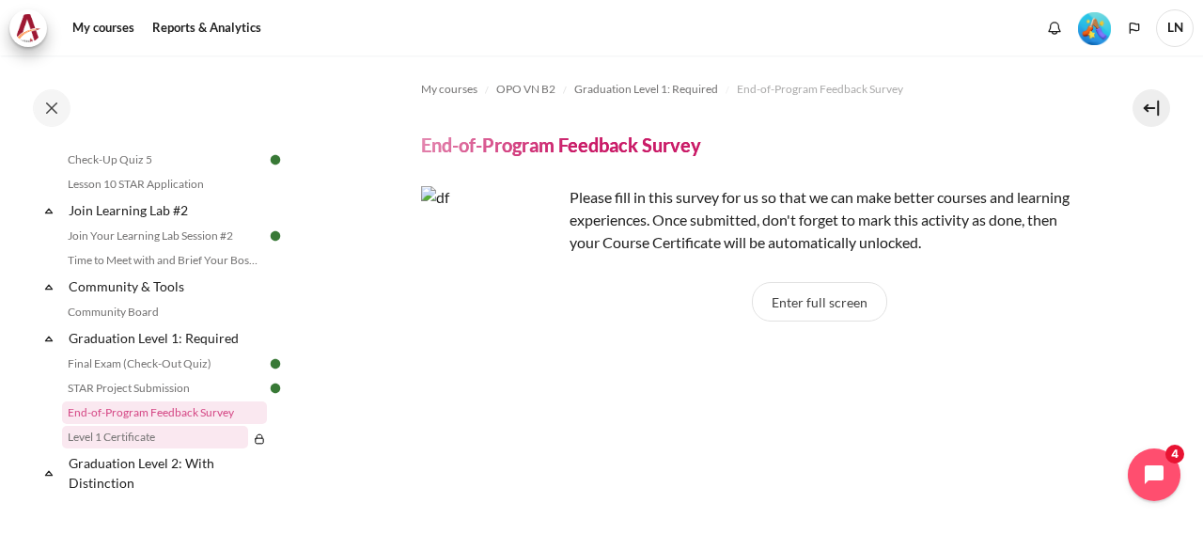
click at [163, 448] on link "Level 1 Certificate" at bounding box center [155, 437] width 186 height 23
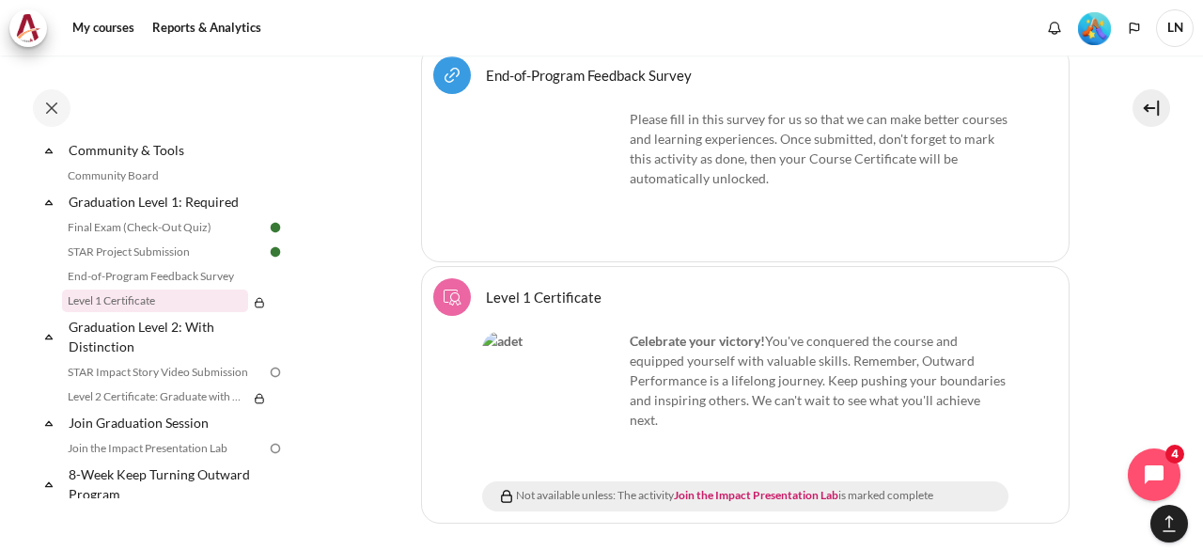
scroll to position [3062, 0]
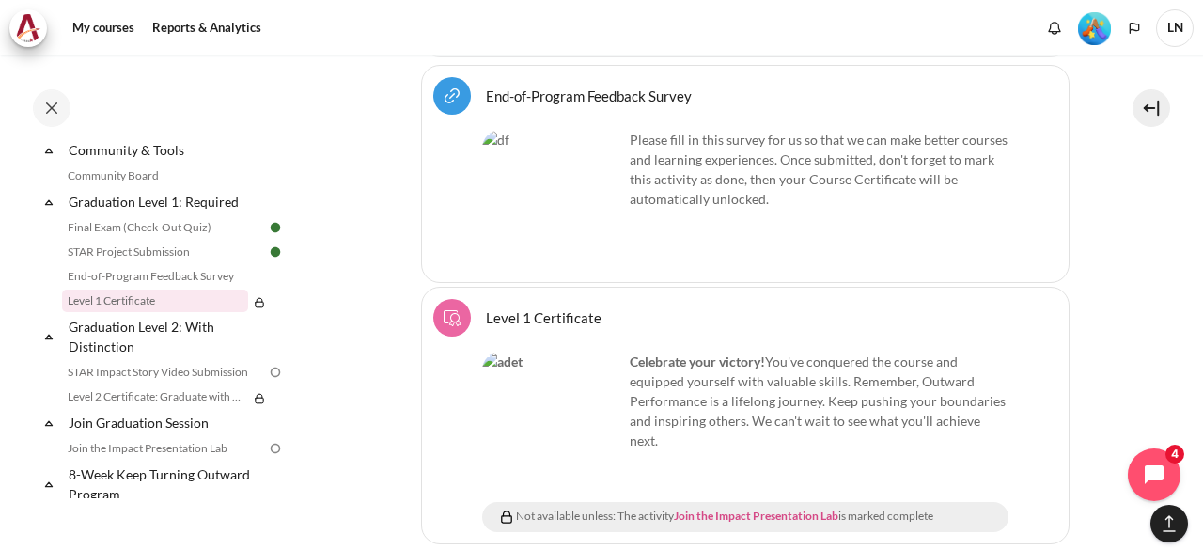
click at [806, 509] on link "Join the Impact Presentation Lab" at bounding box center [756, 516] width 165 height 14
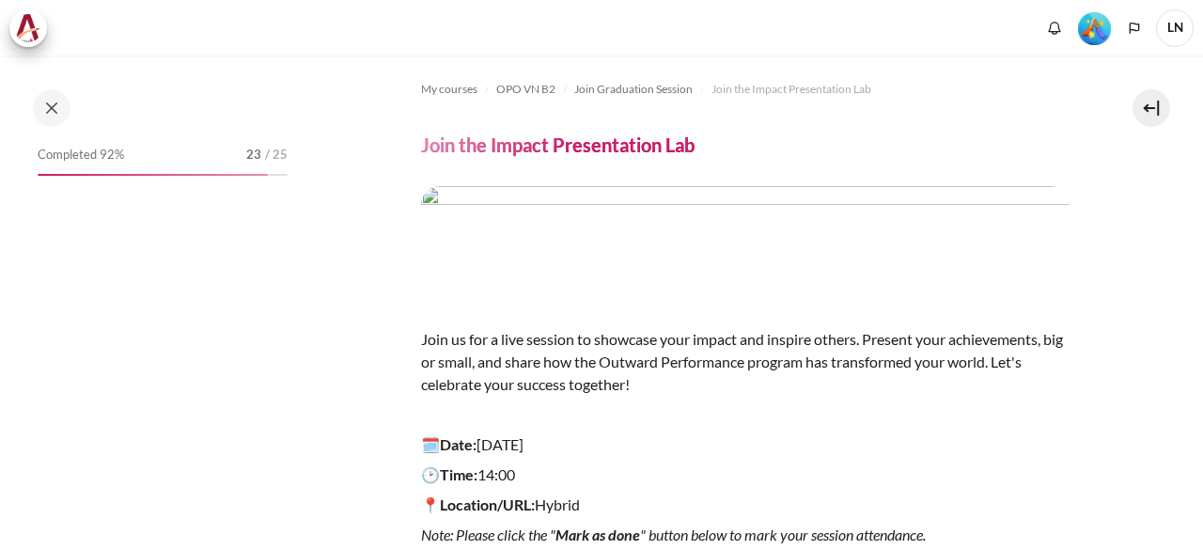
scroll to position [94, 0]
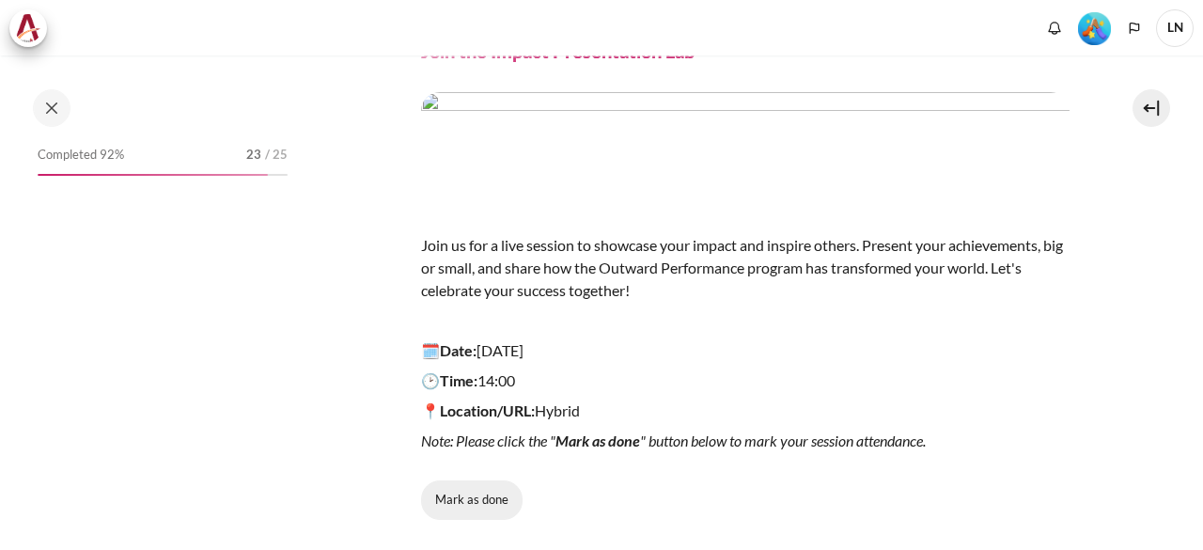
click at [466, 494] on button "Mark as done" at bounding box center [472, 499] width 102 height 39
click at [472, 495] on button "Mark as done" at bounding box center [472, 499] width 102 height 39
click at [458, 497] on button "Mark as done" at bounding box center [472, 499] width 102 height 39
click at [52, 112] on button at bounding box center [52, 108] width 38 height 38
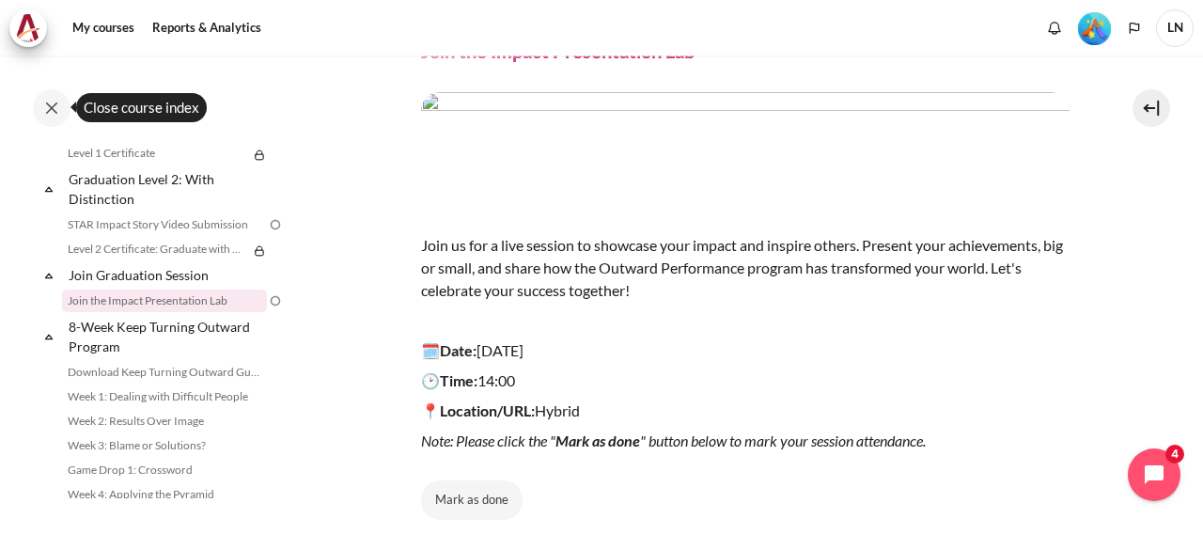
scroll to position [0, 0]
click at [466, 490] on button "Mark as done" at bounding box center [472, 499] width 102 height 39
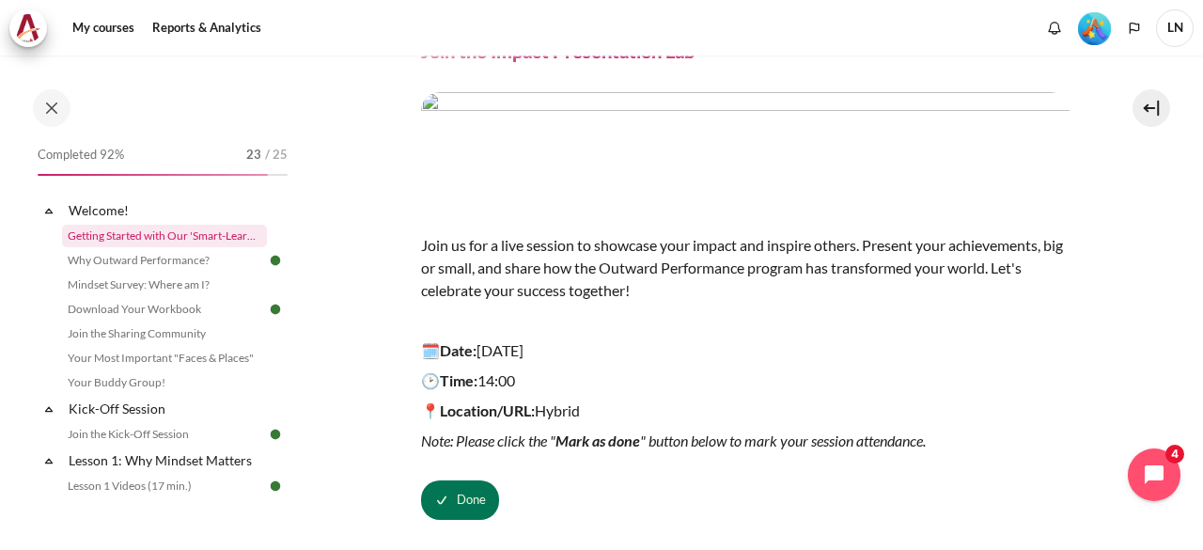
click at [138, 239] on link "Getting Started with Our 'Smart-Learning' Platform" at bounding box center [164, 236] width 205 height 23
